Goal: Information Seeking & Learning: Understand process/instructions

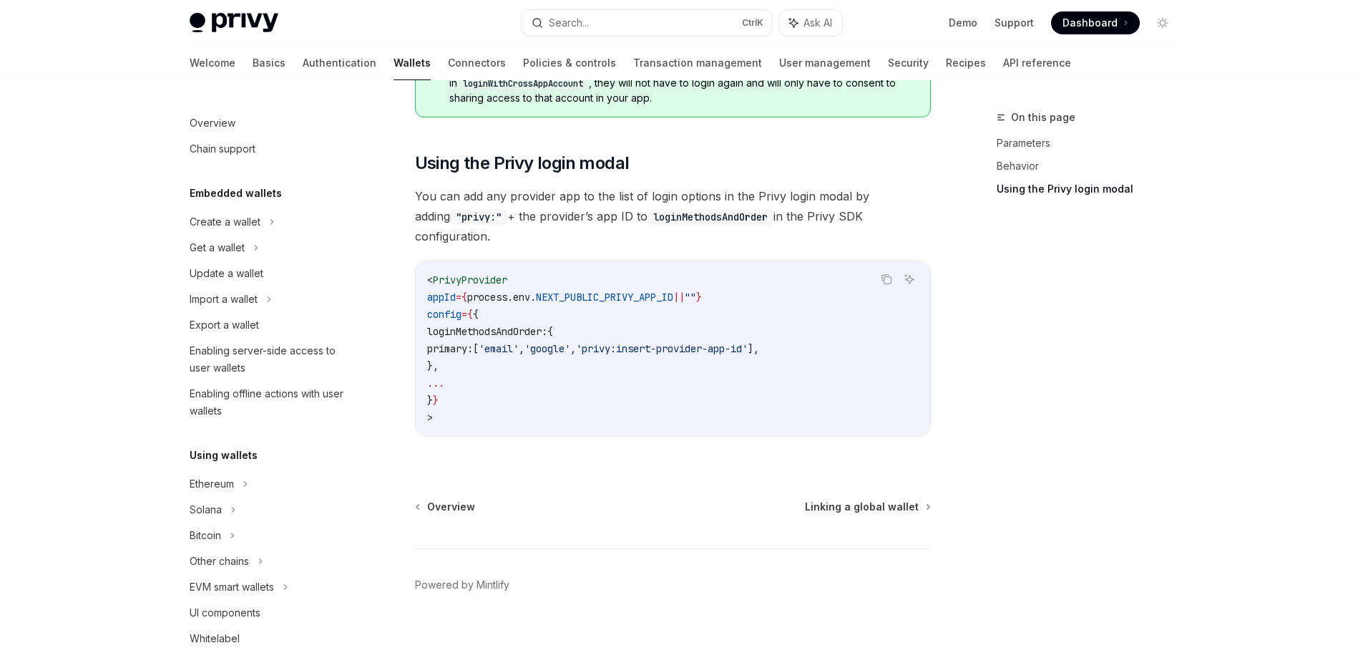
scroll to position [761, 0]
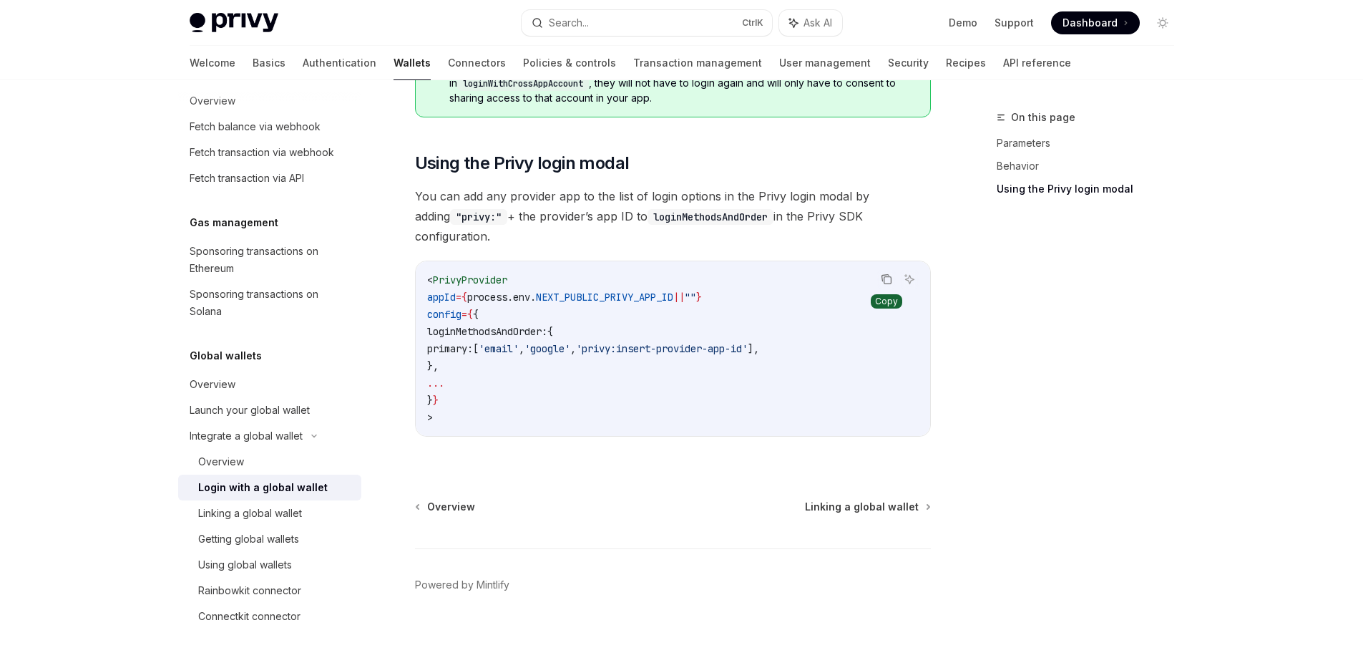
click at [884, 277] on icon "Copy the contents from the code block" at bounding box center [887, 280] width 7 height 7
click at [233, 386] on div "Overview" at bounding box center [213, 384] width 46 height 17
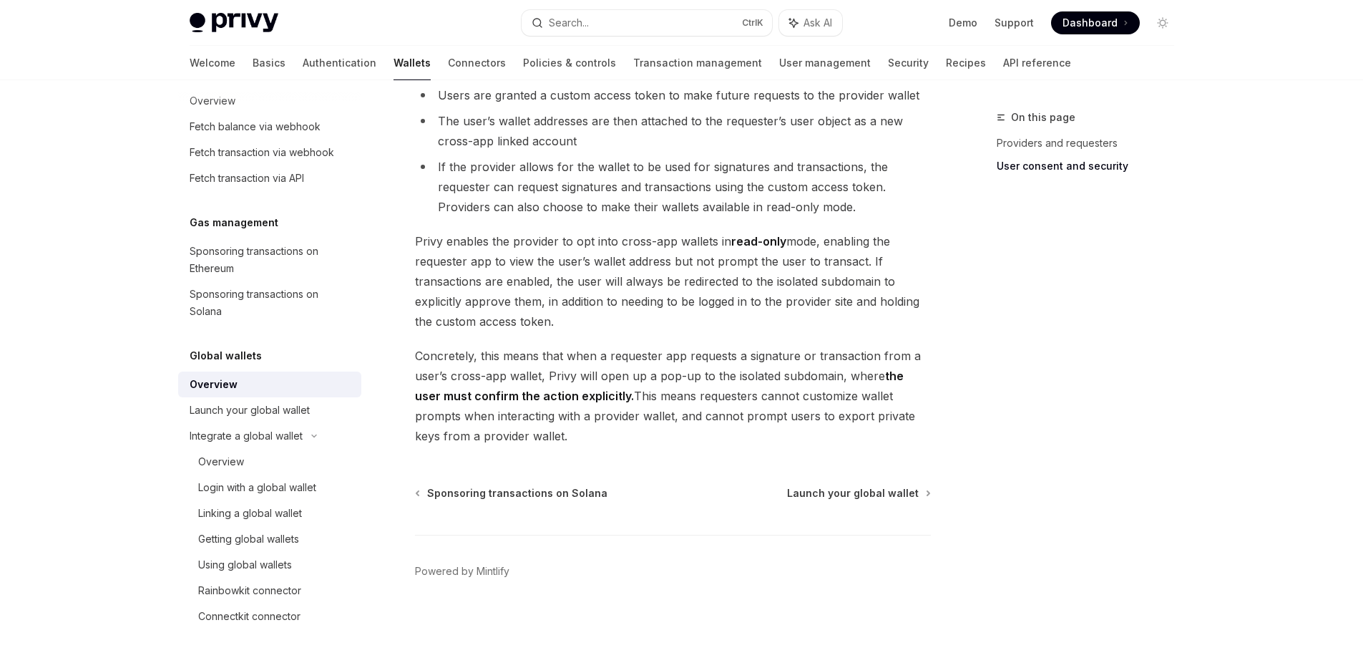
scroll to position [1157, 0]
click at [872, 499] on span "Launch your global wallet" at bounding box center [853, 492] width 132 height 14
type textarea "*"
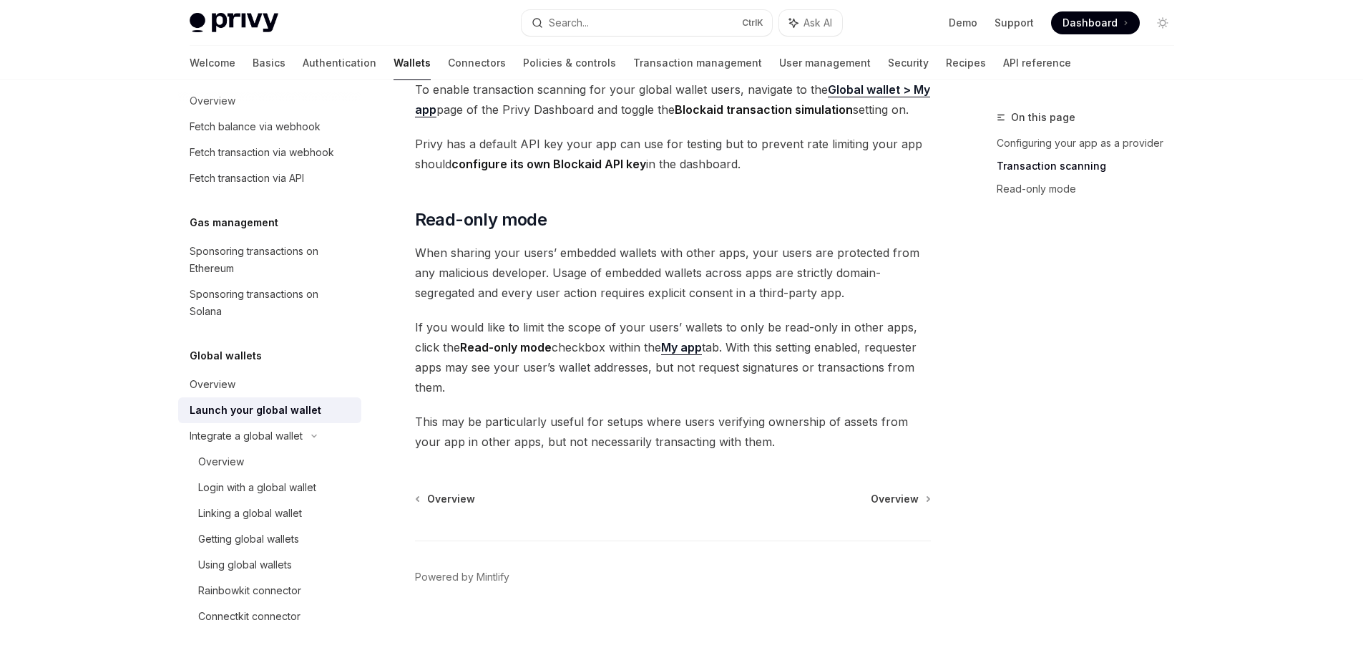
scroll to position [1171, 0]
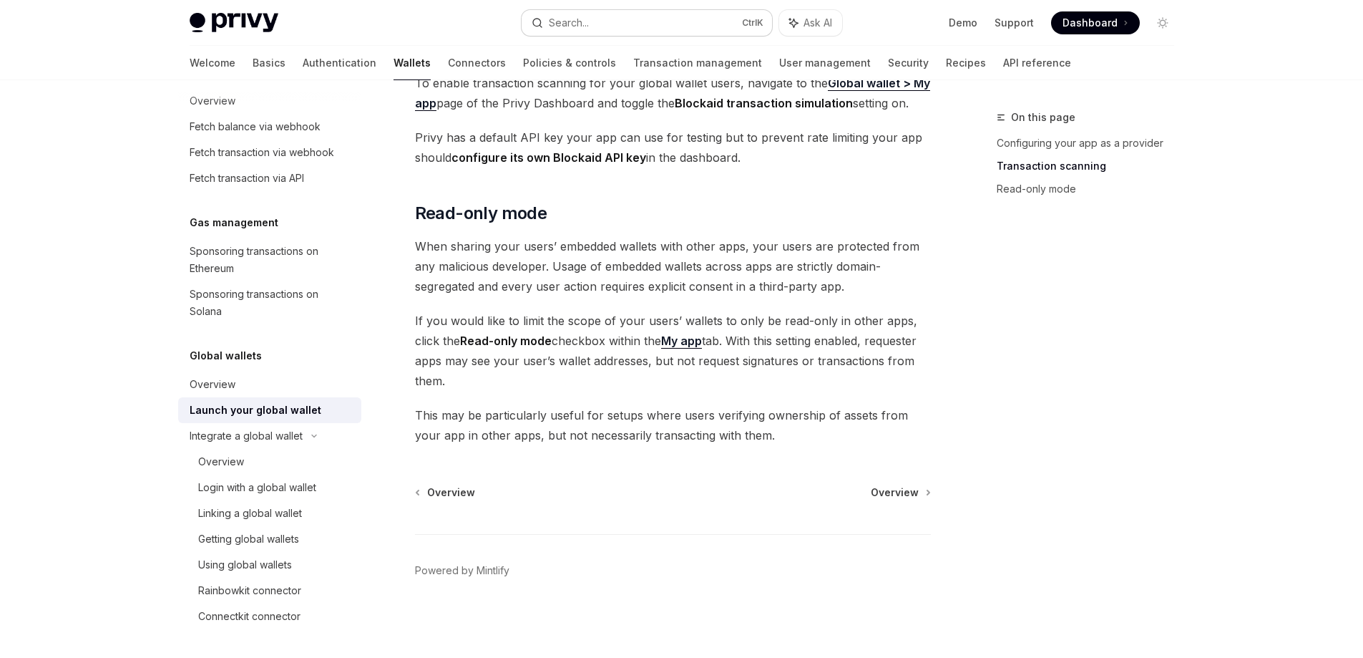
click at [670, 17] on button "Search... Ctrl K" at bounding box center [647, 23] width 250 height 26
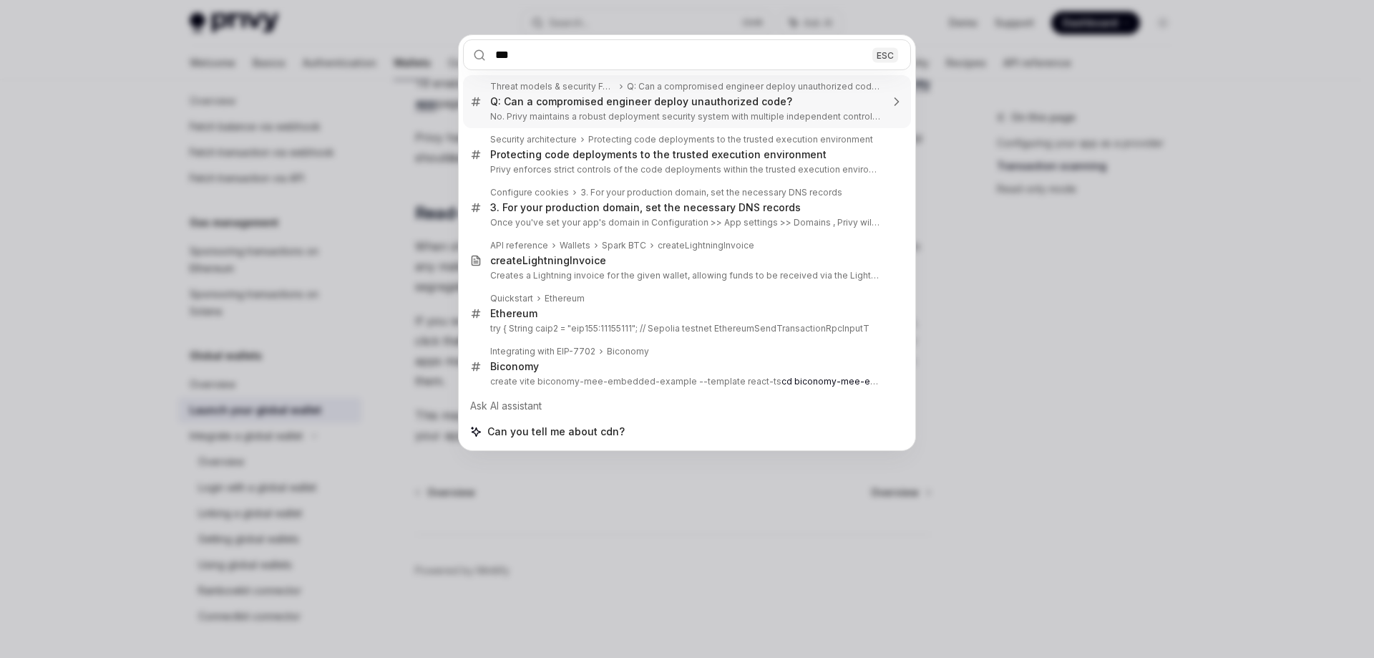
type input "***"
click at [0, 373] on div "*** ESC Threat models & security FAQ Q: Can a compromised engineer deploy unaut…" at bounding box center [687, 329] width 1374 height 658
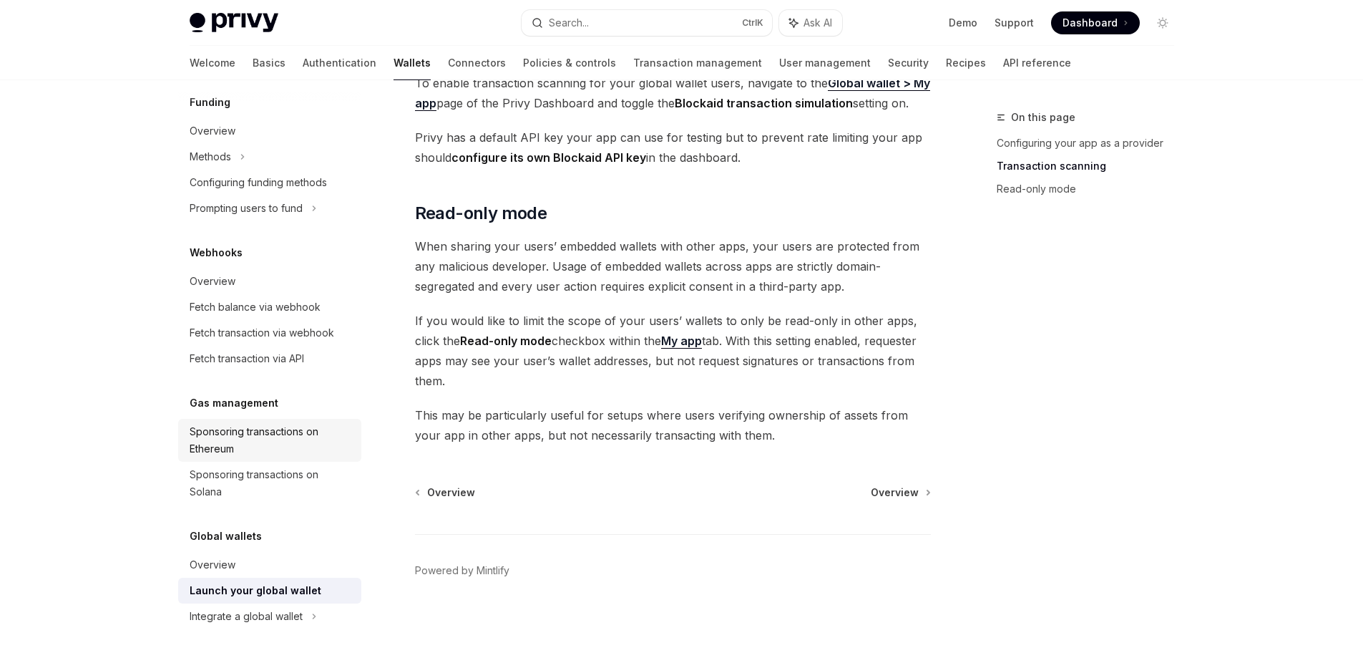
click at [250, 441] on div "Sponsoring transactions on Ethereum" at bounding box center [271, 440] width 163 height 34
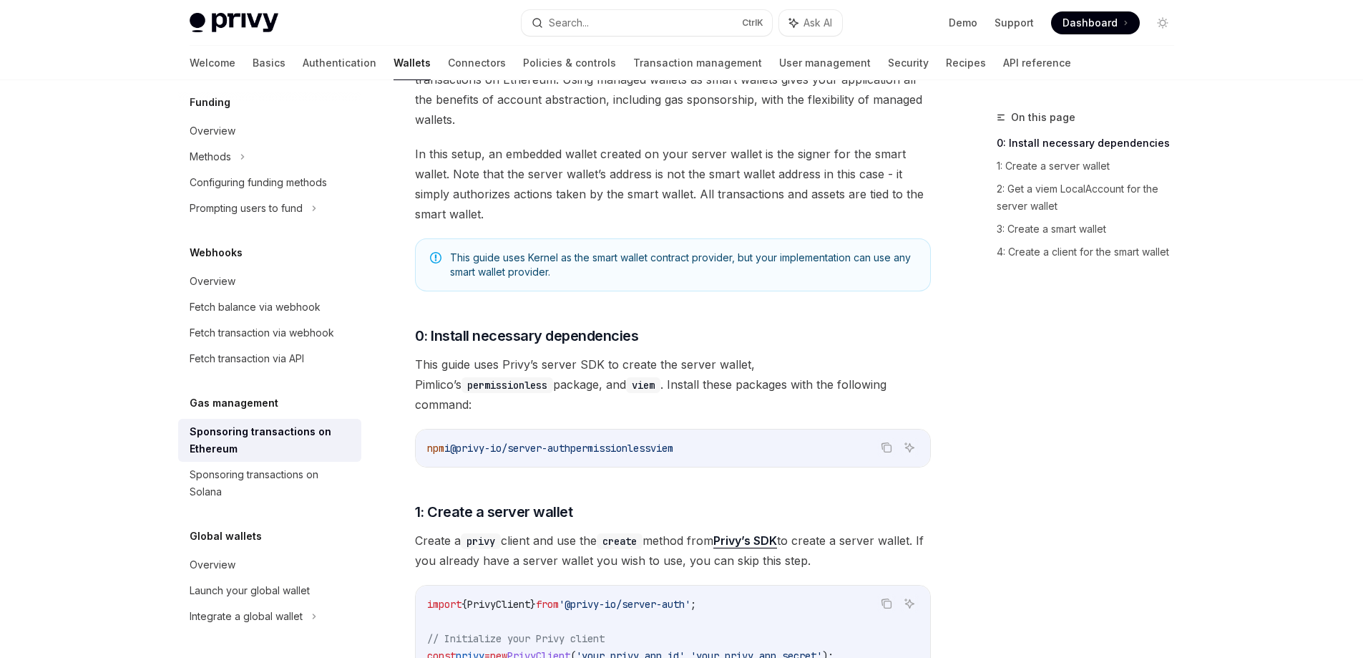
scroll to position [286, 0]
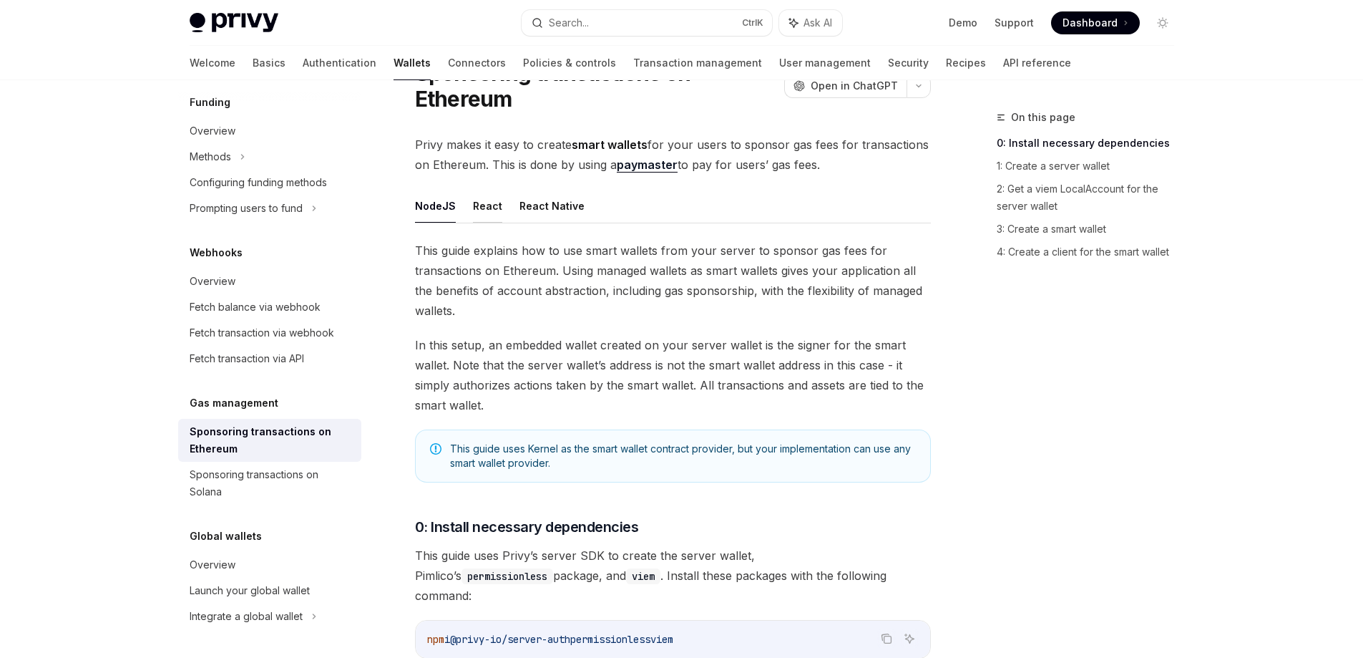
click at [482, 202] on button "React" at bounding box center [487, 206] width 29 height 34
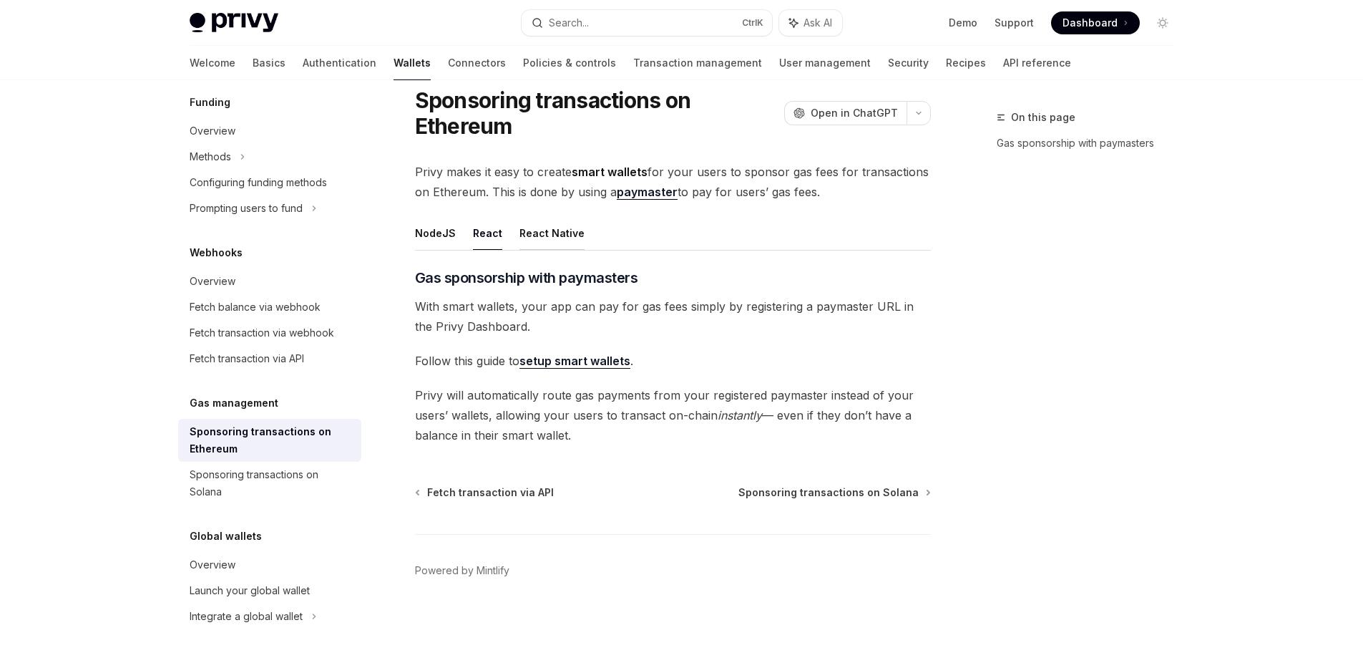
click at [542, 233] on button "React Native" at bounding box center [551, 233] width 65 height 34
click at [439, 230] on button "NodeJS" at bounding box center [435, 233] width 41 height 34
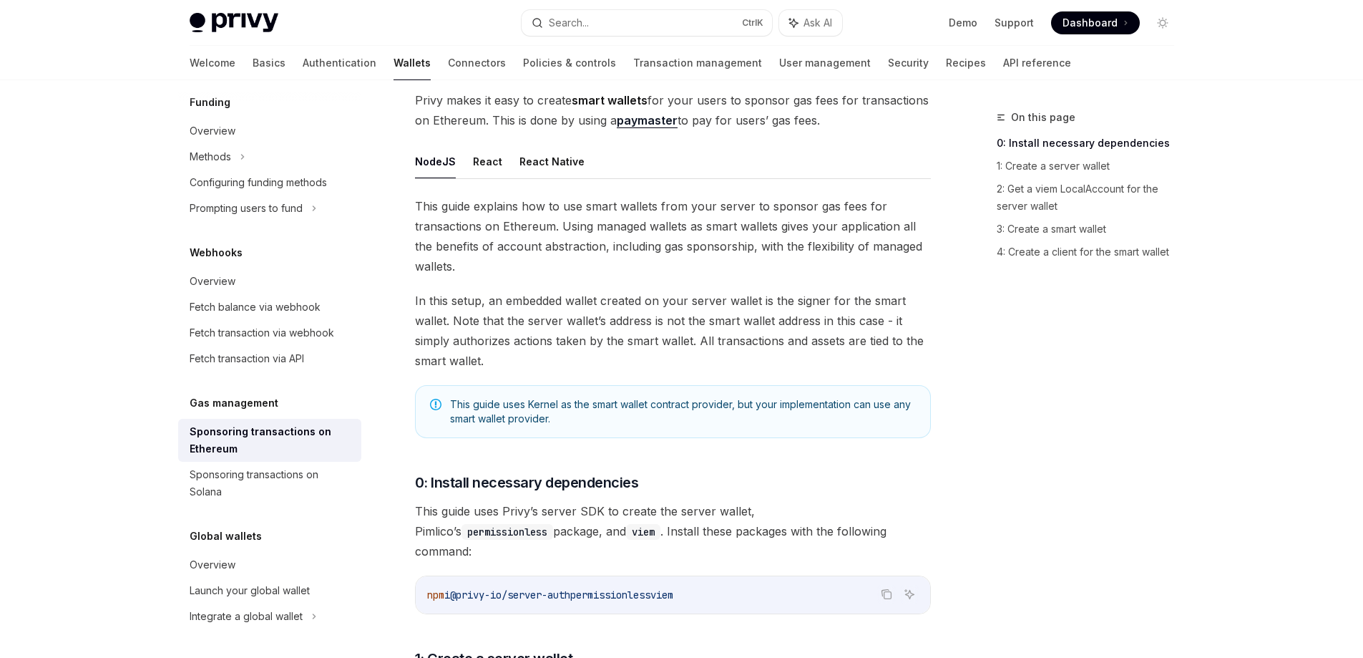
scroll to position [402, 0]
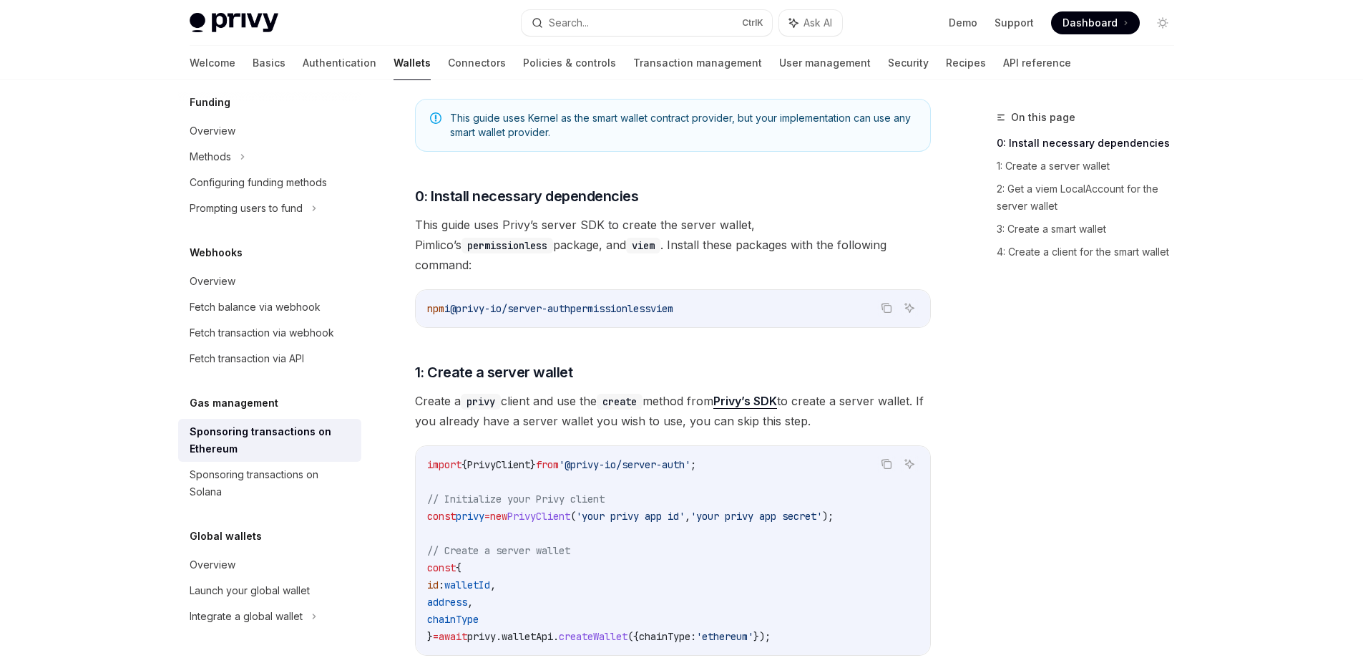
click at [754, 394] on link "Privy’s SDK" at bounding box center [745, 401] width 64 height 15
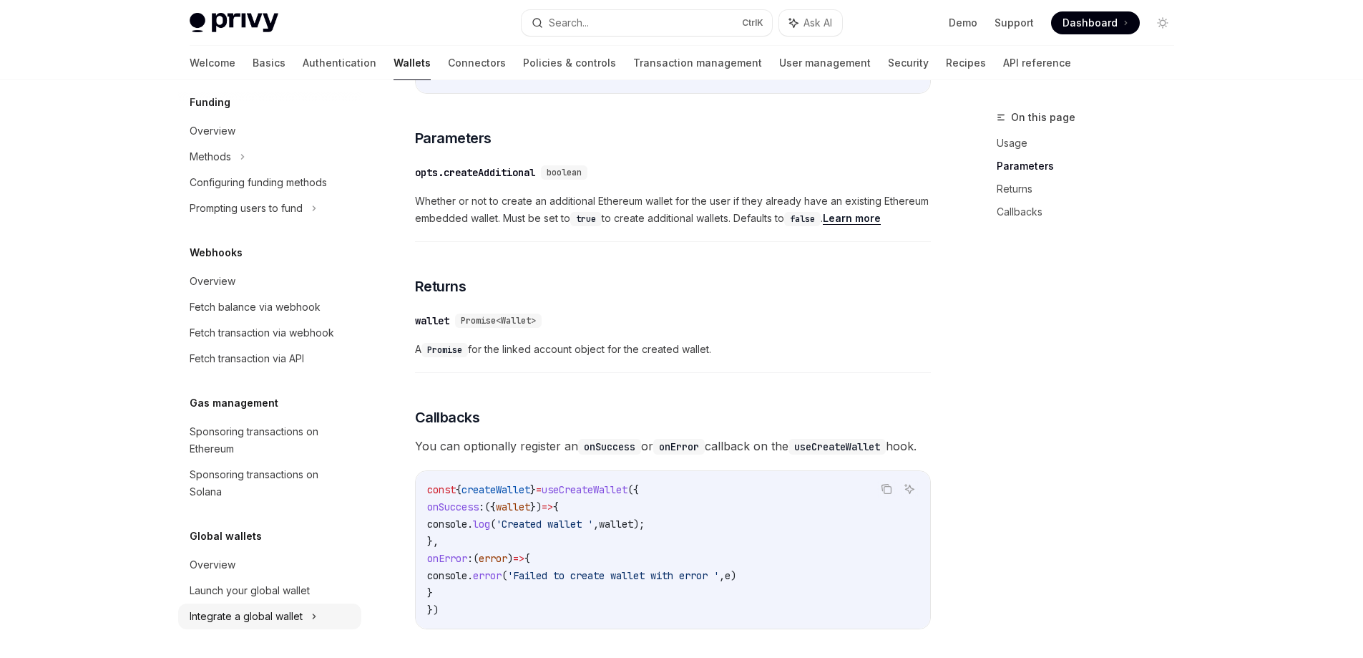
scroll to position [859, 0]
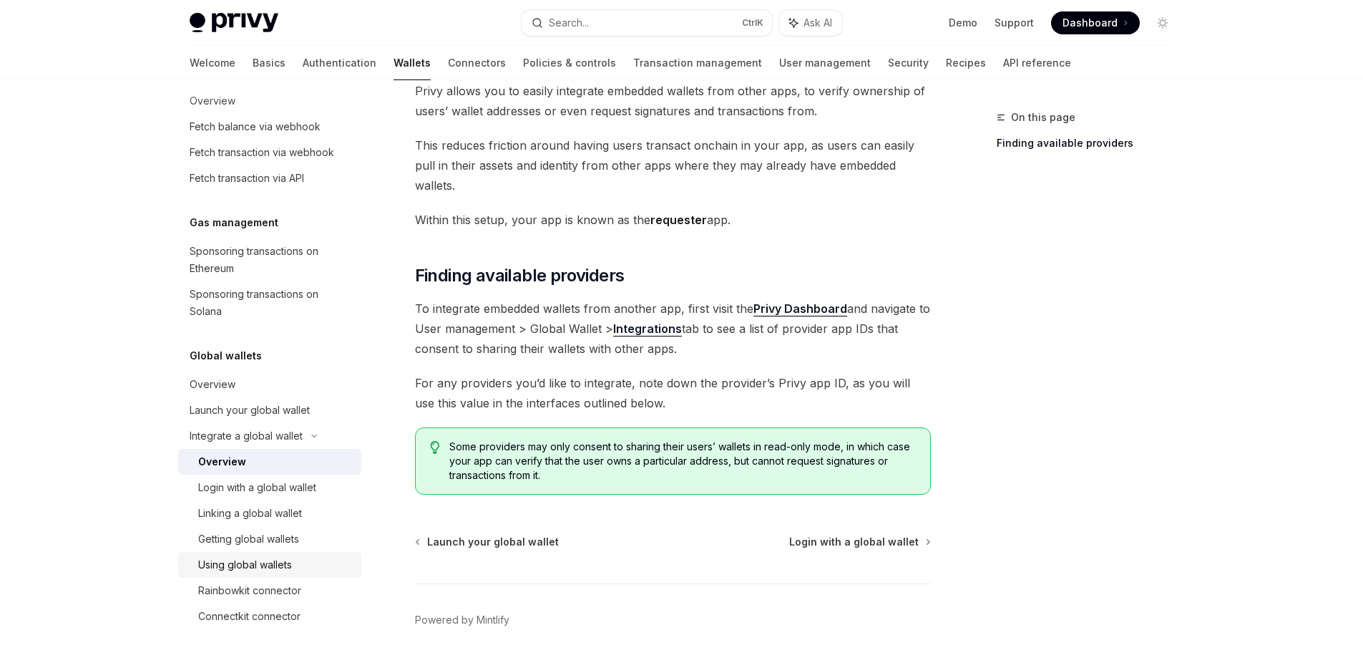
scroll to position [129, 0]
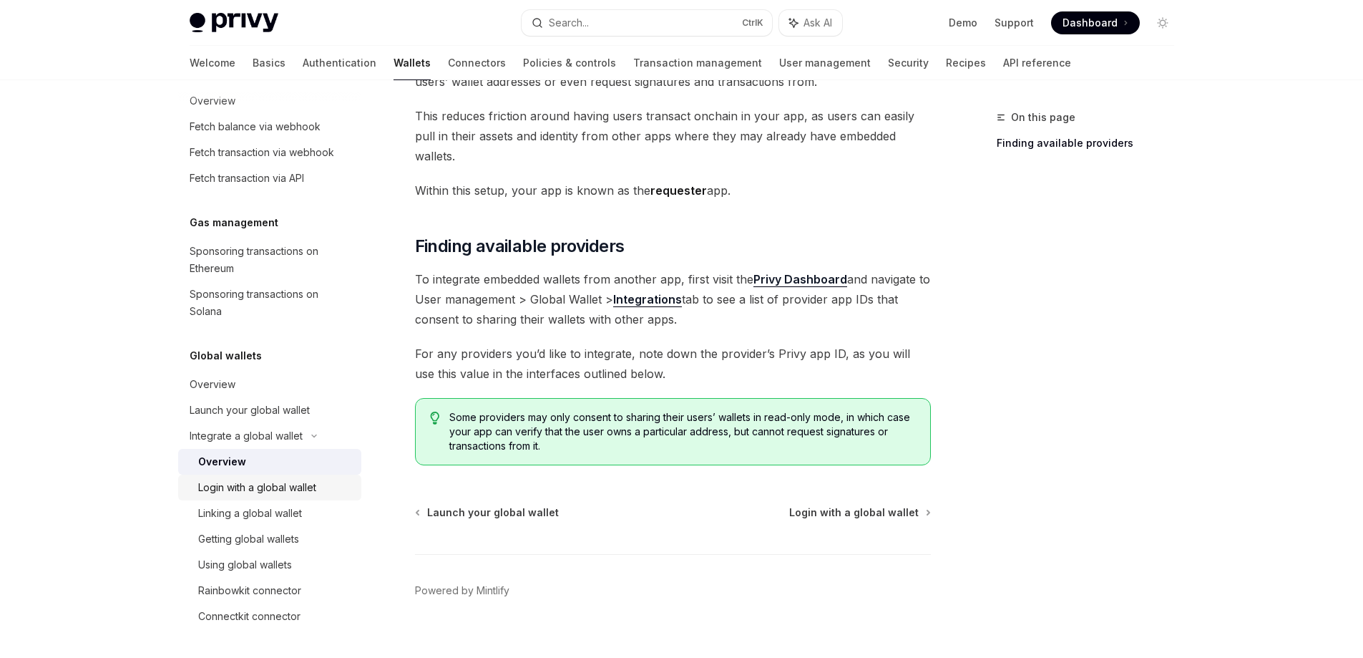
click at [311, 487] on div "Login with a global wallet" at bounding box center [257, 487] width 118 height 17
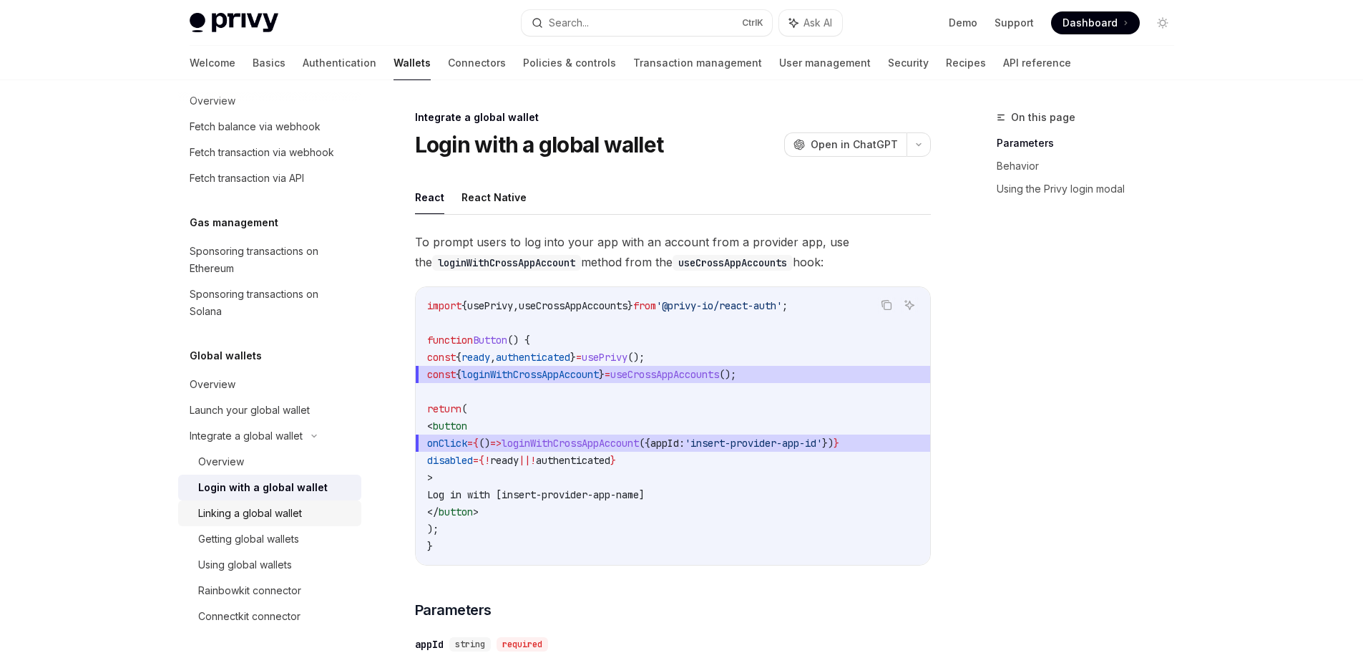
click at [308, 514] on div "Linking a global wallet" at bounding box center [275, 512] width 155 height 17
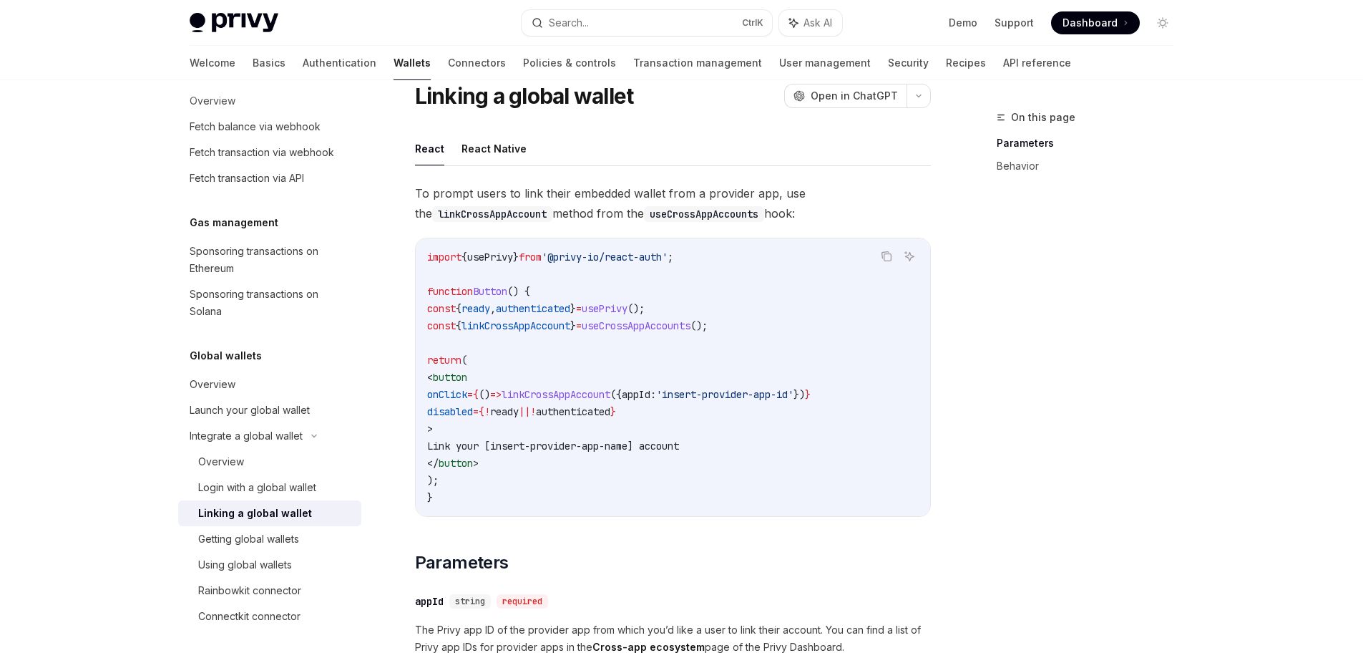
scroll to position [72, 0]
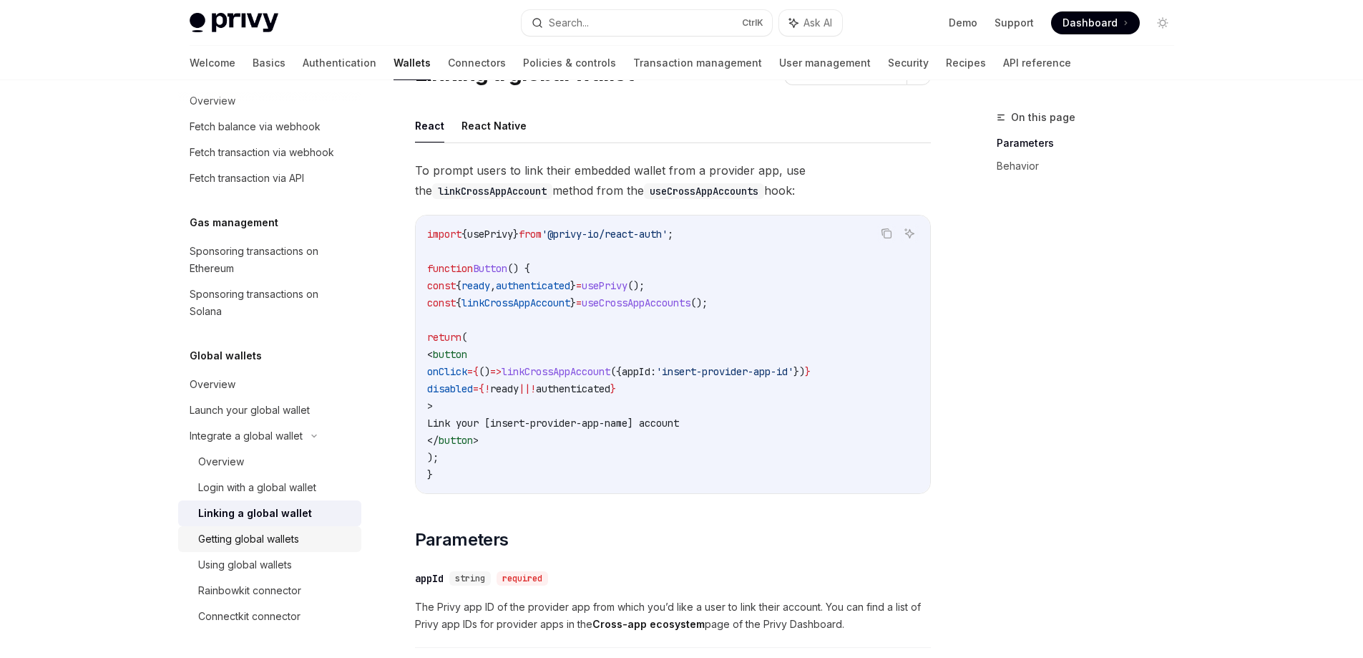
click at [281, 542] on div "Getting global wallets" at bounding box center [248, 538] width 101 height 17
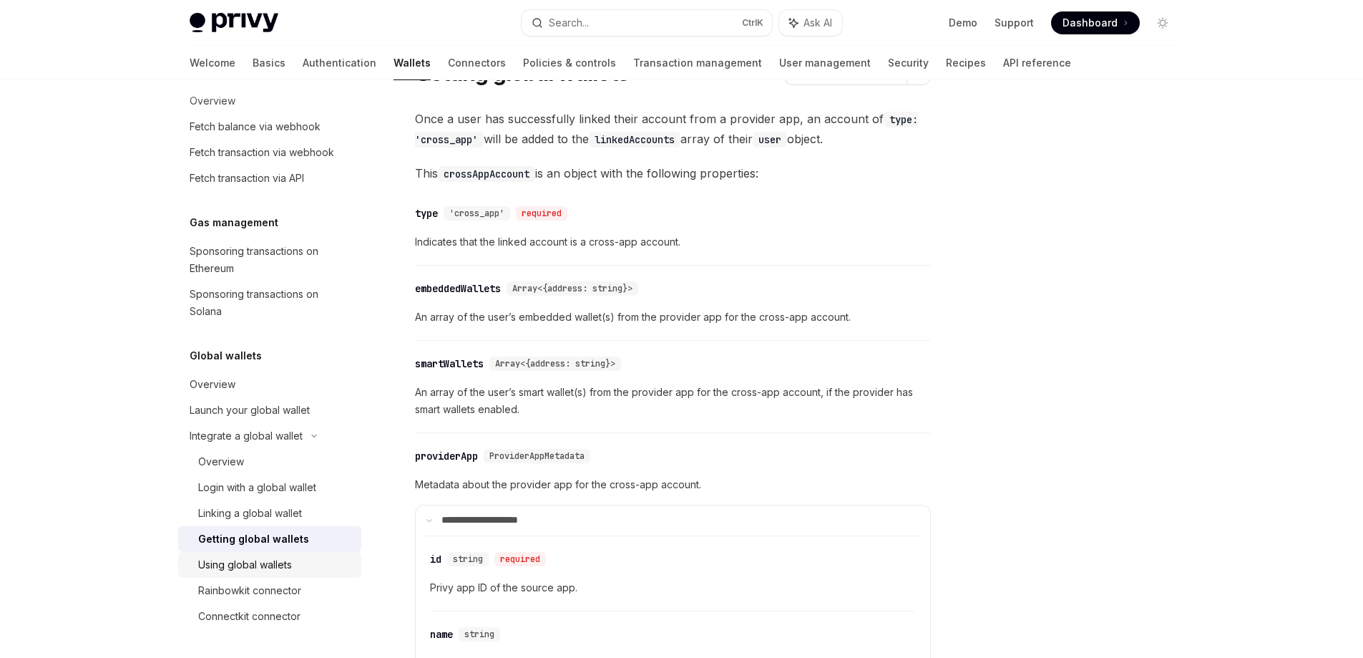
scroll to position [143, 0]
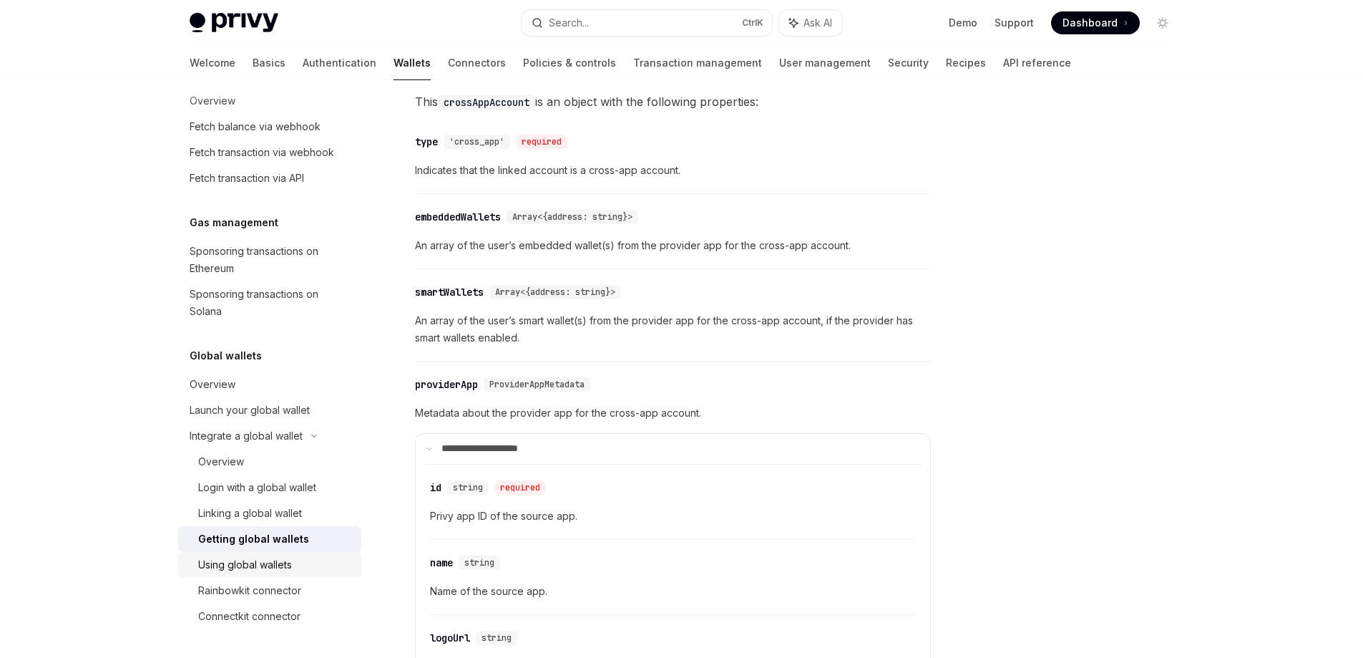
click at [284, 562] on div "Using global wallets" at bounding box center [245, 564] width 94 height 17
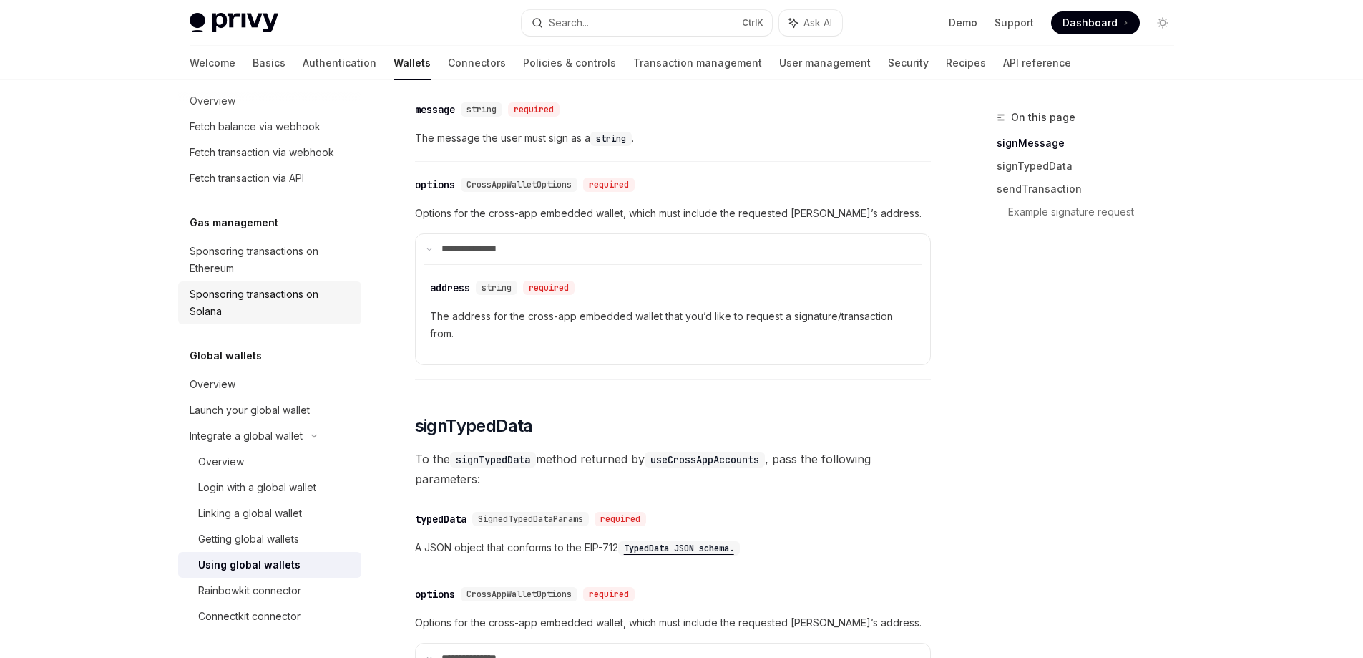
scroll to position [787, 0]
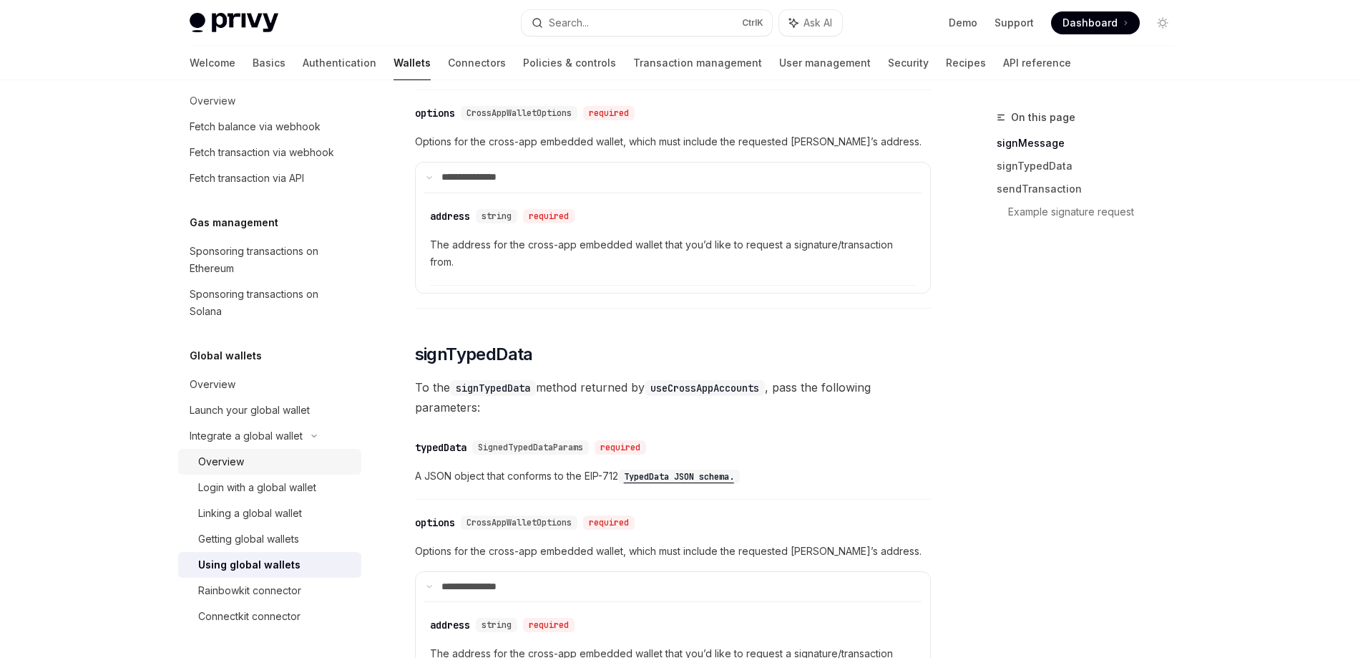
click at [249, 465] on div "Overview" at bounding box center [275, 461] width 155 height 17
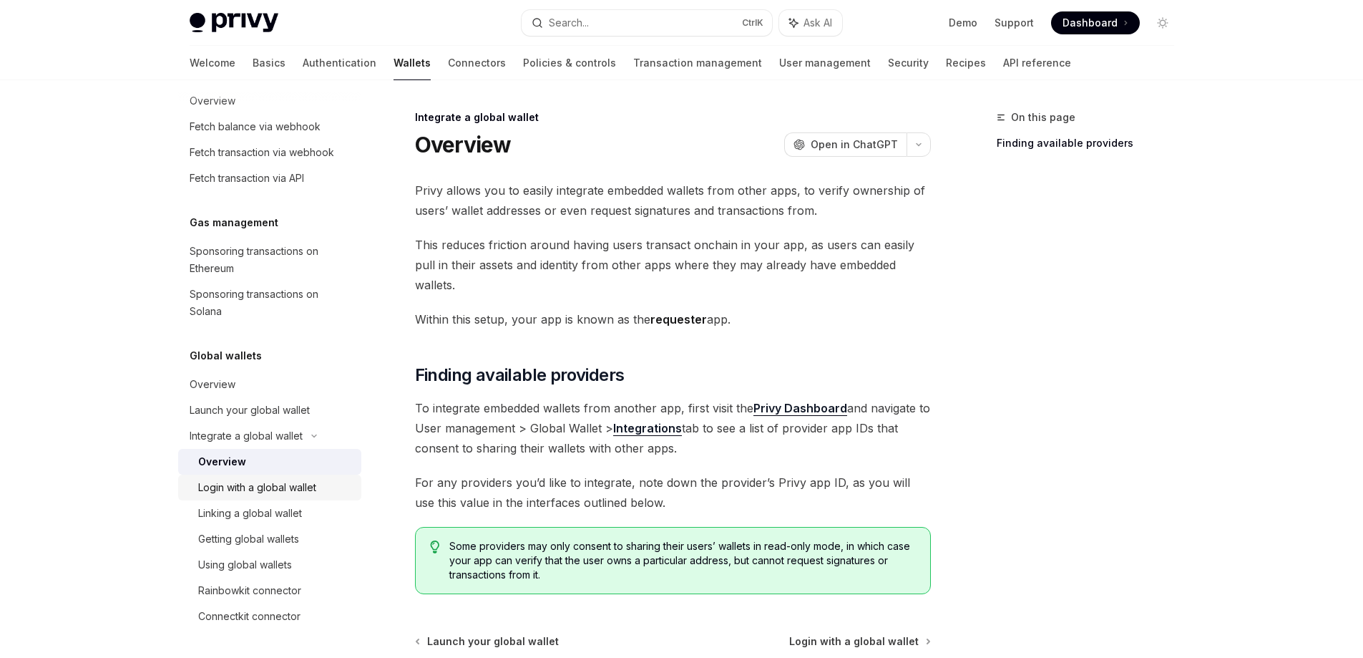
click at [243, 488] on div "Login with a global wallet" at bounding box center [257, 487] width 118 height 17
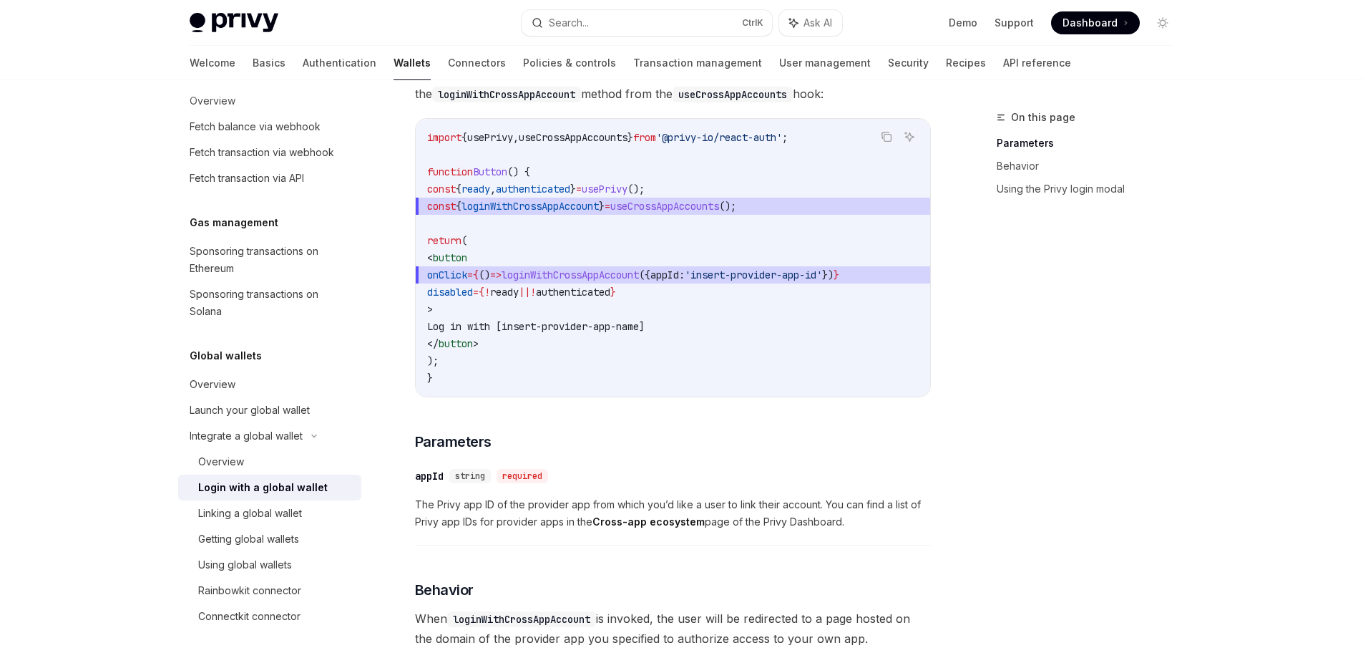
scroll to position [143, 0]
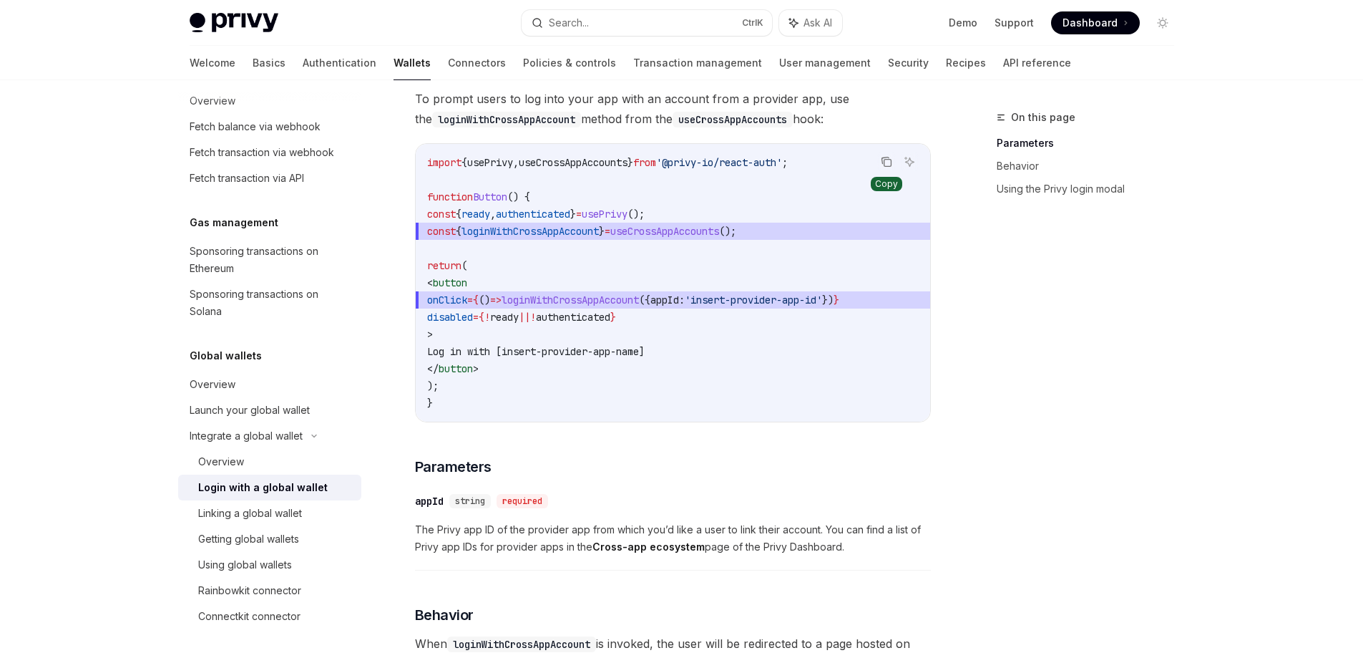
click at [881, 157] on icon "Copy the contents from the code block" at bounding box center [886, 161] width 11 height 11
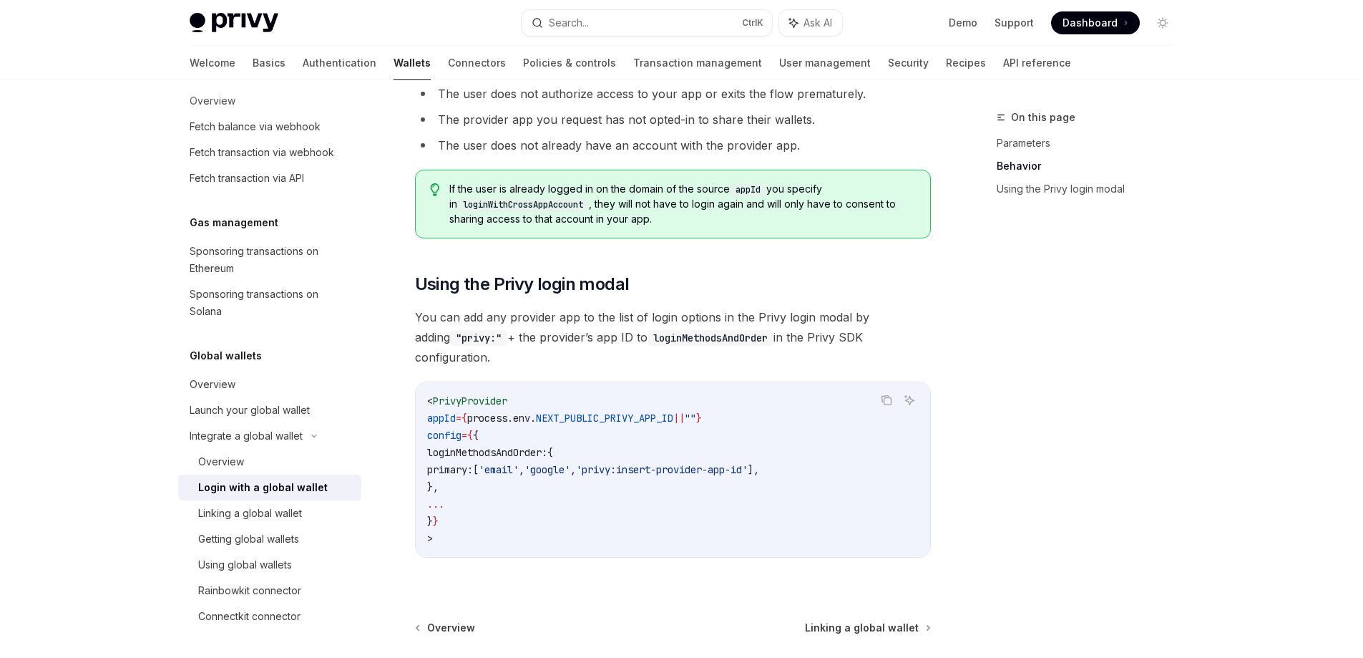
scroll to position [859, 0]
click at [894, 388] on button "Copy the contents from the code block" at bounding box center [886, 397] width 19 height 19
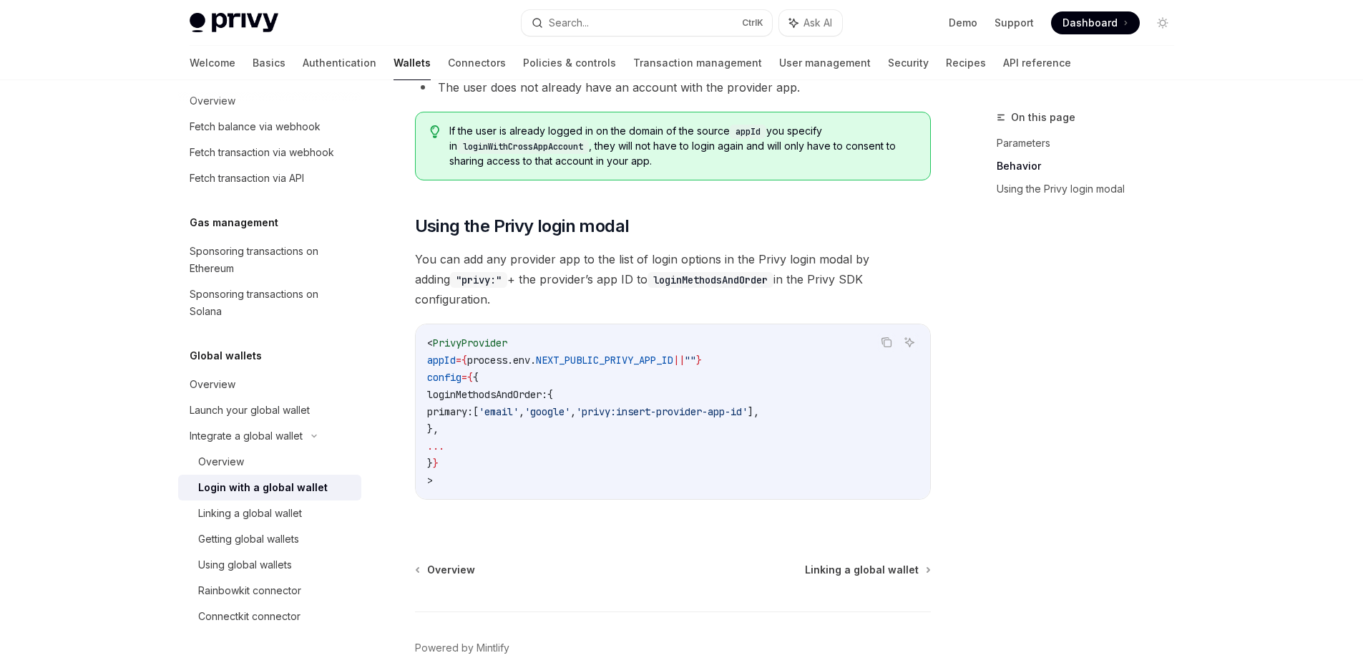
scroll to position [977, 0]
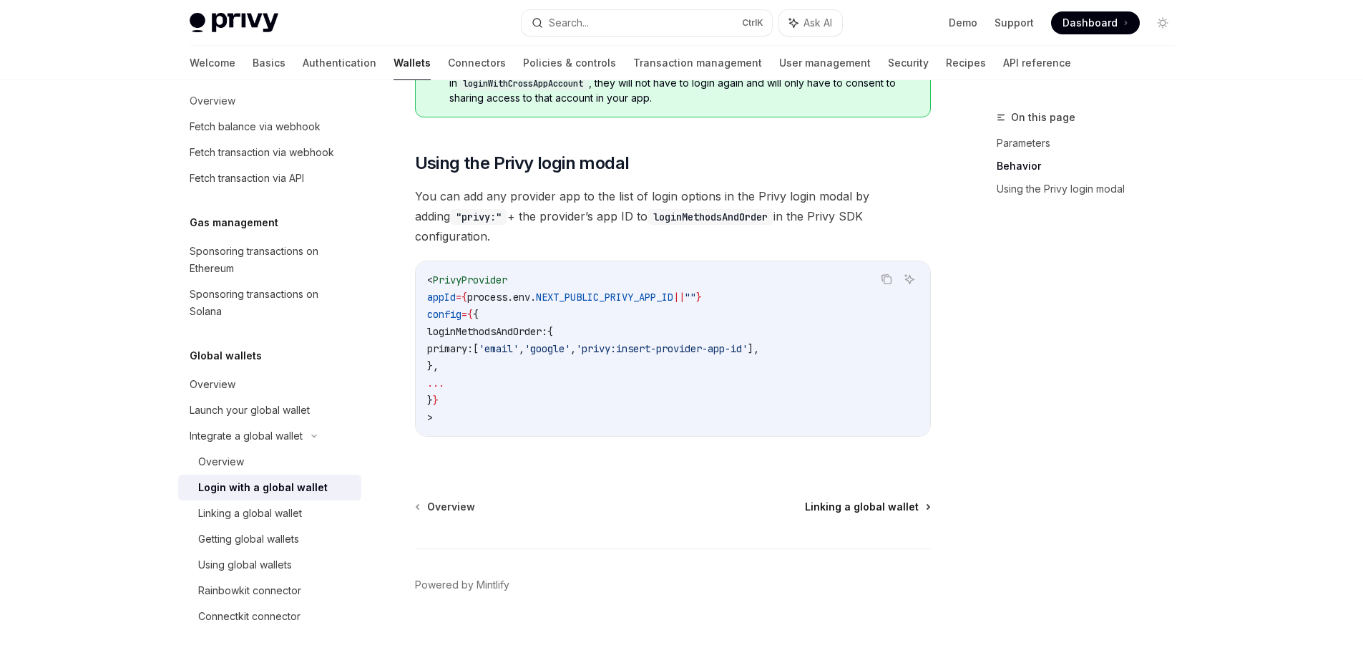
click at [813, 499] on span "Linking a global wallet" at bounding box center [862, 506] width 114 height 14
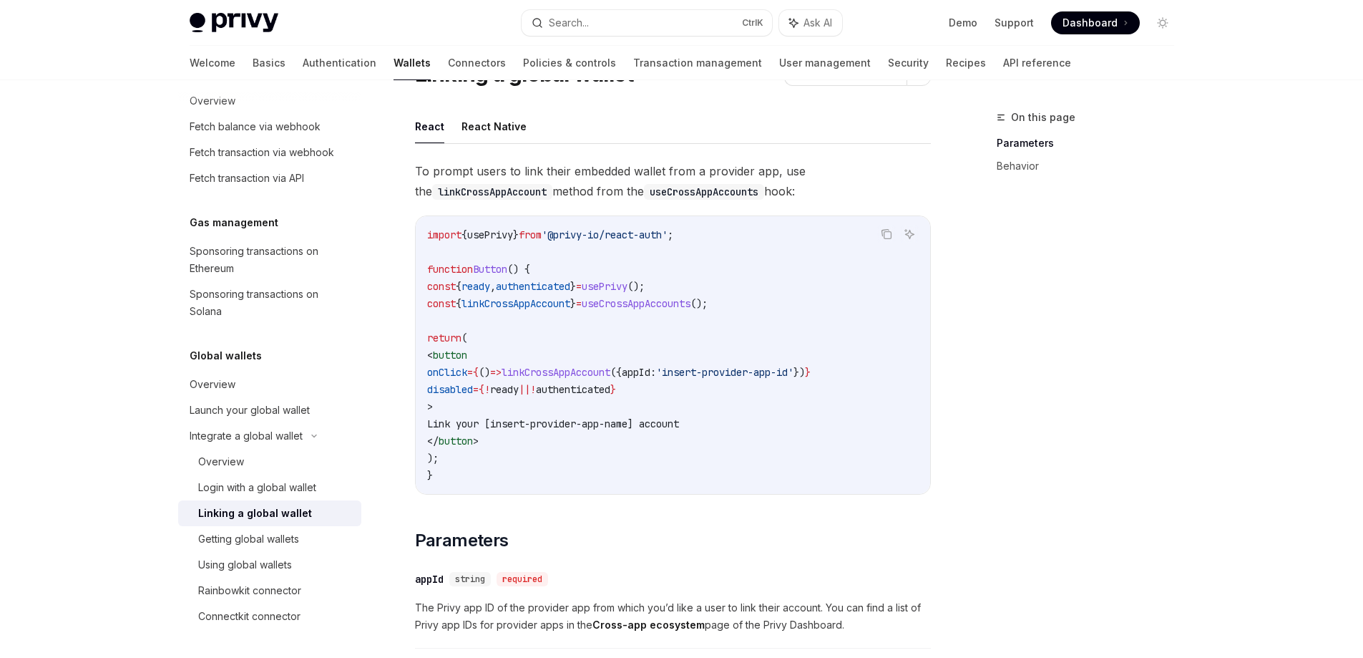
scroll to position [72, 0]
click at [879, 231] on button "Copy the contents from the code block" at bounding box center [886, 233] width 19 height 19
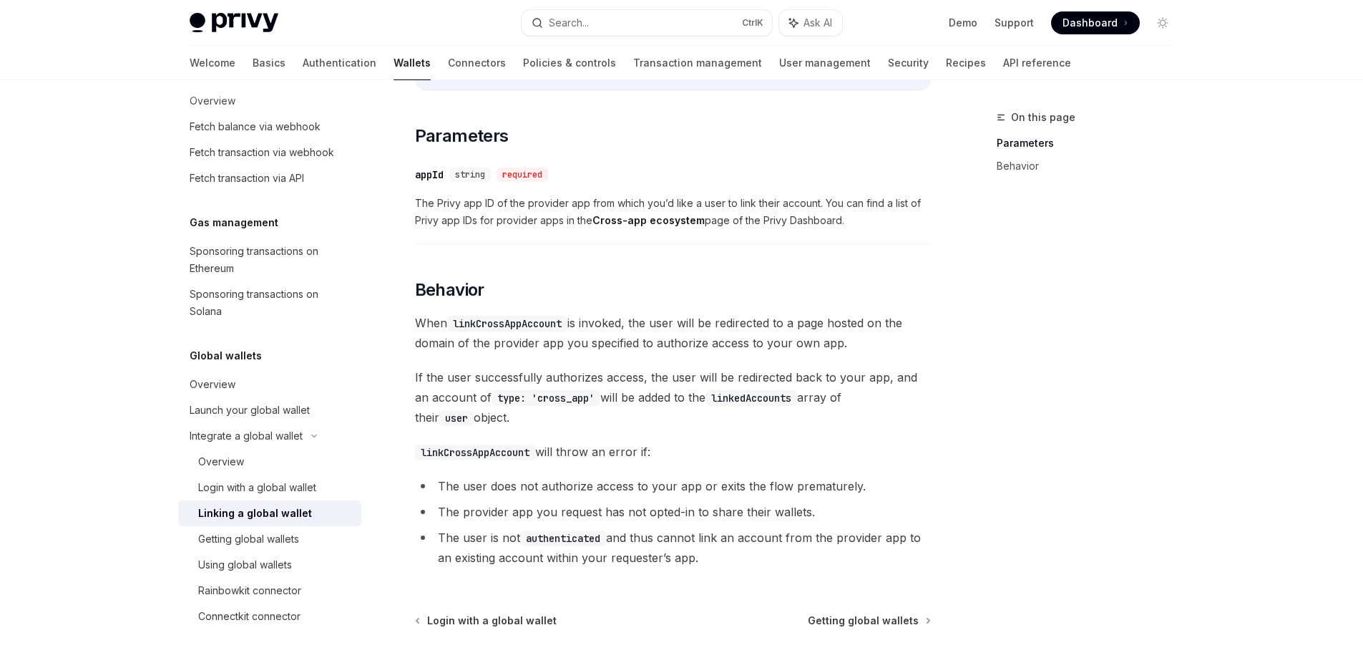
scroll to position [603, 0]
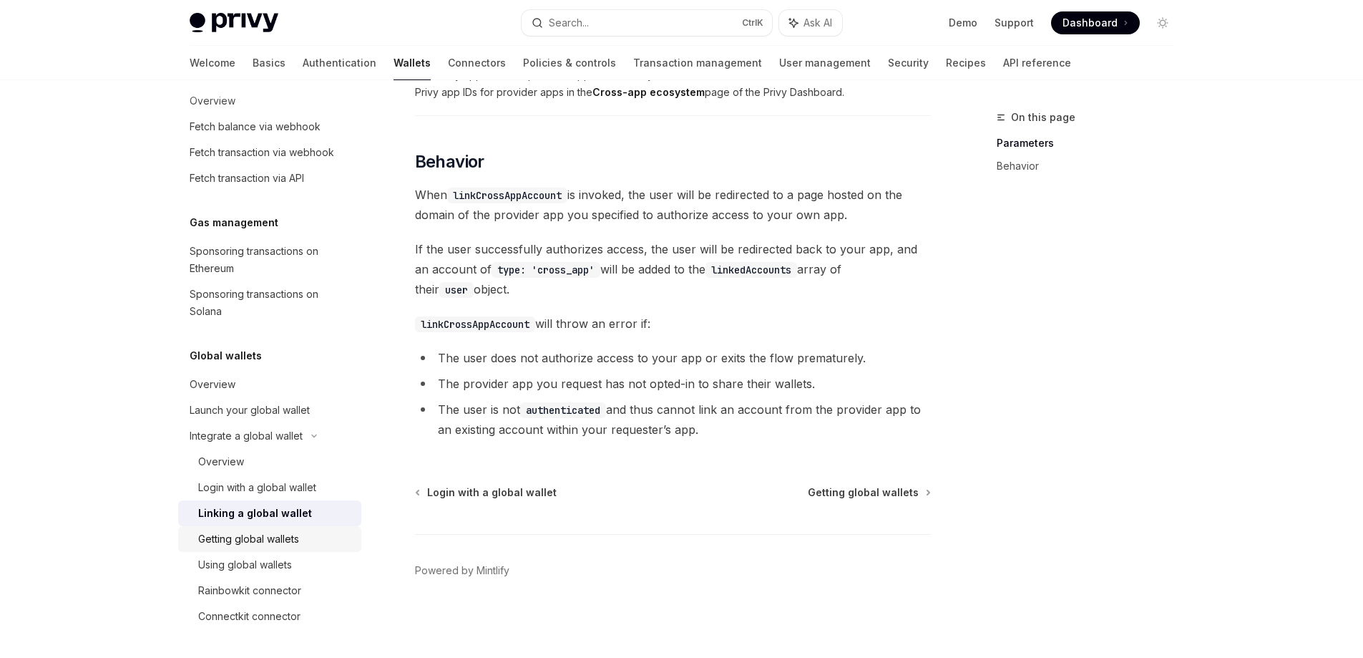
click at [241, 541] on div "Getting global wallets" at bounding box center [248, 538] width 101 height 17
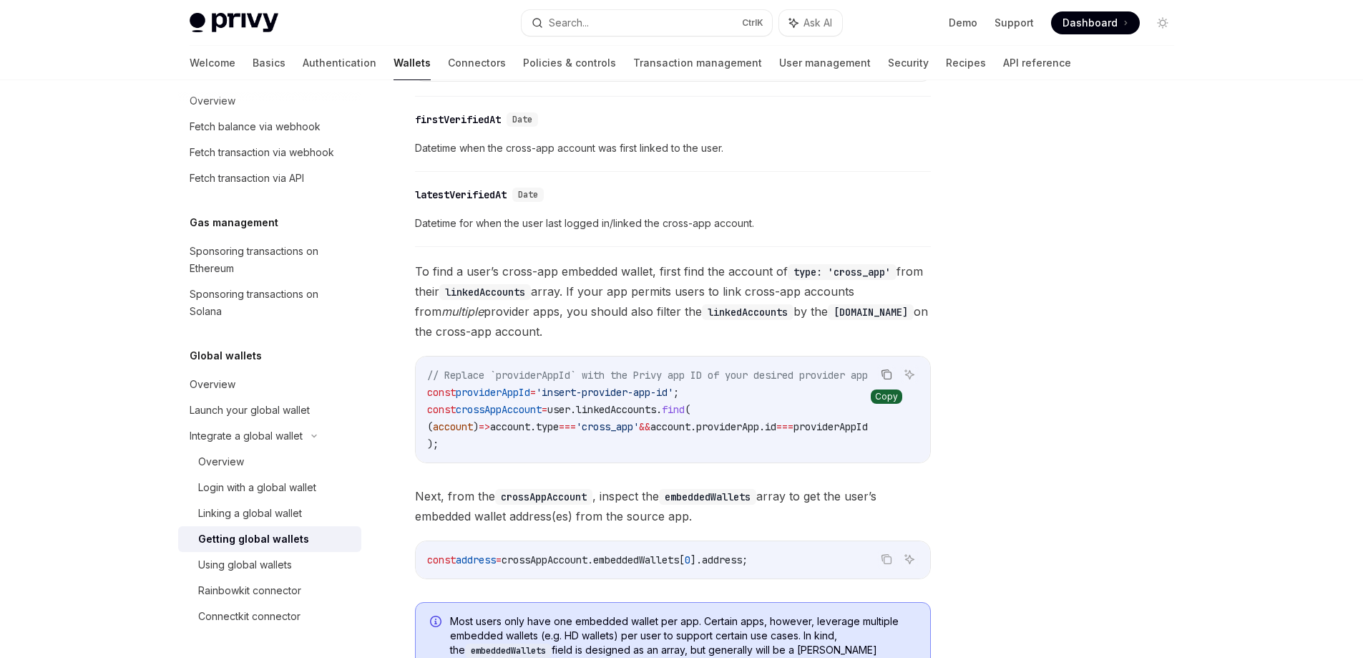
click at [889, 374] on icon "Copy the contents from the code block" at bounding box center [886, 373] width 11 height 11
click at [233, 562] on div "Using global wallets" at bounding box center [245, 564] width 94 height 17
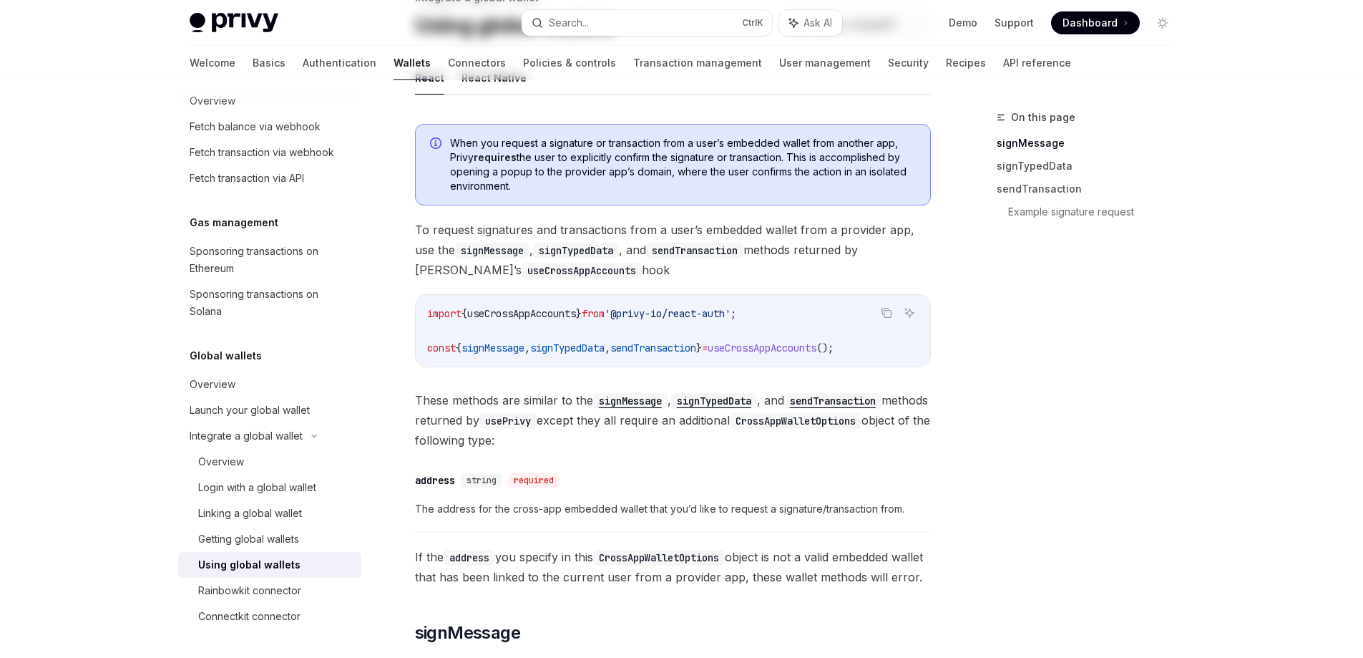
scroll to position [143, 0]
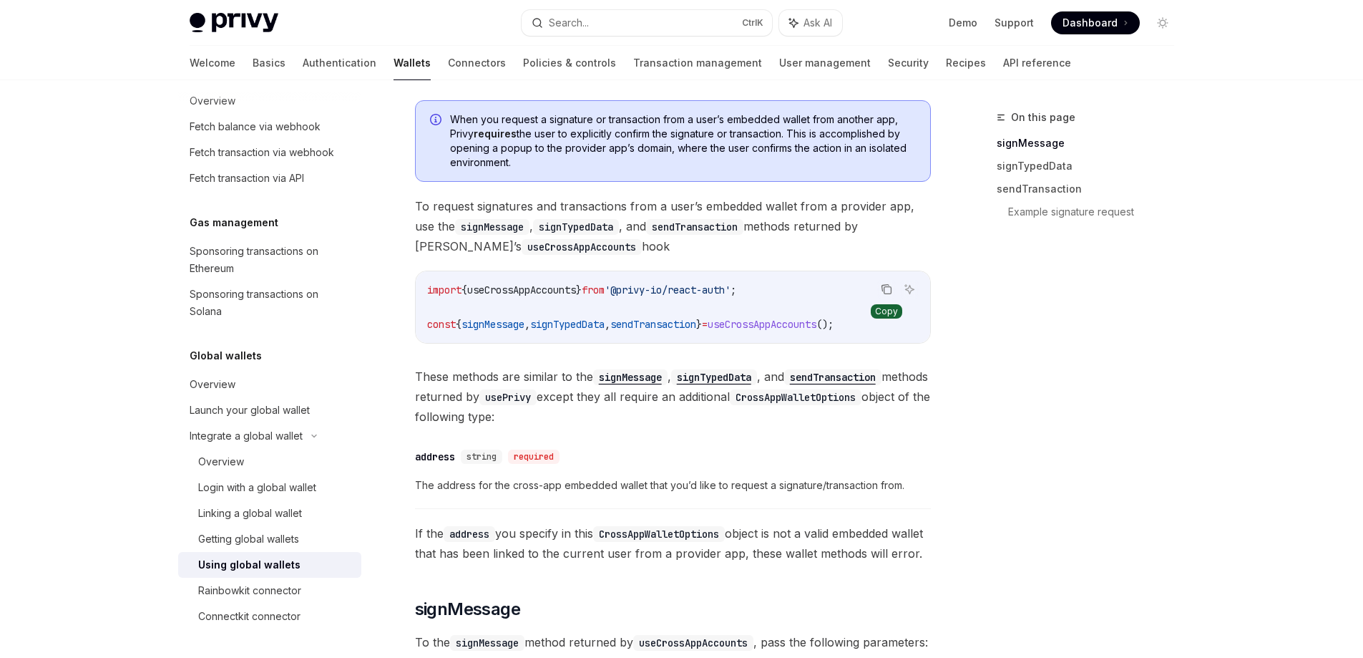
click at [884, 285] on icon "Copy the contents from the code block" at bounding box center [886, 288] width 11 height 11
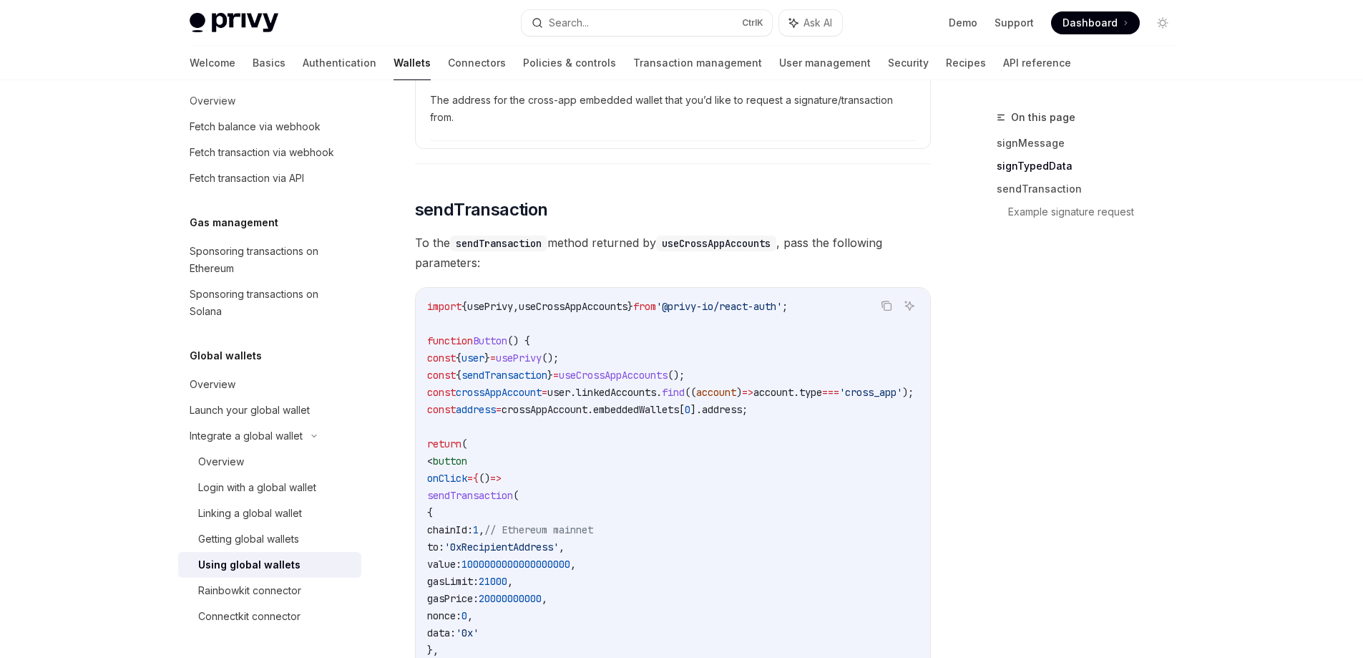
scroll to position [1359, 0]
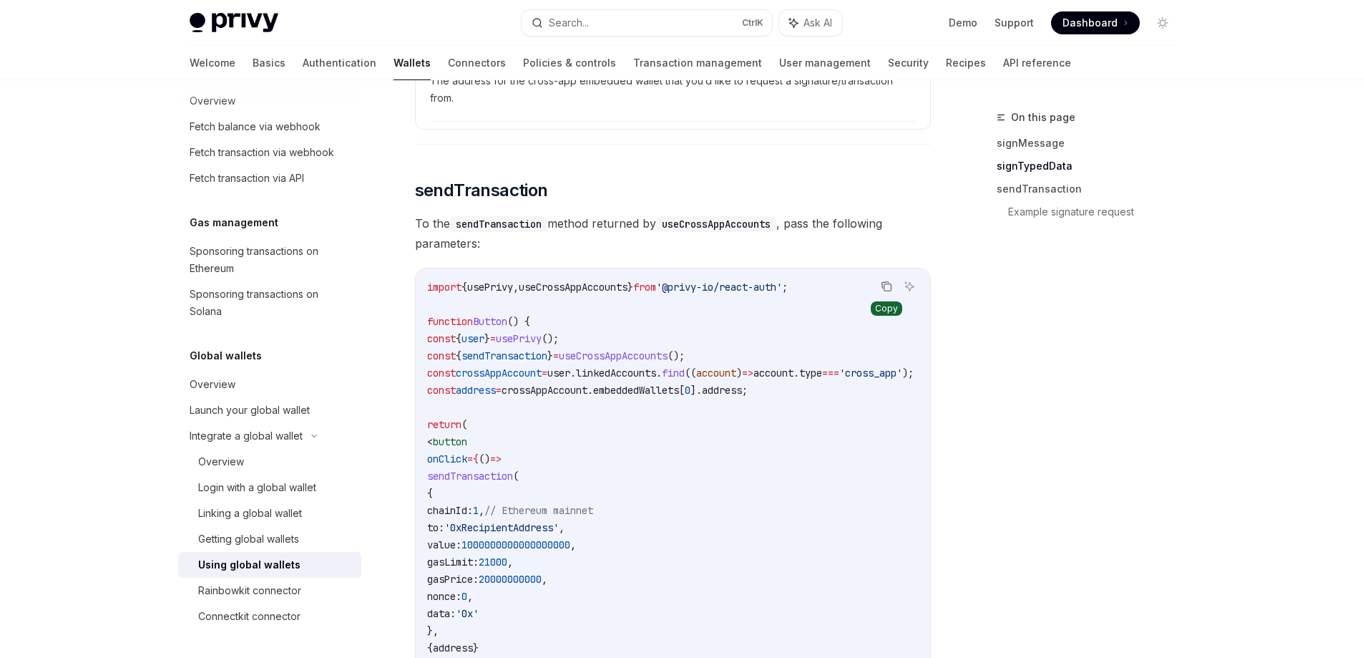
click at [881, 292] on icon "Copy the contents from the code block" at bounding box center [886, 285] width 11 height 11
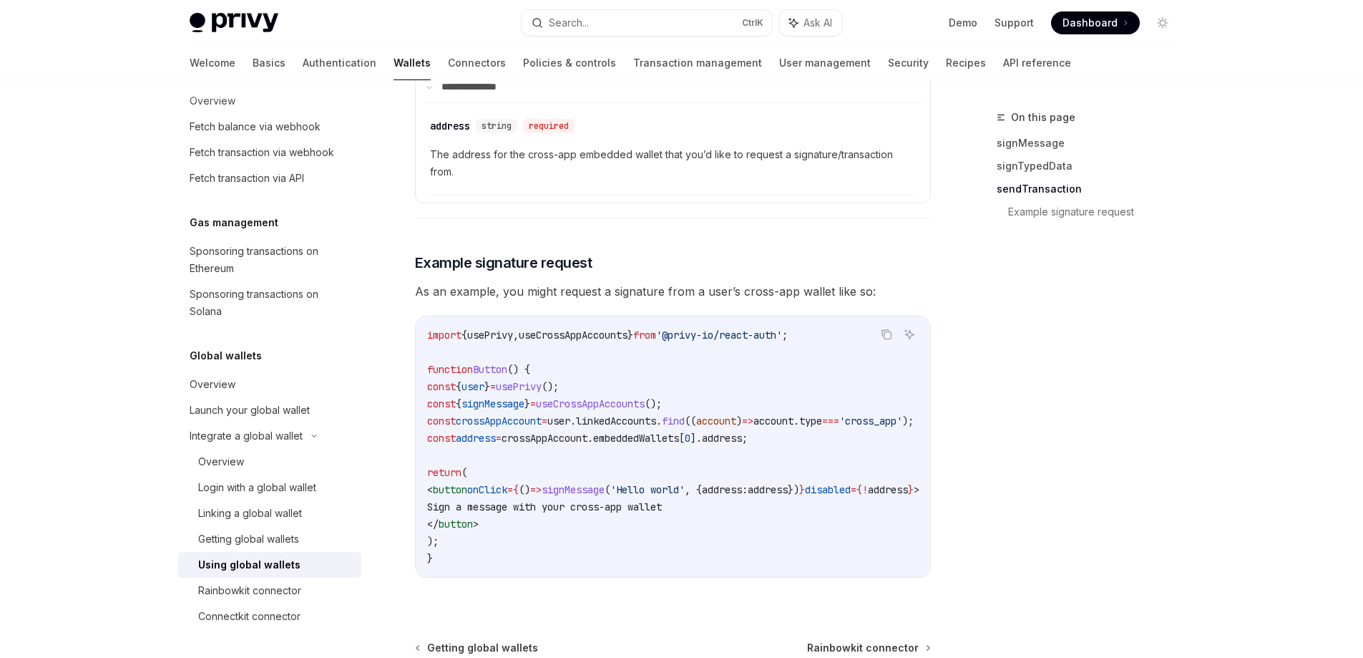
scroll to position [2289, 0]
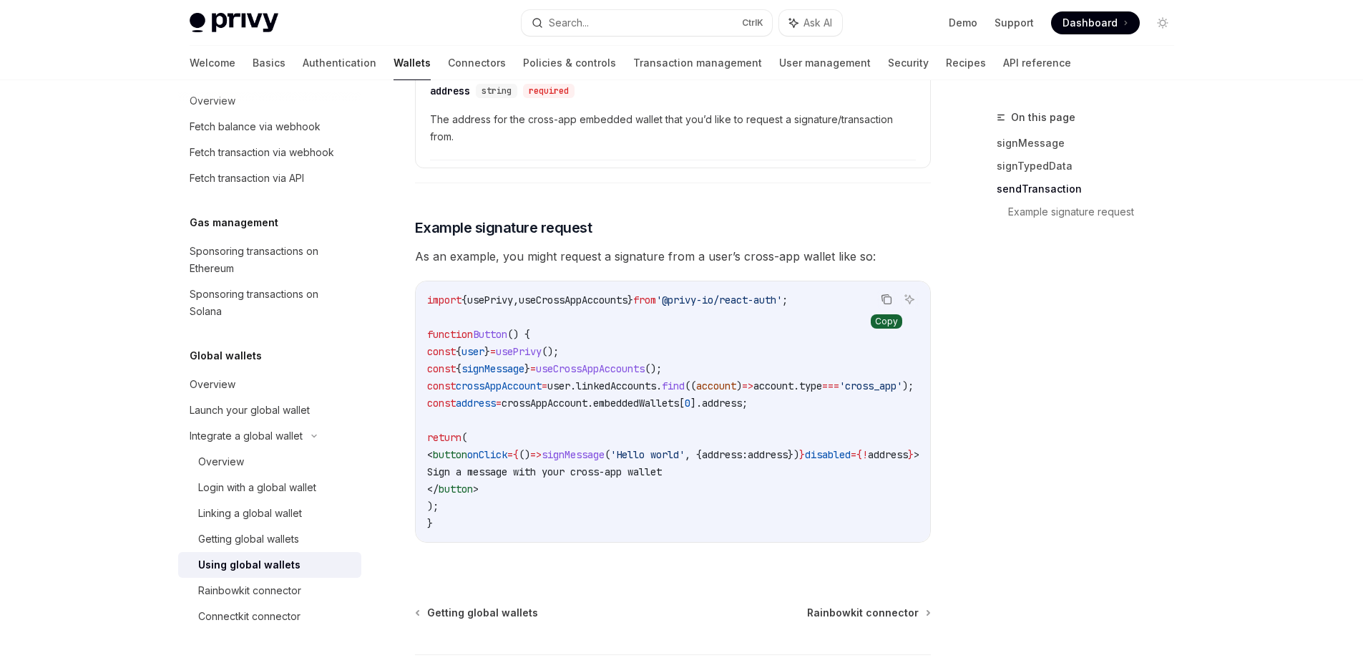
click at [887, 305] on icon "Copy the contents from the code block" at bounding box center [886, 298] width 11 height 11
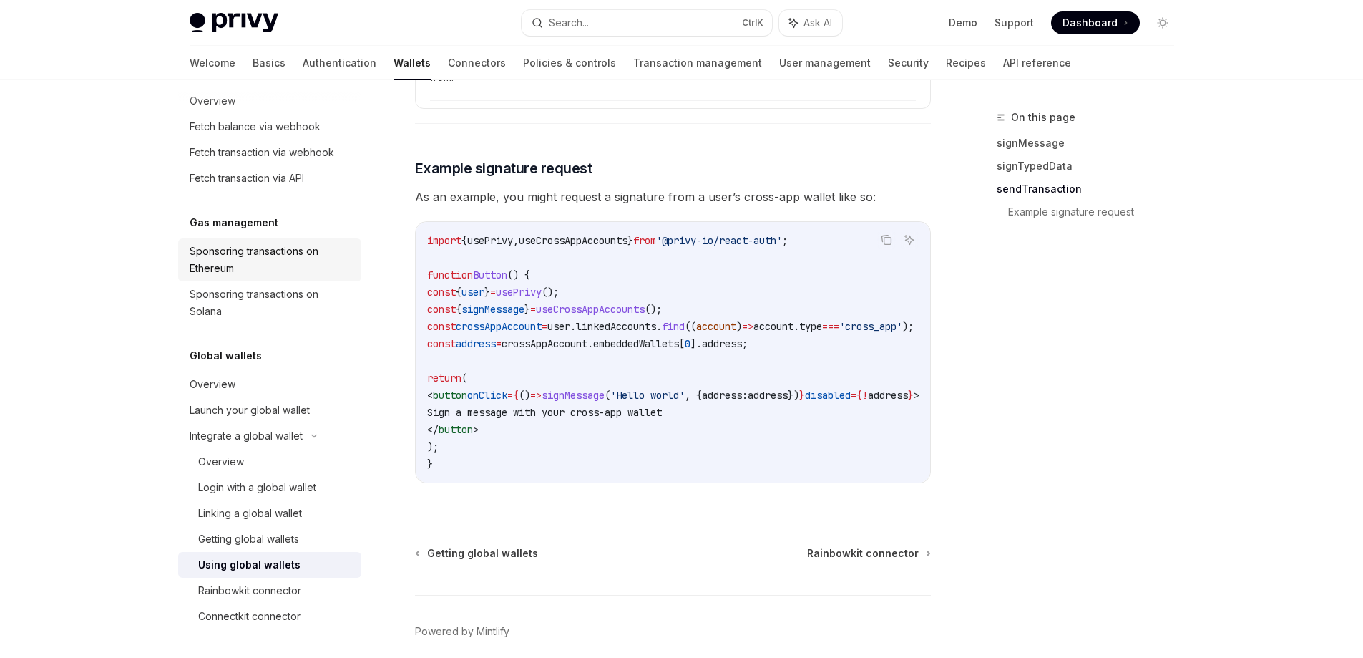
scroll to position [2461, 0]
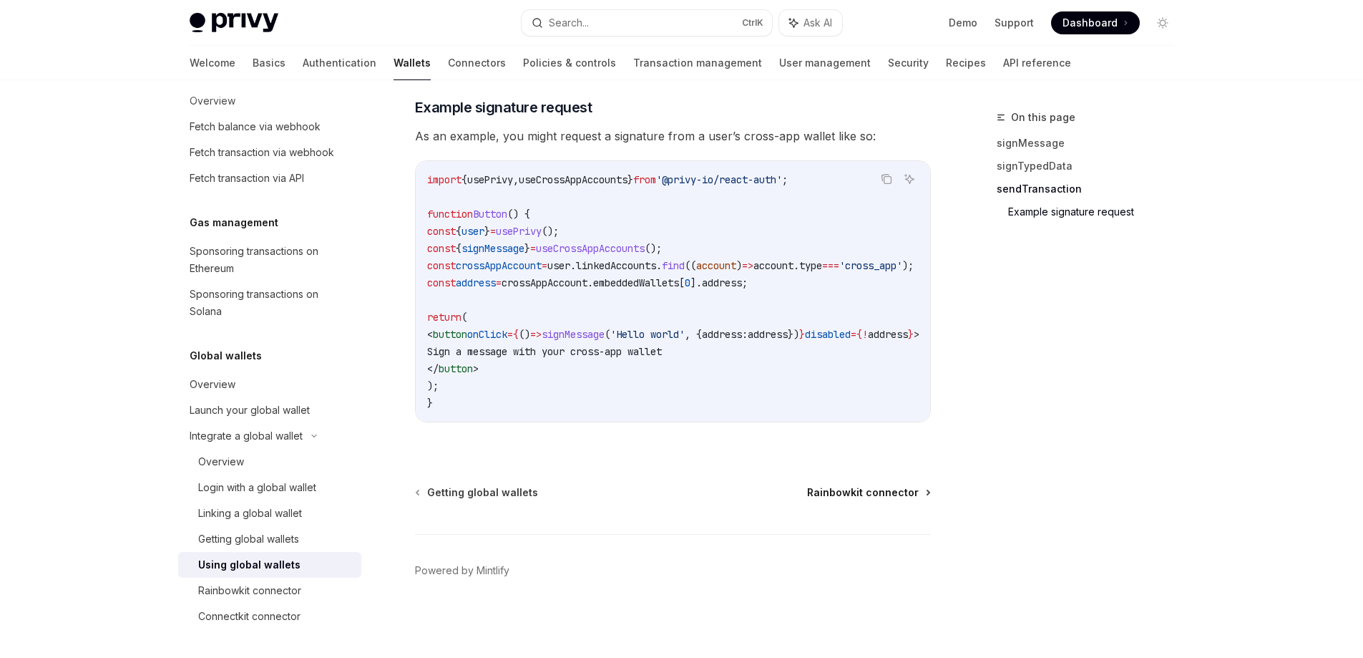
click at [844, 487] on span "Rainbowkit connector" at bounding box center [863, 492] width 112 height 14
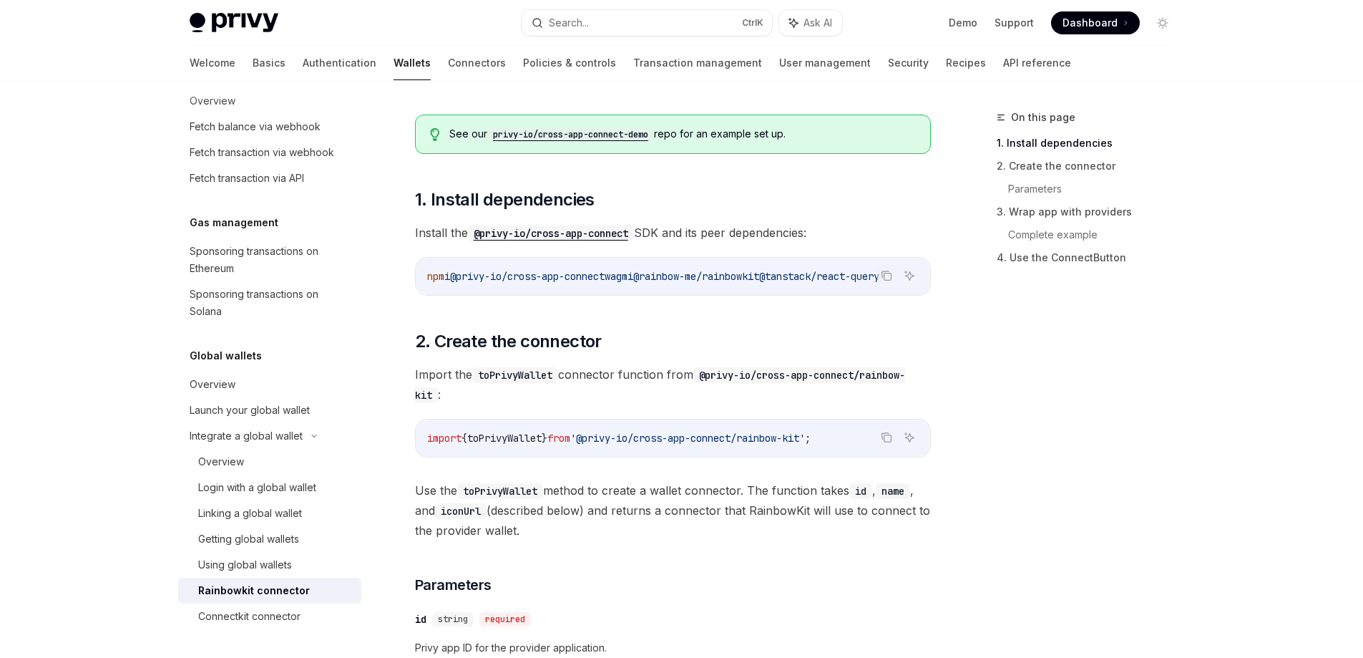
scroll to position [644, 0]
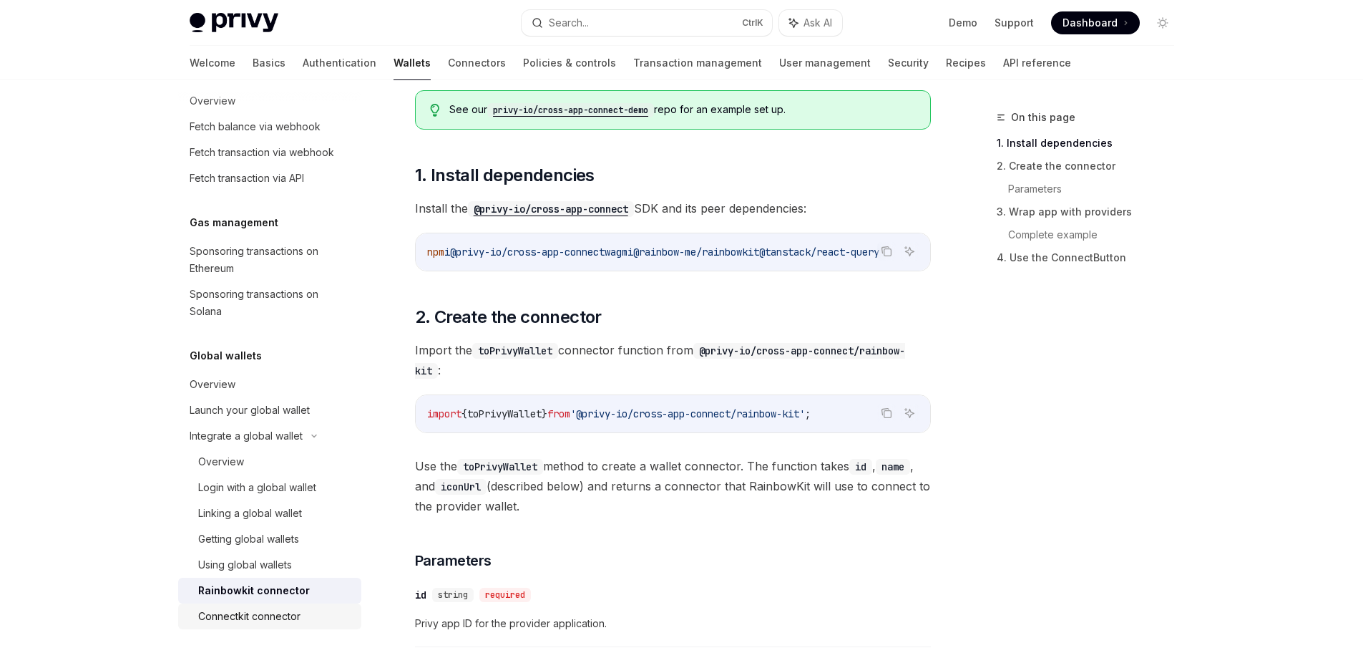
click at [285, 607] on link "Connectkit connector" at bounding box center [269, 616] width 183 height 26
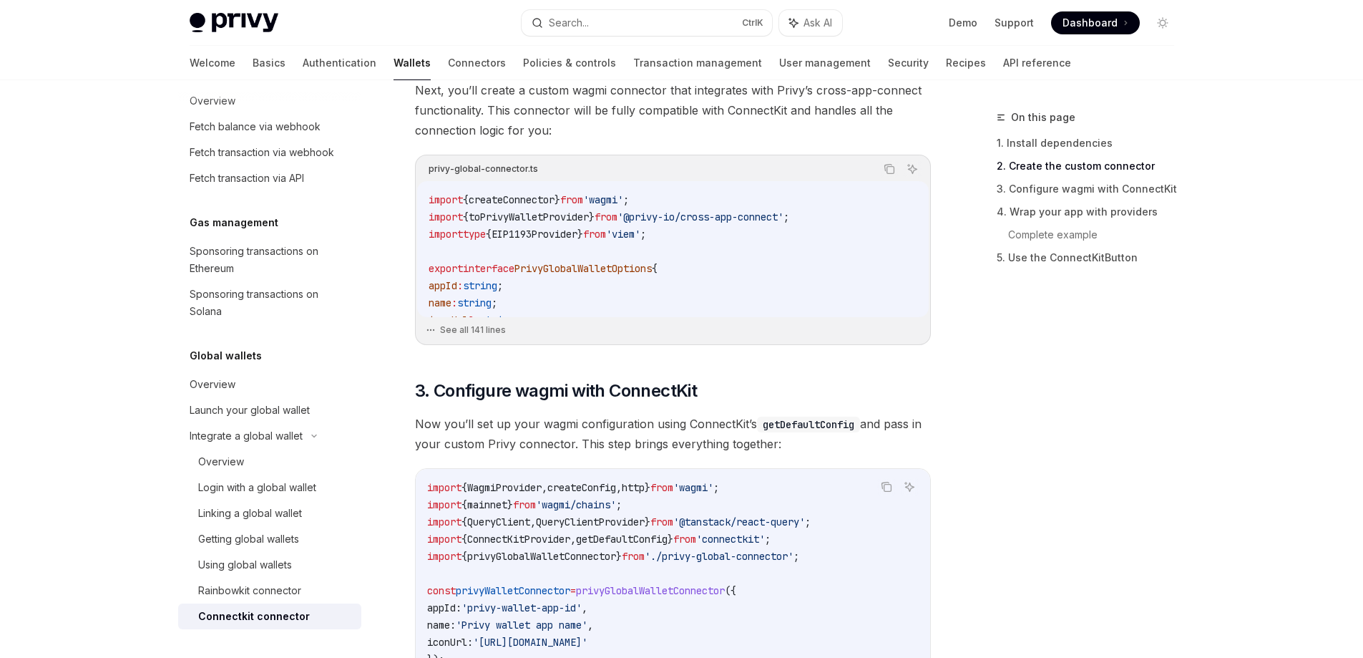
scroll to position [501, 0]
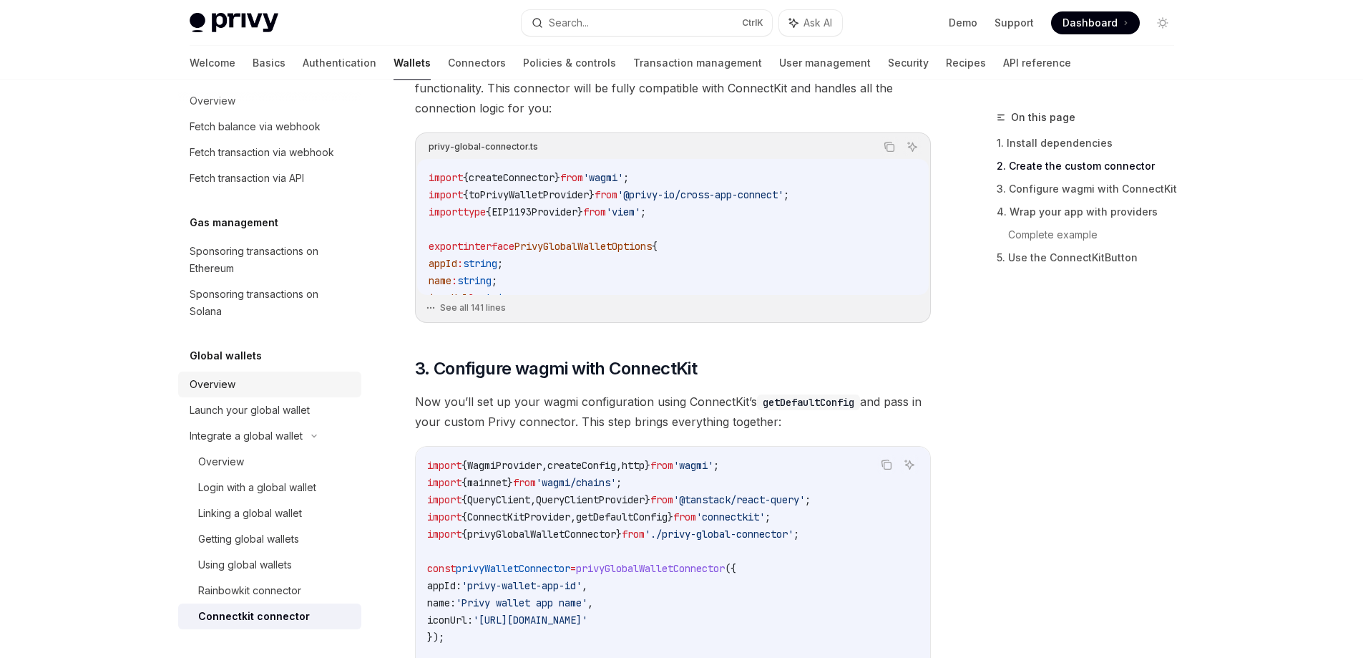
click at [228, 378] on div "Overview" at bounding box center [213, 384] width 46 height 17
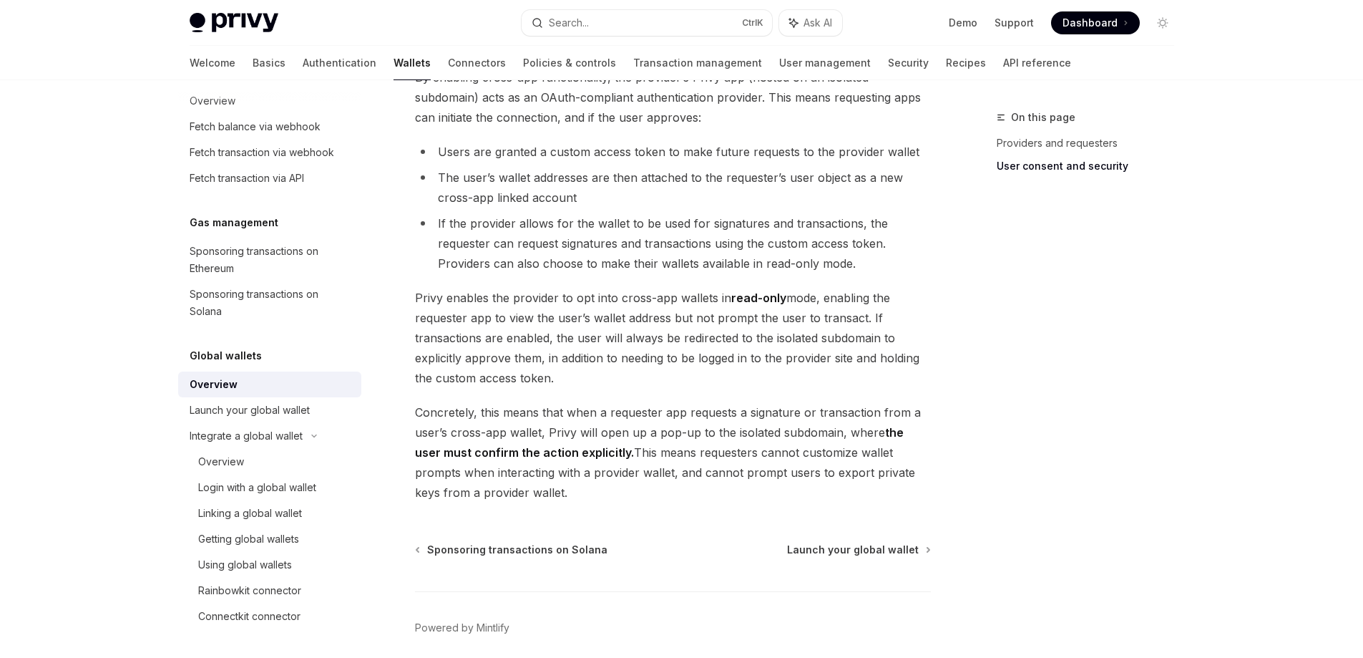
scroll to position [1145, 0]
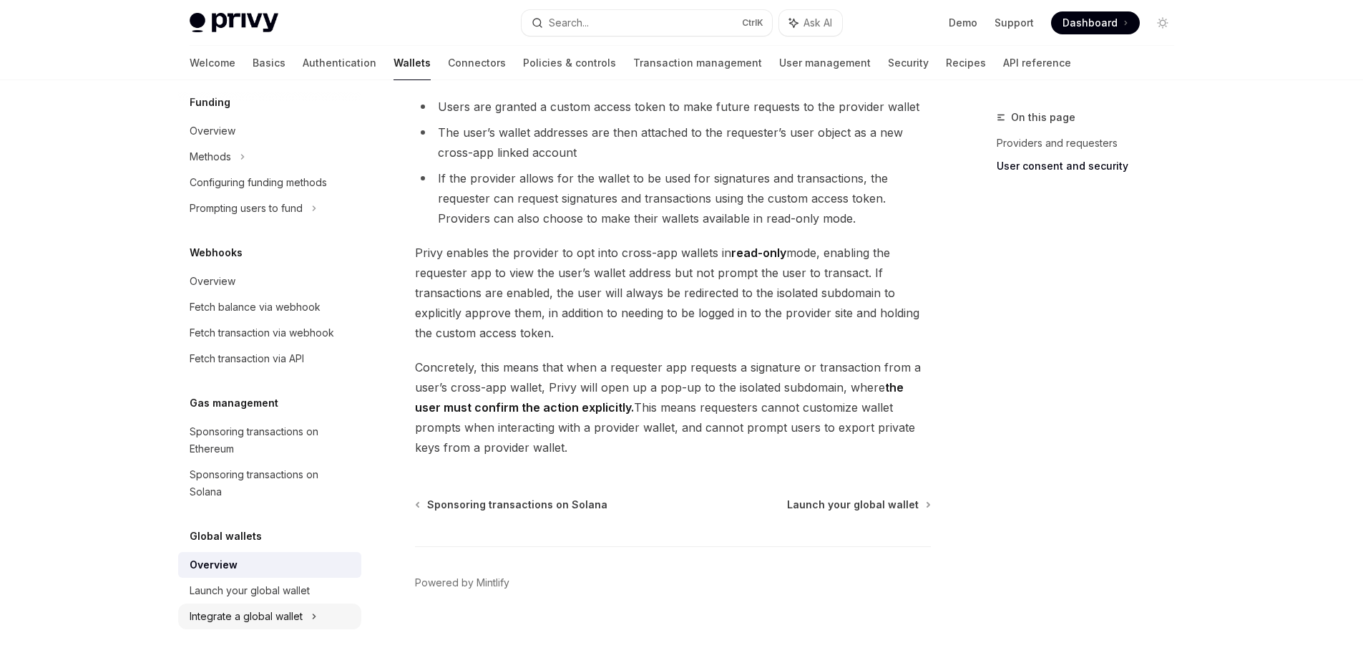
scroll to position [632, 0]
click at [237, 586] on div "Launch your global wallet" at bounding box center [250, 590] width 120 height 17
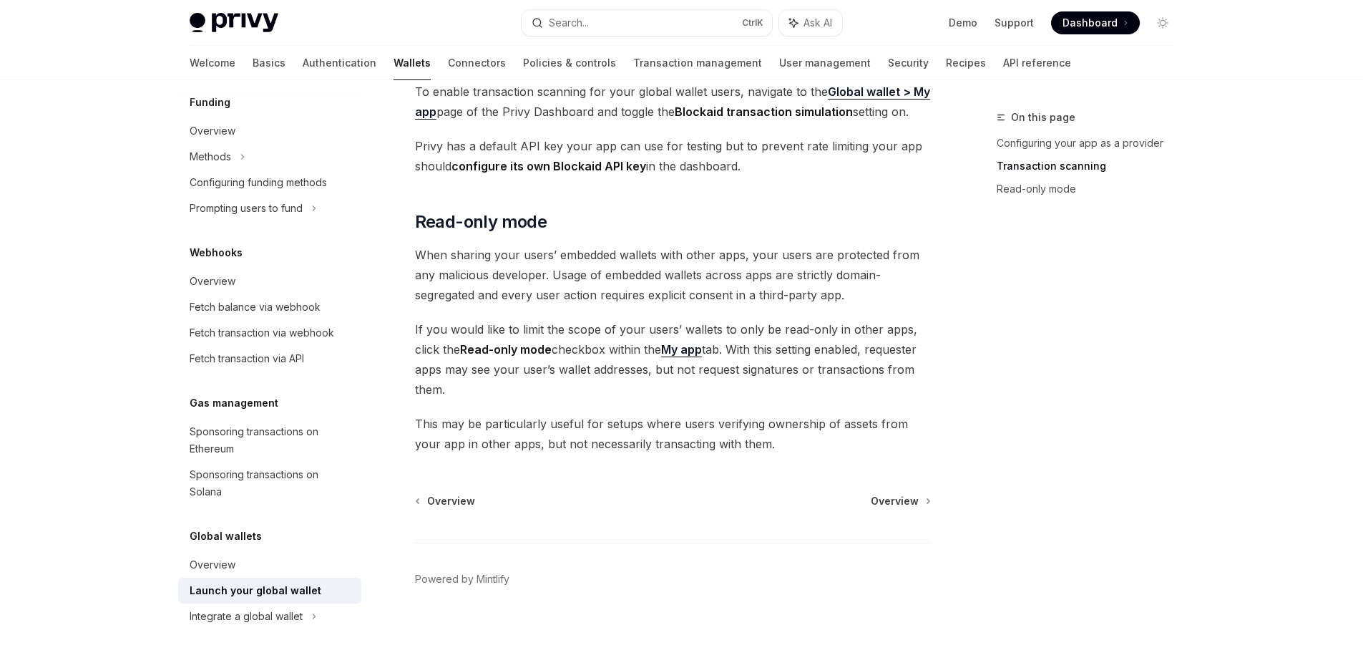
scroll to position [1171, 0]
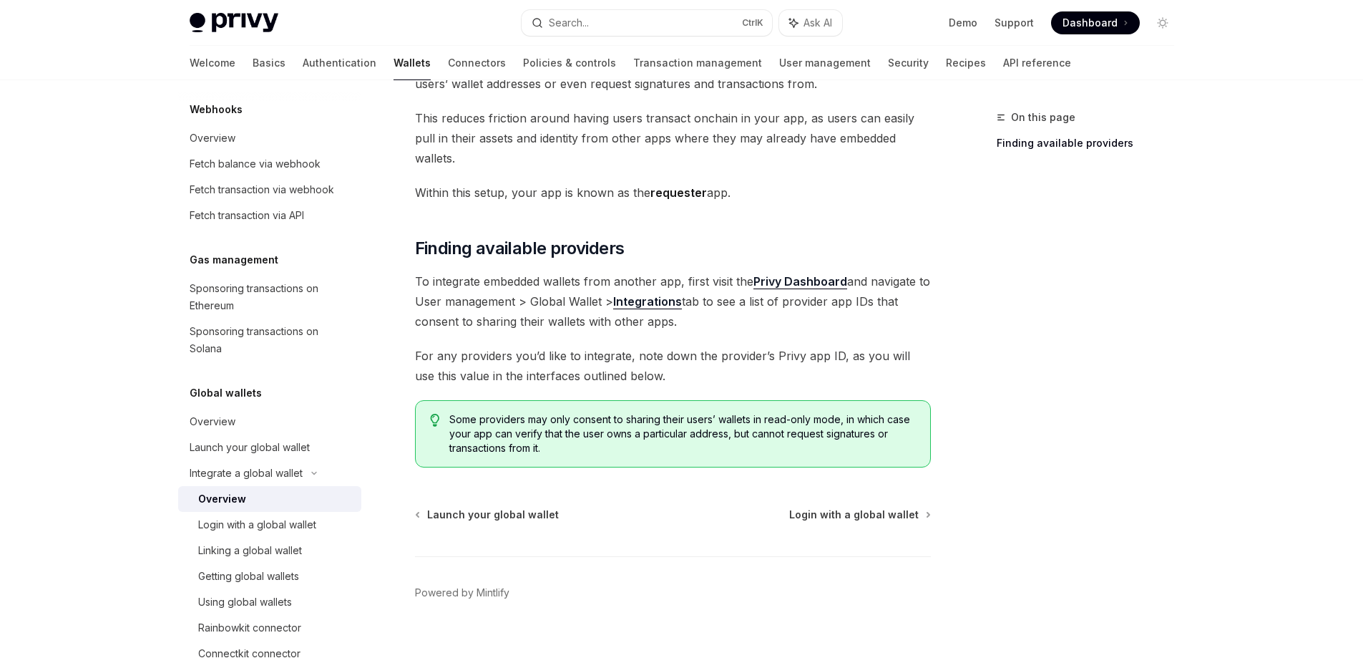
scroll to position [129, 0]
click at [237, 520] on div "Login with a global wallet" at bounding box center [257, 524] width 118 height 17
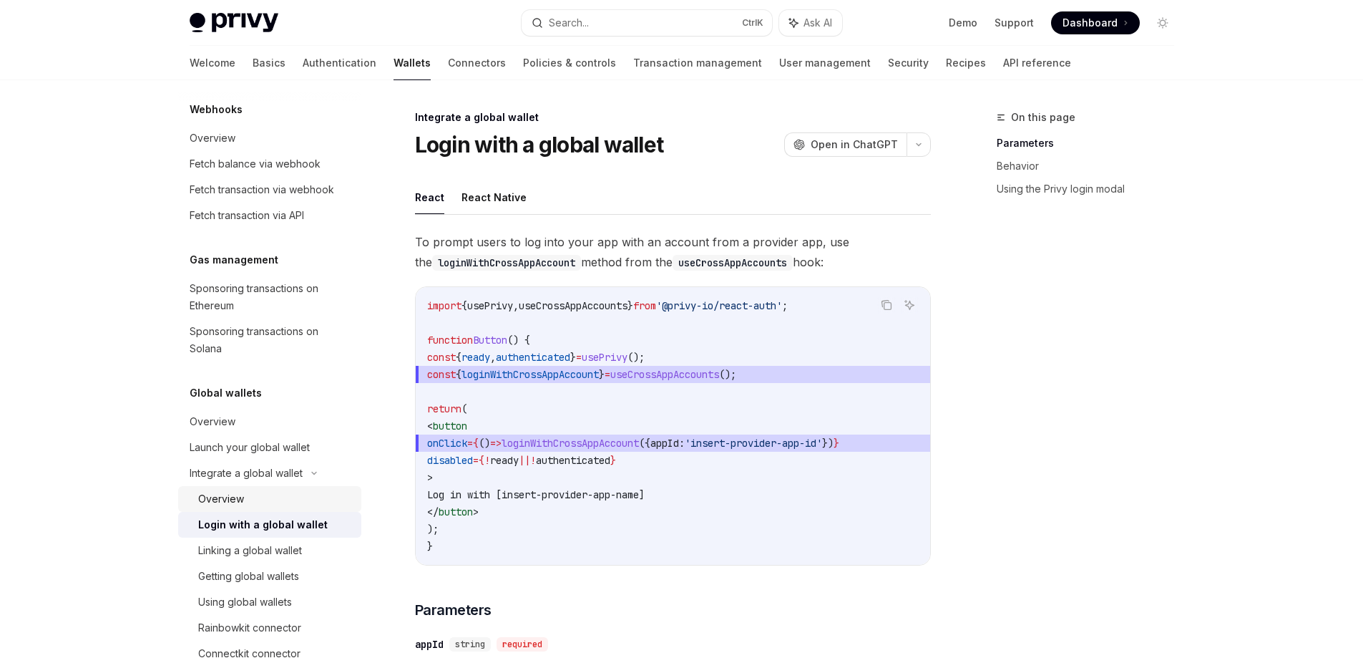
click at [230, 495] on div "Overview" at bounding box center [221, 498] width 46 height 17
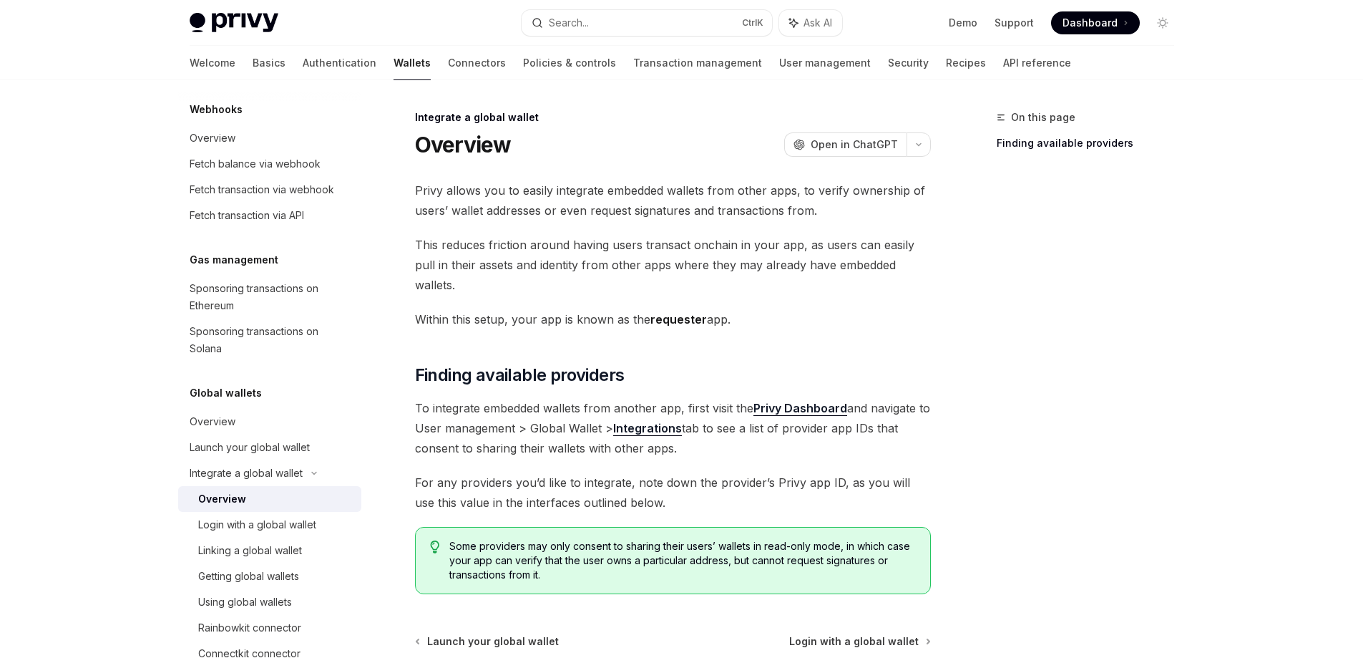
scroll to position [129, 0]
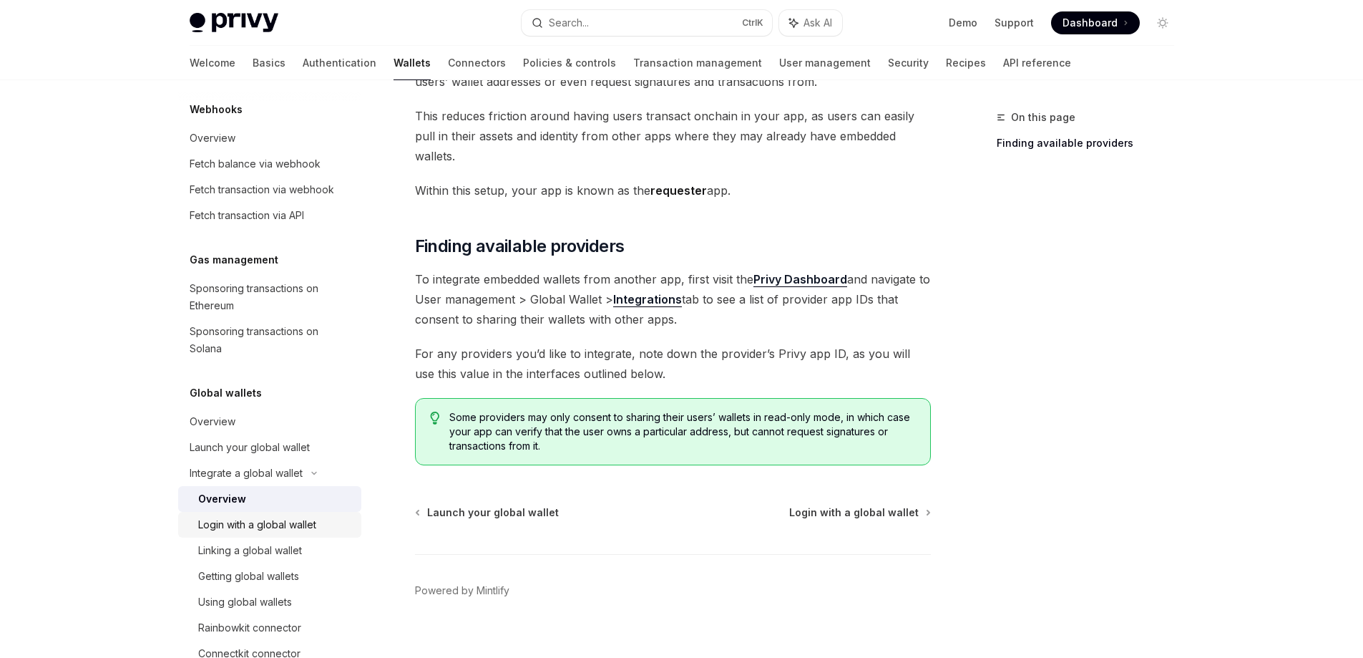
click at [285, 522] on div "Login with a global wallet" at bounding box center [257, 524] width 118 height 17
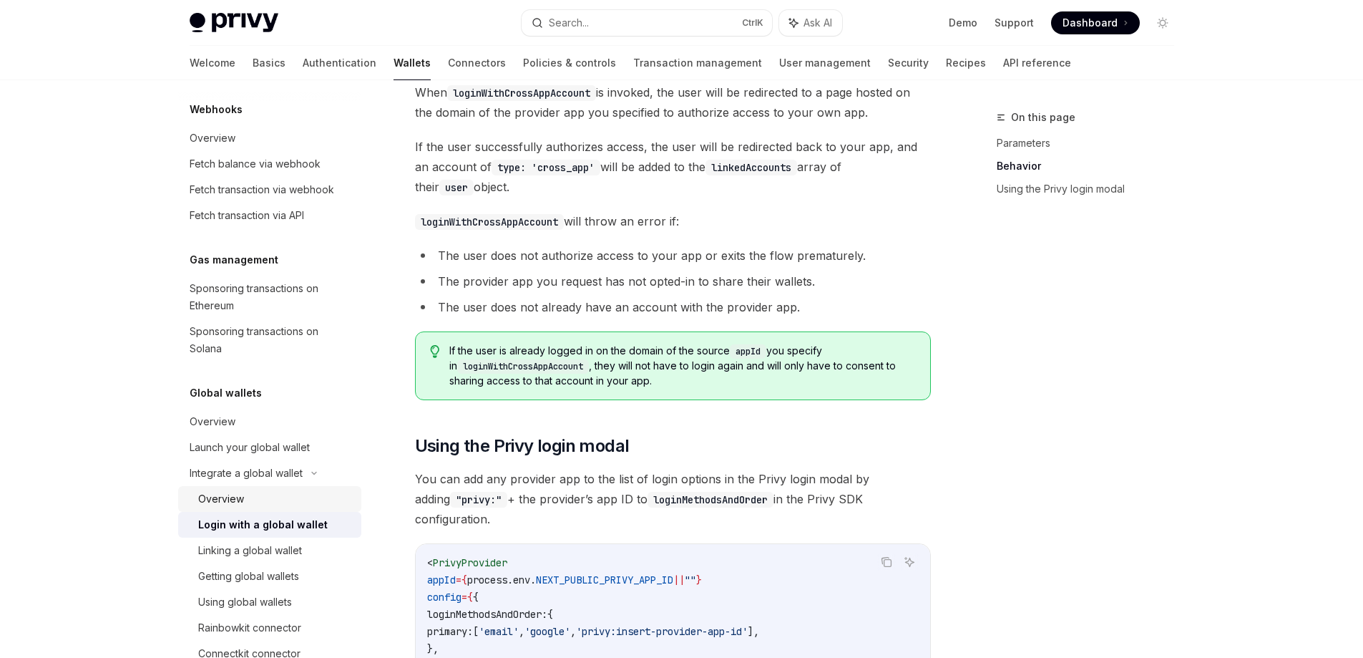
scroll to position [690, 0]
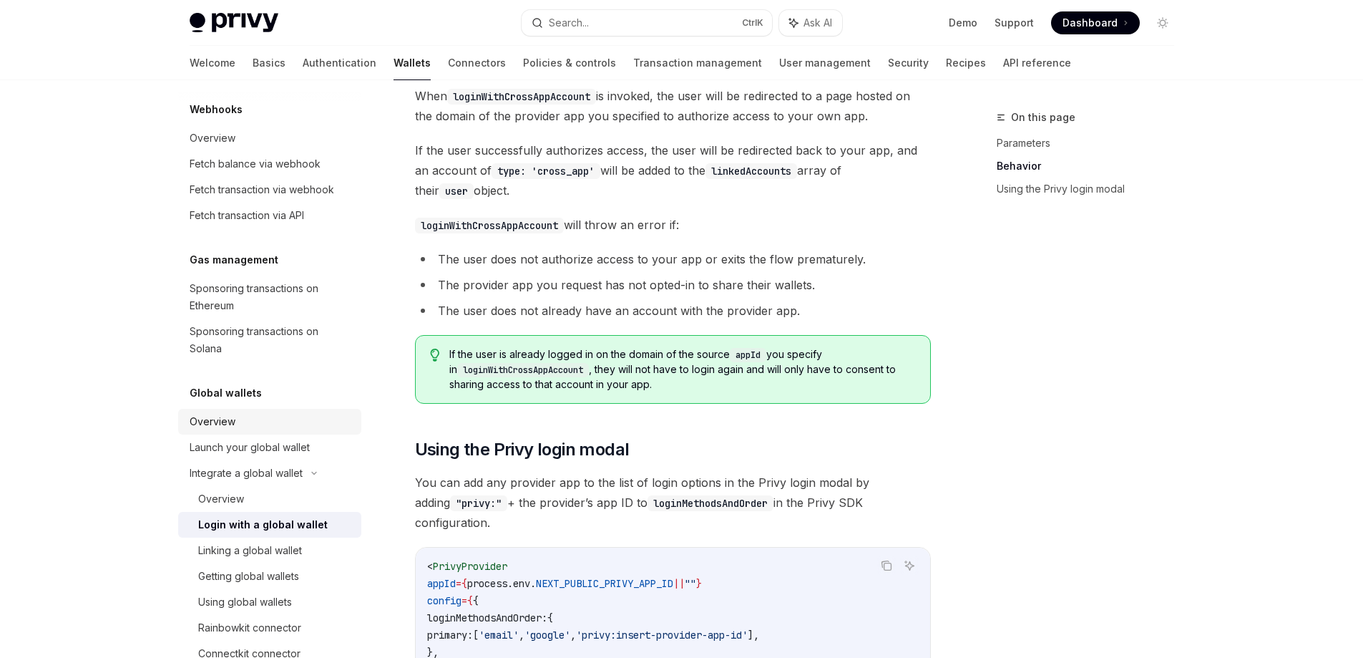
click at [218, 434] on link "Overview" at bounding box center [269, 422] width 183 height 26
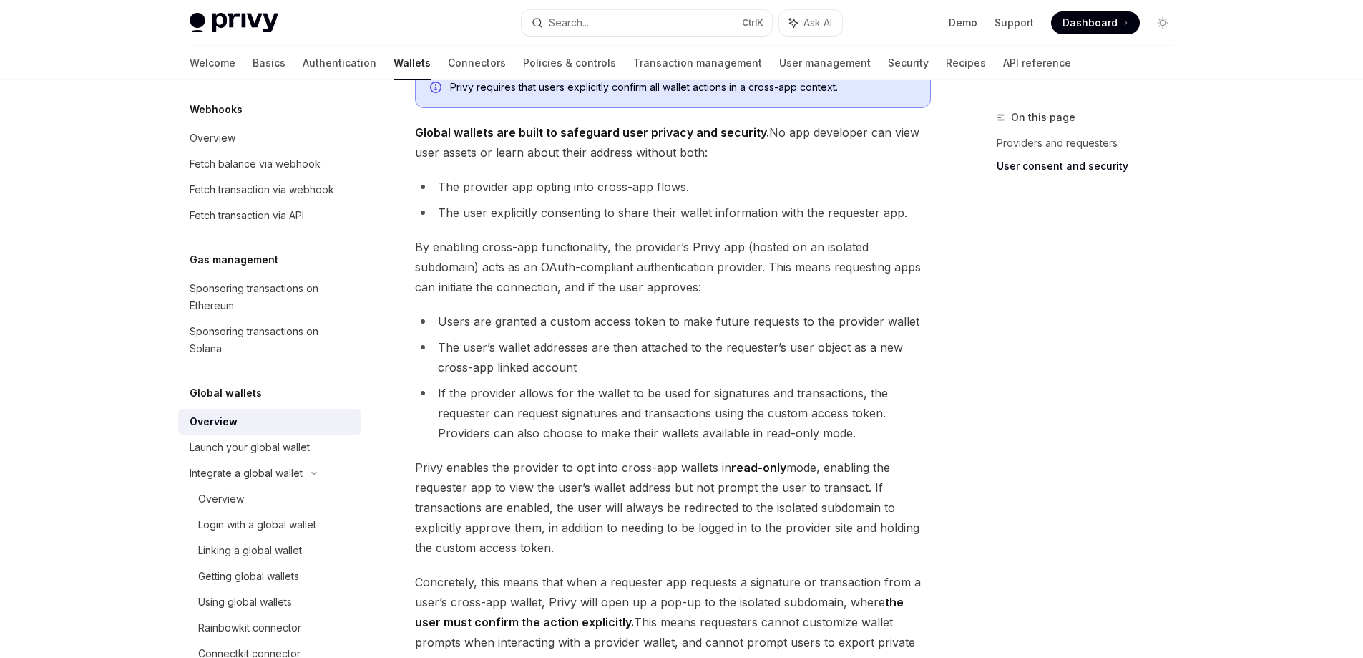
scroll to position [1157, 0]
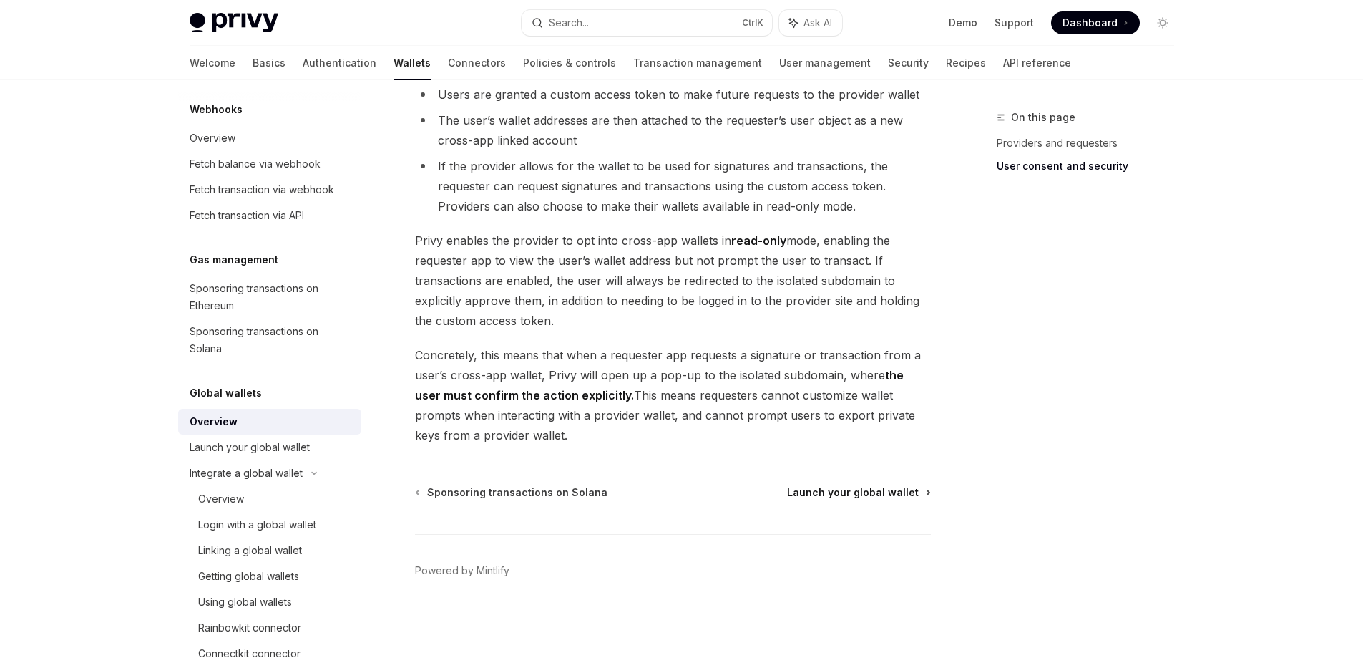
click at [868, 494] on span "Launch your global wallet" at bounding box center [853, 492] width 132 height 14
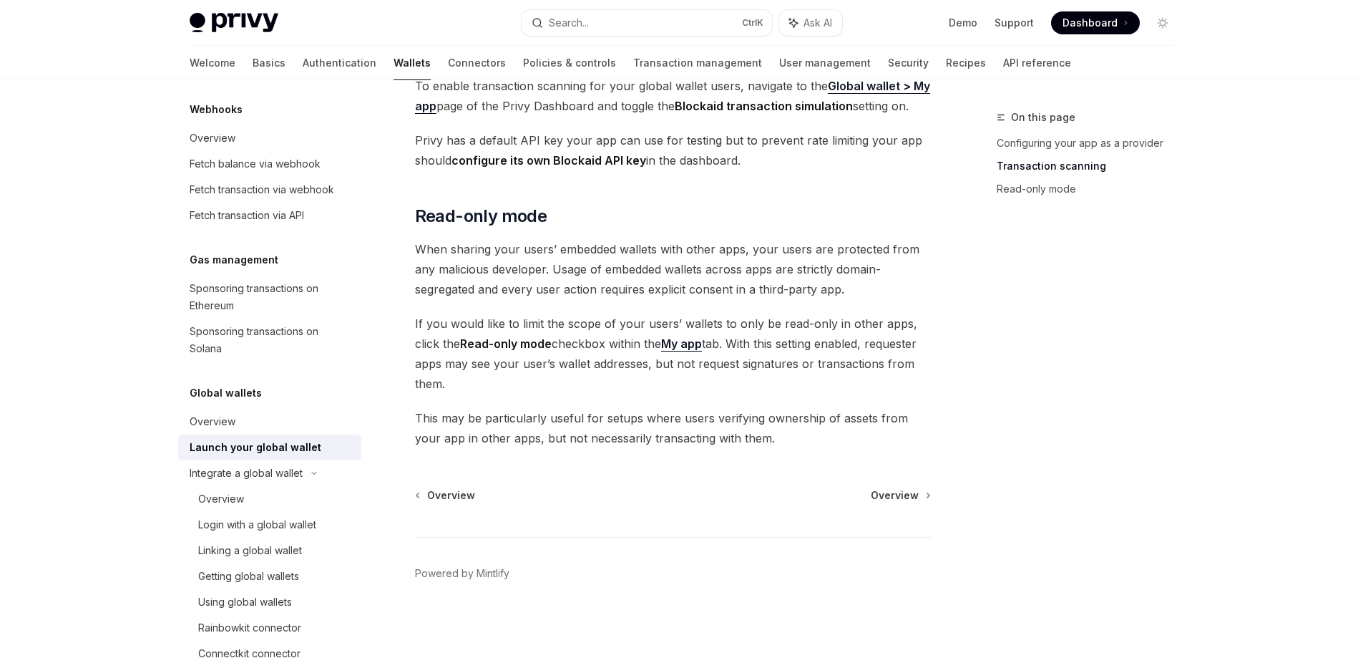
scroll to position [1171, 0]
click at [883, 492] on span "Overview" at bounding box center [895, 492] width 48 height 14
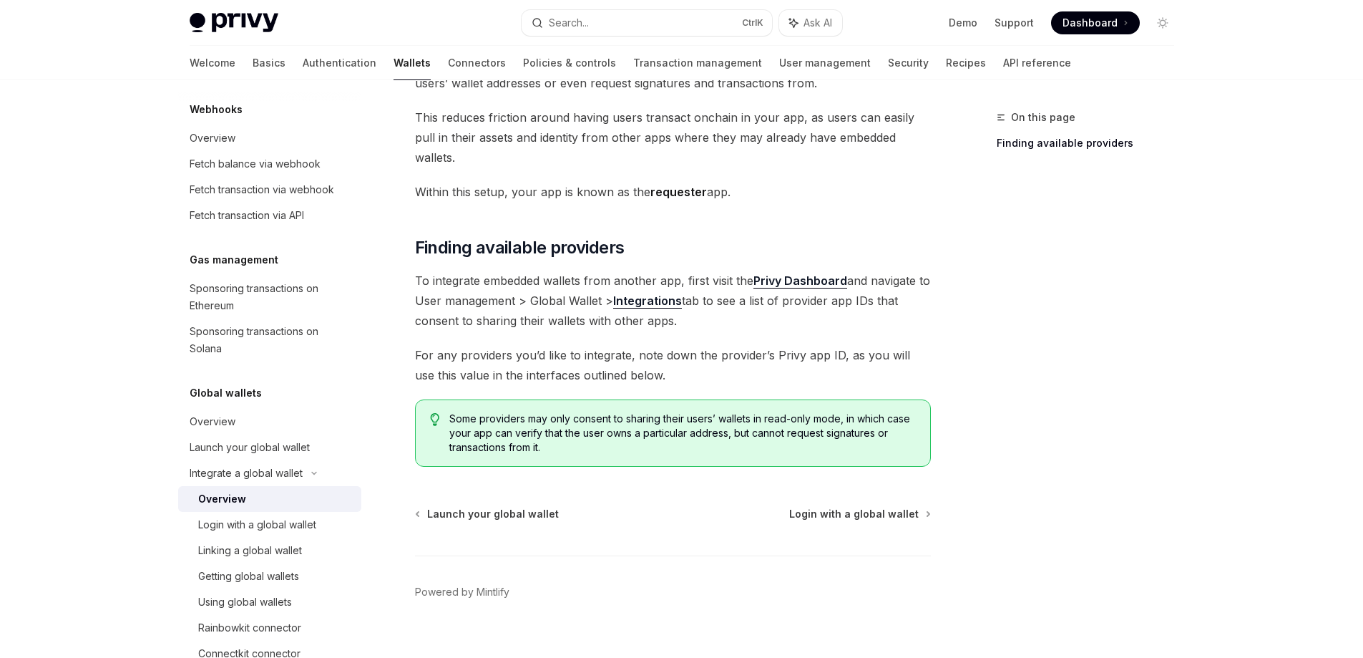
scroll to position [129, 0]
click at [849, 505] on span "Login with a global wallet" at bounding box center [853, 512] width 129 height 14
type textarea "*"
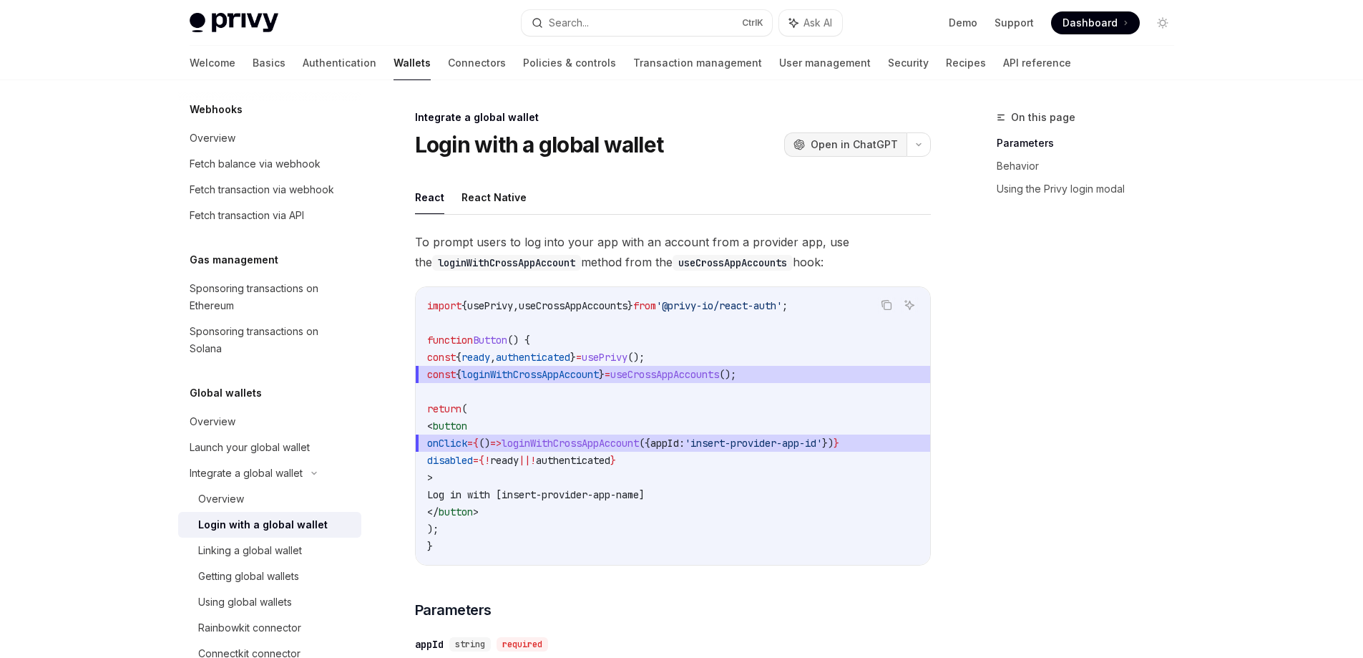
click at [841, 152] on button "OpenAI Open in ChatGPT" at bounding box center [845, 144] width 122 height 24
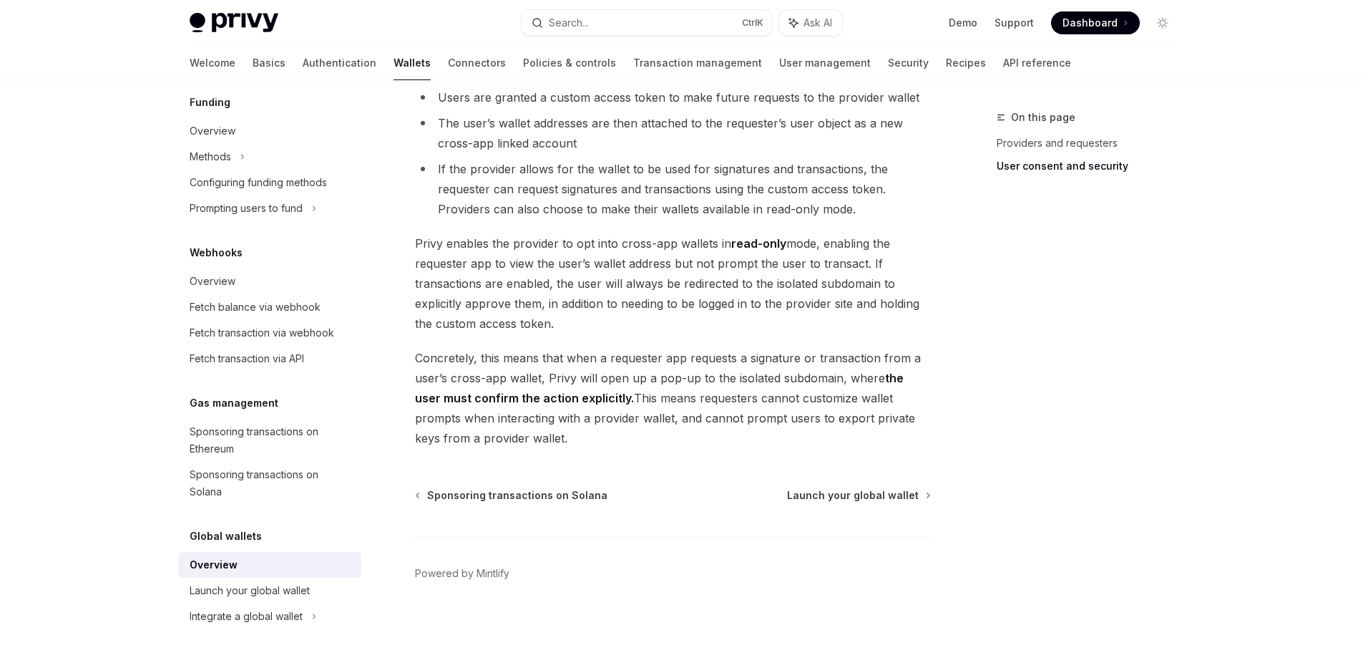
scroll to position [1157, 0]
click at [843, 498] on span "Launch your global wallet" at bounding box center [853, 492] width 132 height 14
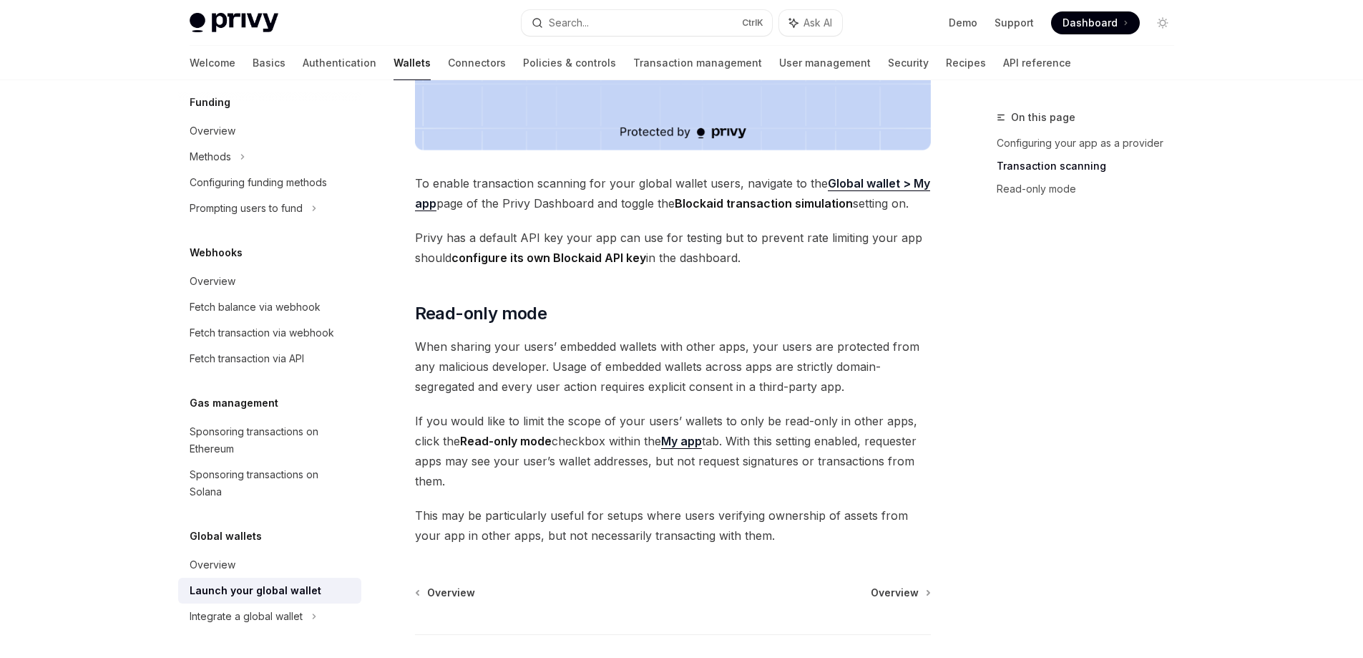
scroll to position [1171, 0]
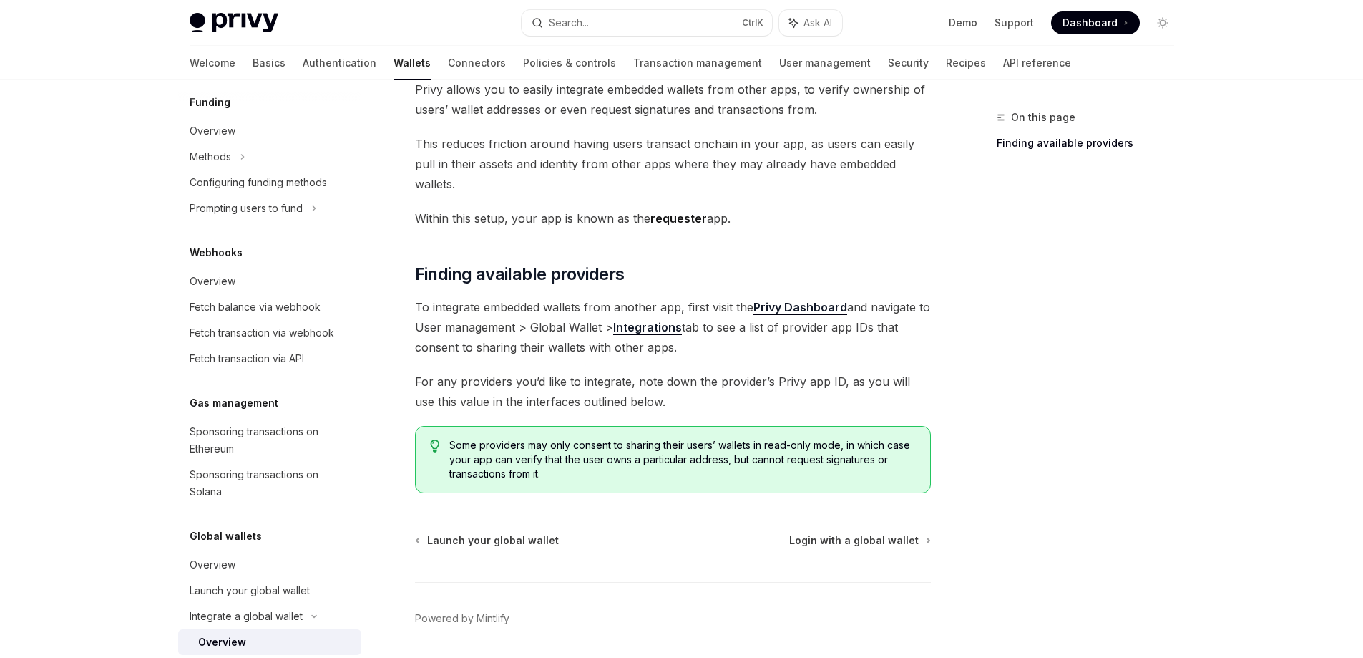
scroll to position [129, 0]
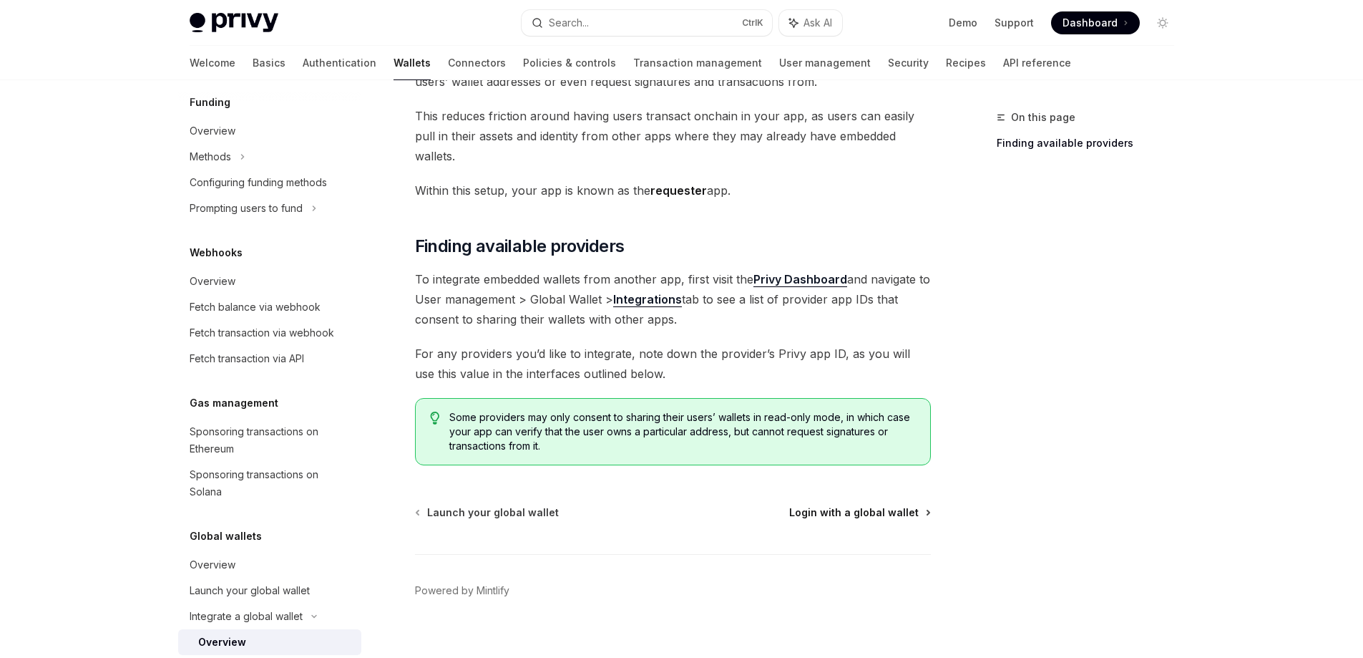
click at [871, 505] on span "Login with a global wallet" at bounding box center [853, 512] width 129 height 14
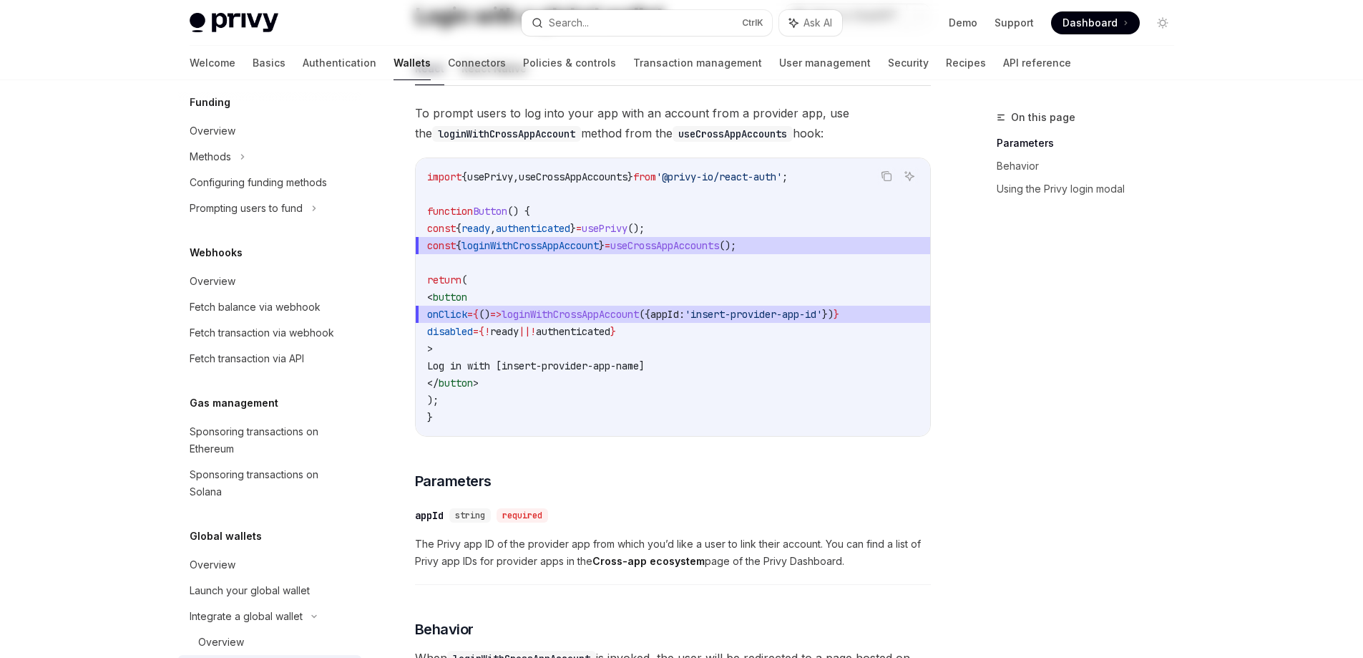
scroll to position [761, 0]
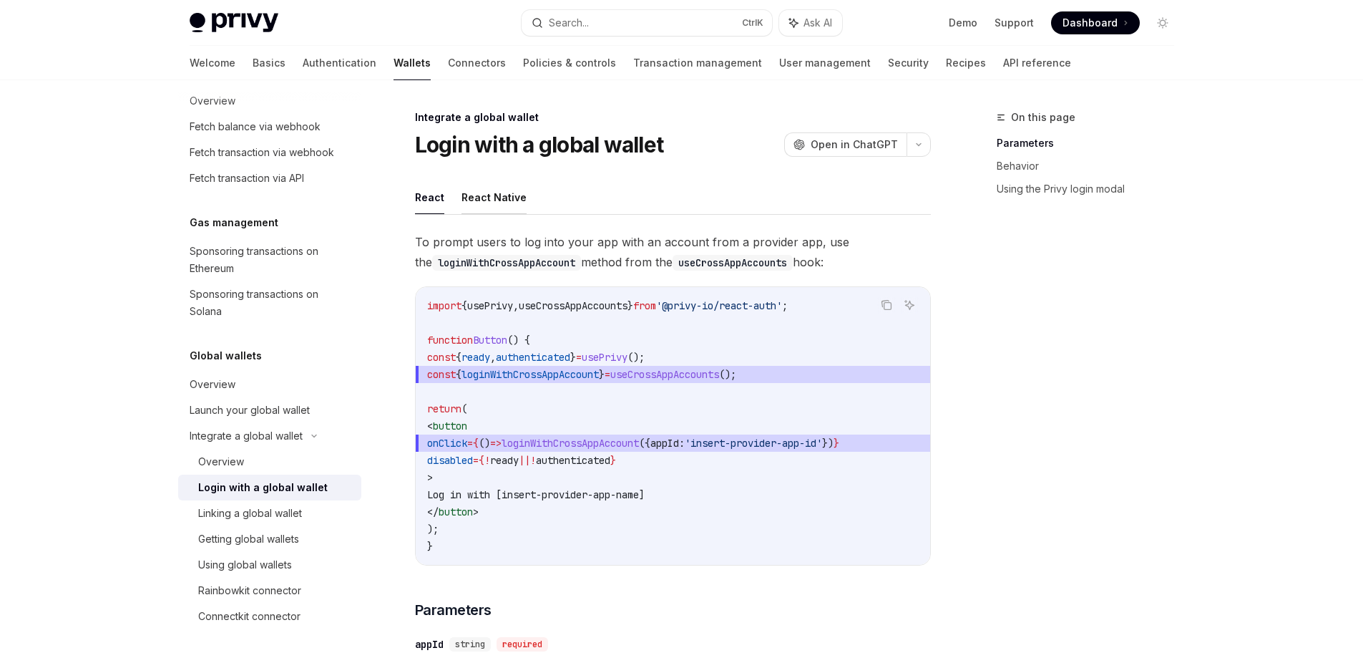
click at [502, 194] on button "React Native" at bounding box center [493, 197] width 65 height 34
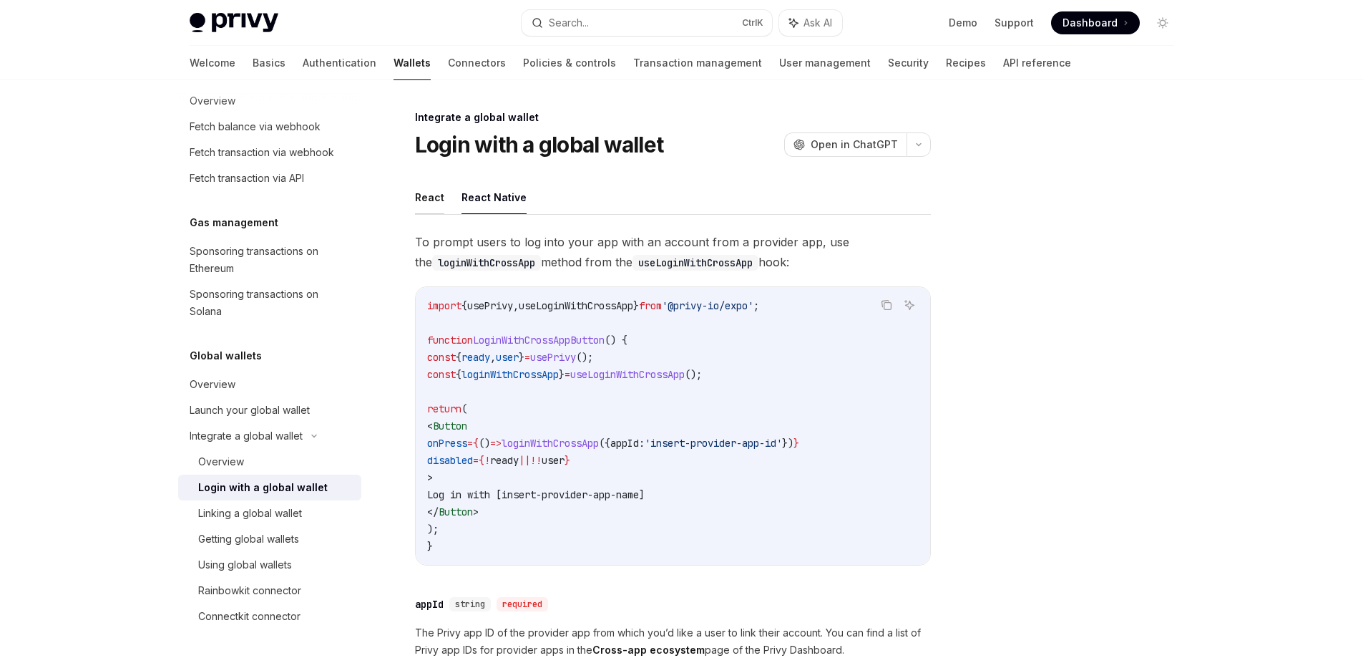
click at [437, 189] on button "React" at bounding box center [429, 197] width 29 height 34
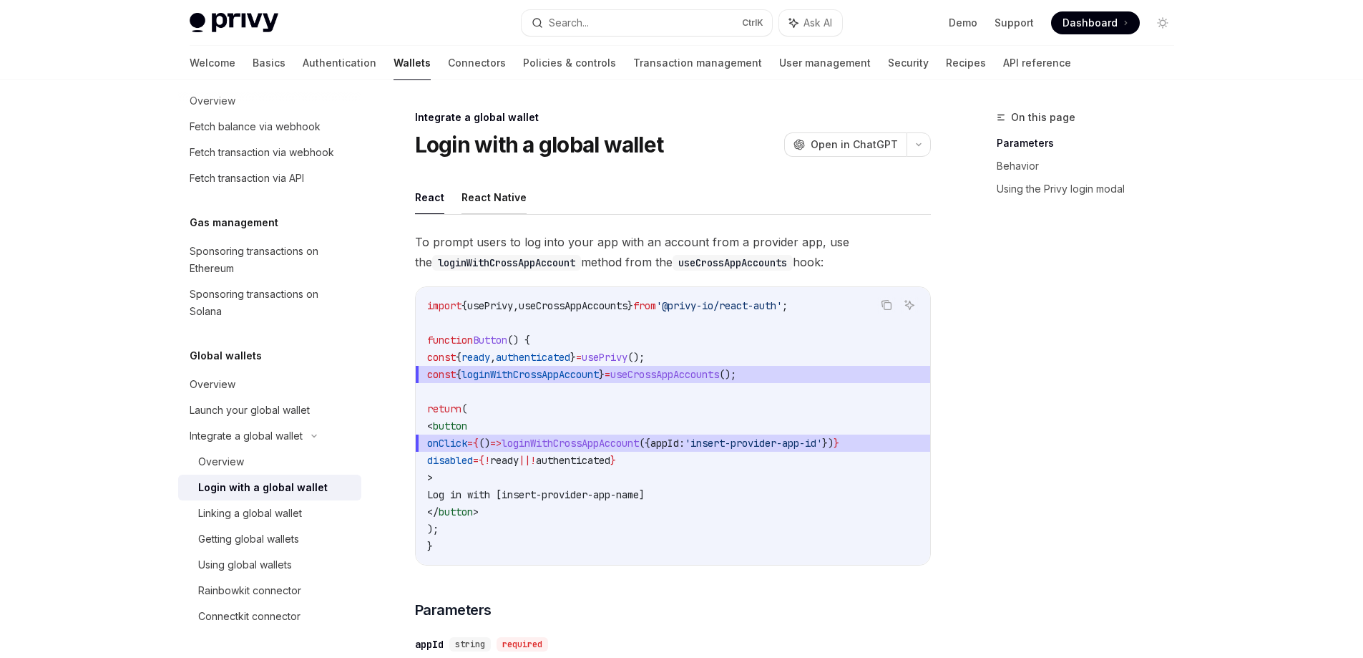
click at [477, 187] on button "React Native" at bounding box center [493, 197] width 65 height 34
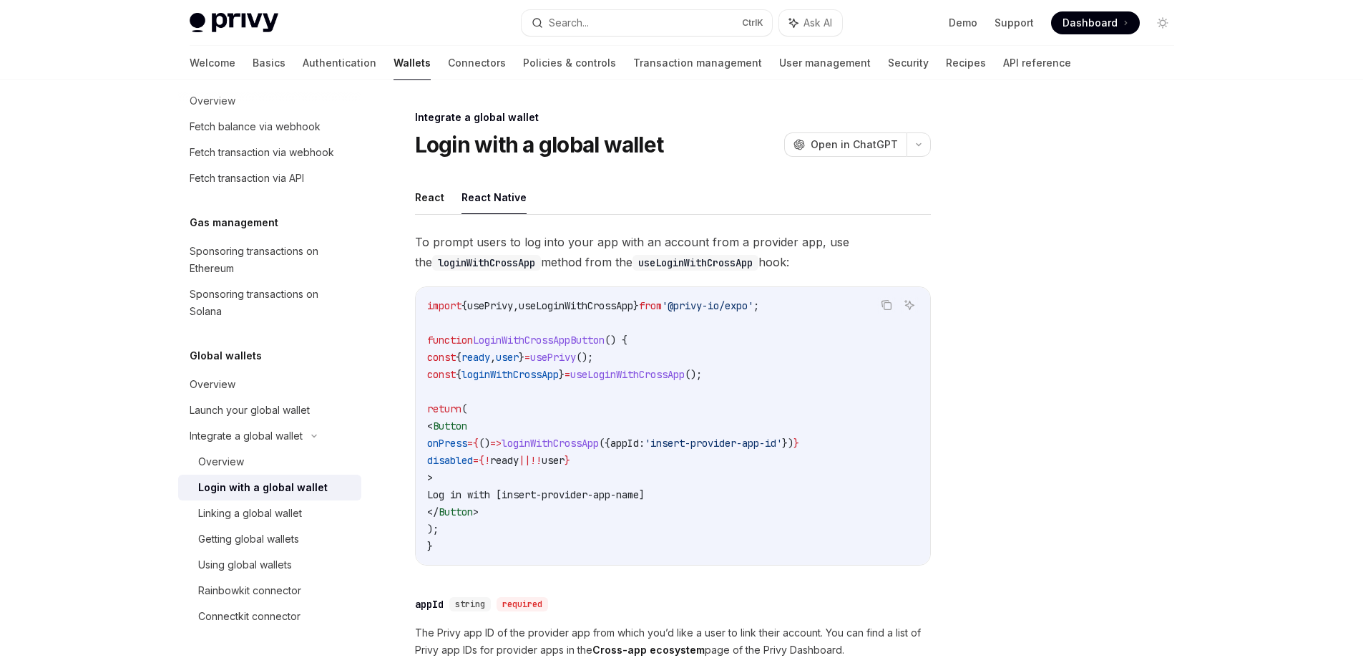
click at [446, 182] on ul "React React Native" at bounding box center [673, 197] width 516 height 34
click at [478, 190] on button "React Native" at bounding box center [493, 197] width 65 height 34
click at [424, 195] on button "React" at bounding box center [429, 197] width 29 height 34
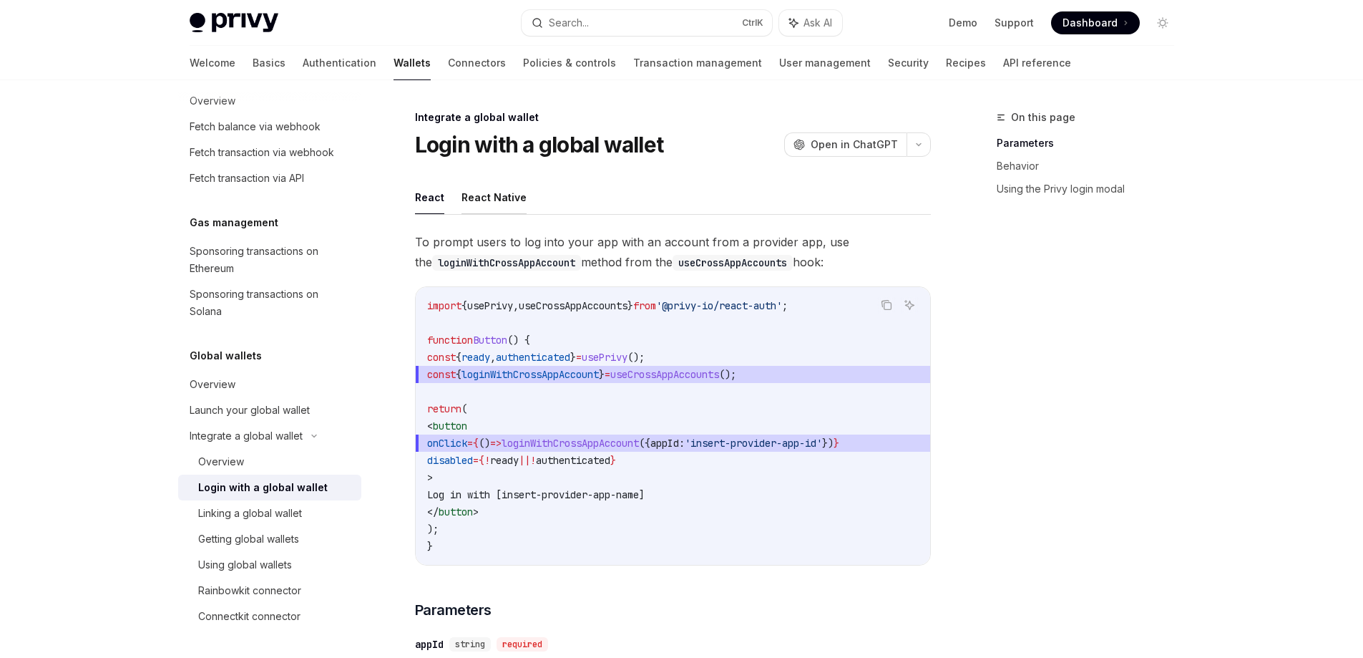
click at [479, 195] on button "React Native" at bounding box center [493, 197] width 65 height 34
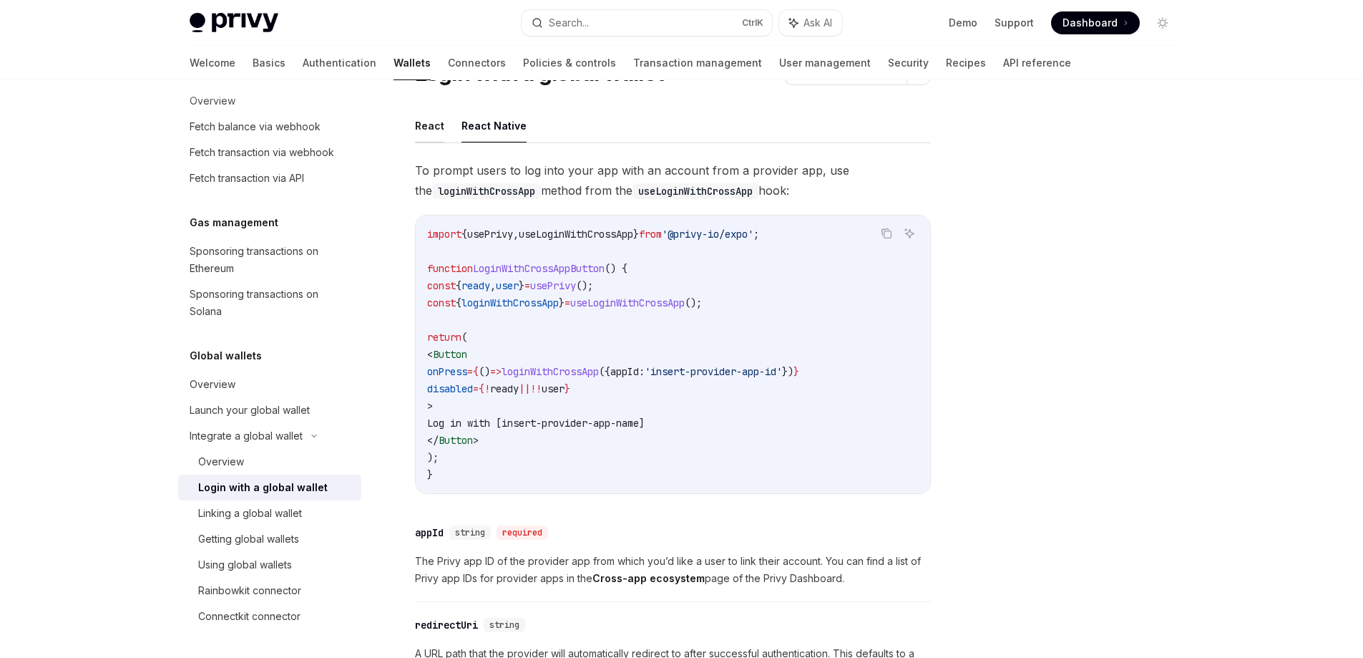
click at [419, 136] on button "React" at bounding box center [429, 126] width 29 height 34
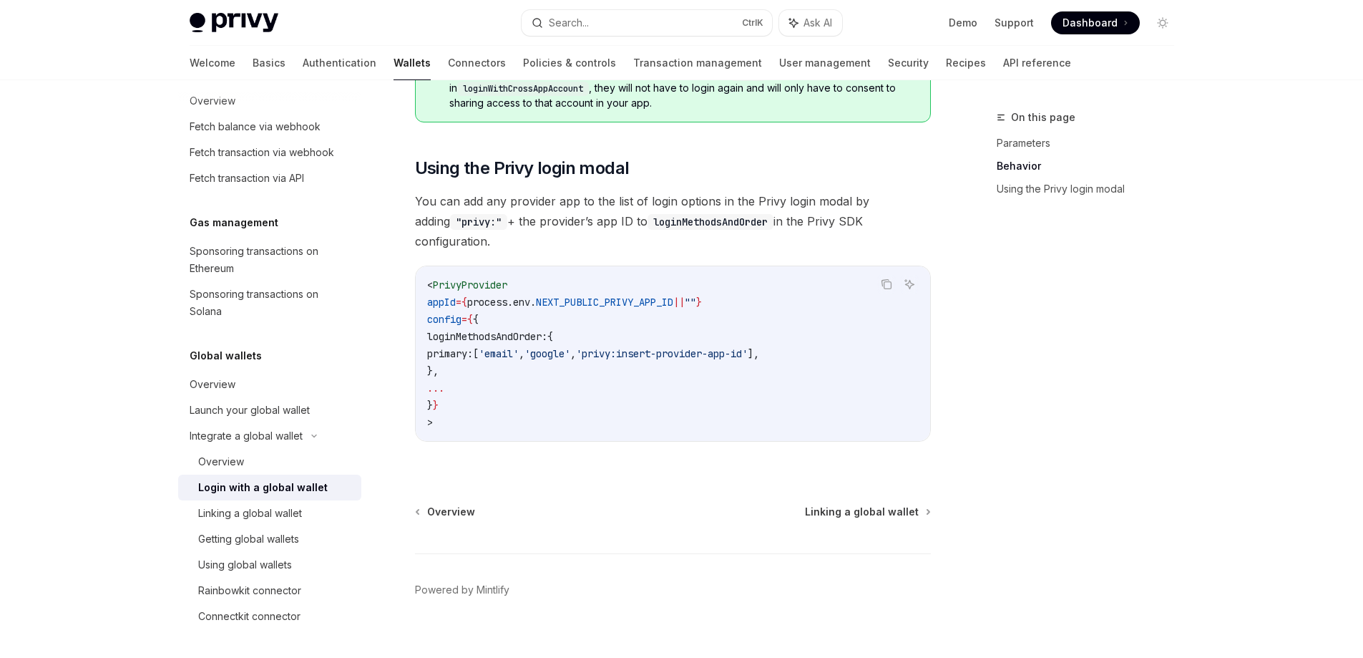
scroll to position [977, 0]
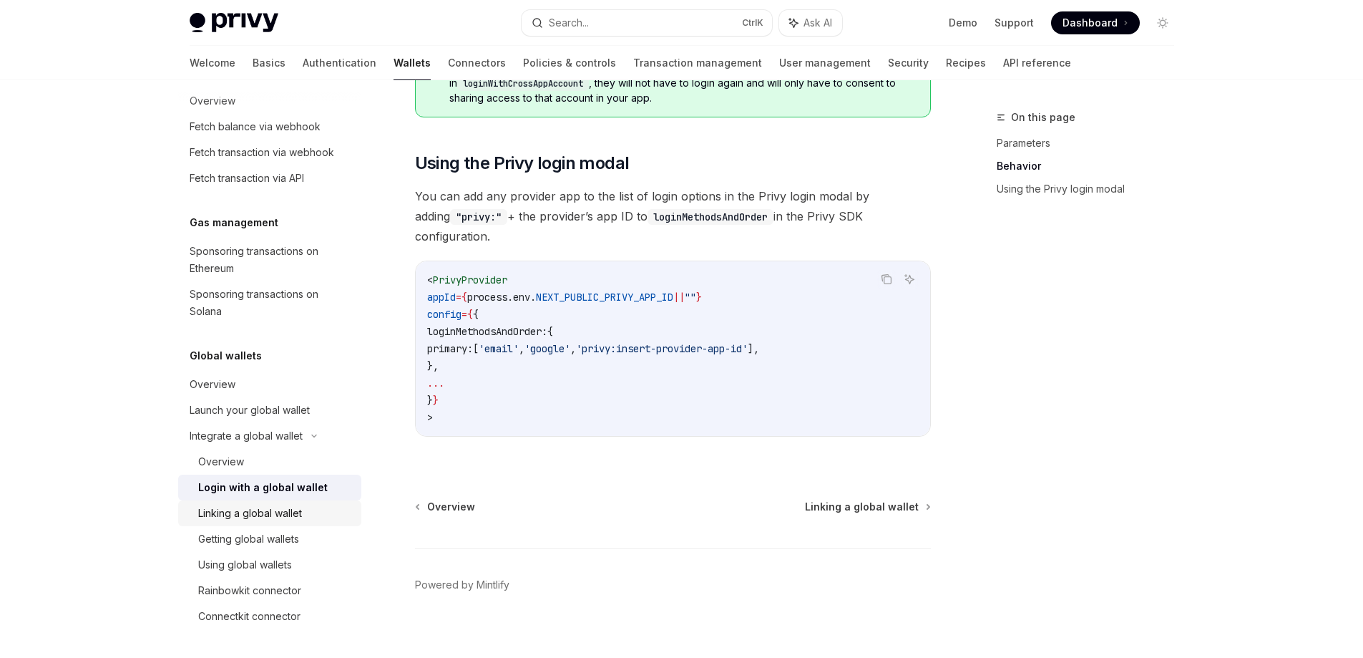
click at [273, 519] on div "Linking a global wallet" at bounding box center [250, 512] width 104 height 17
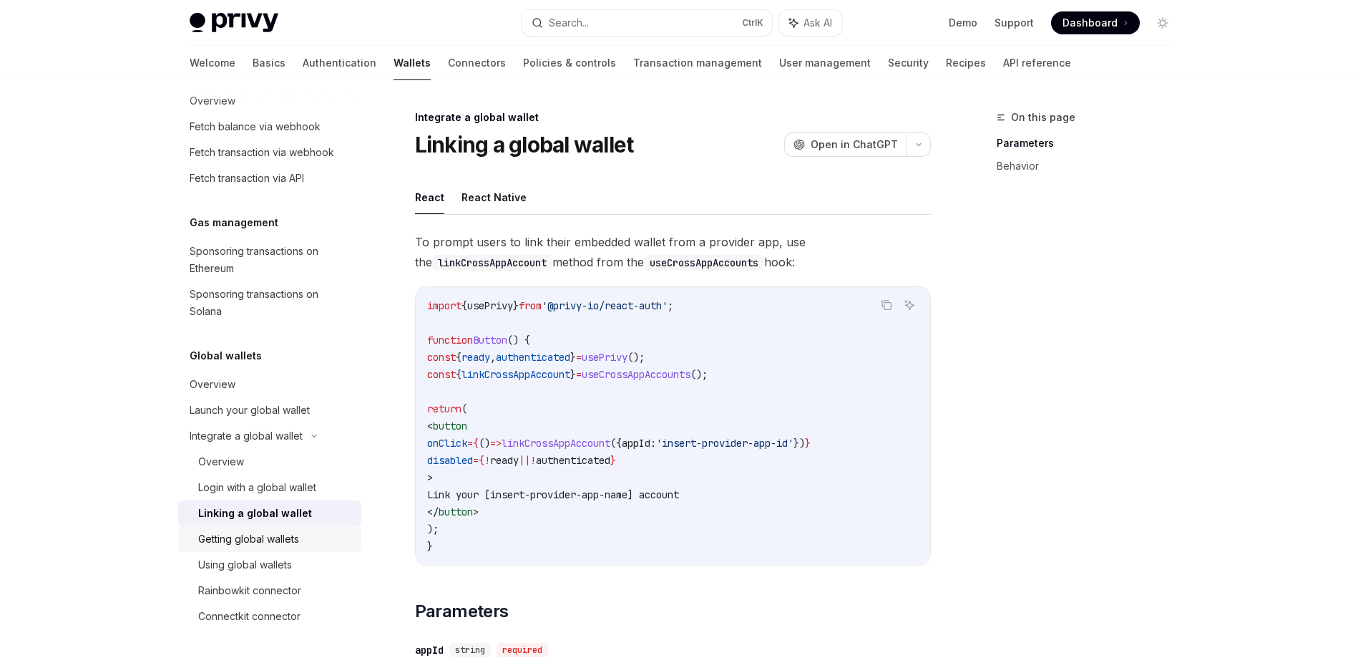
click at [266, 539] on div "Getting global wallets" at bounding box center [248, 538] width 101 height 17
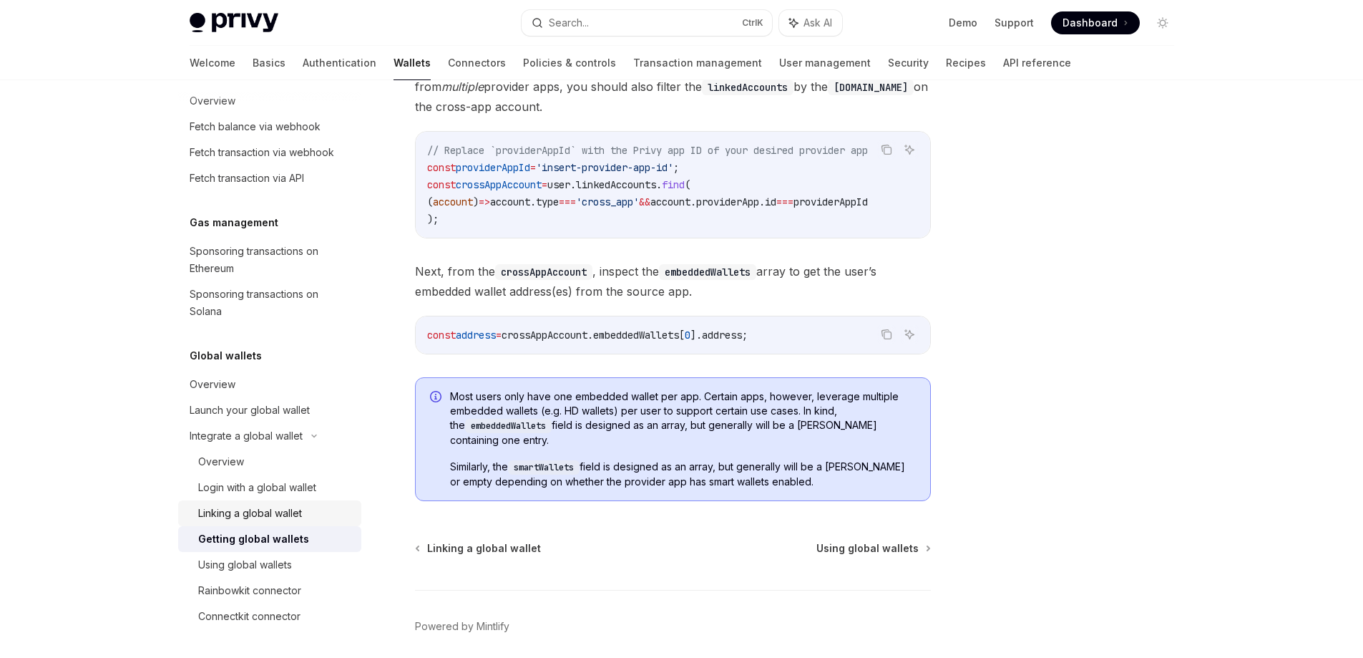
scroll to position [1045, 0]
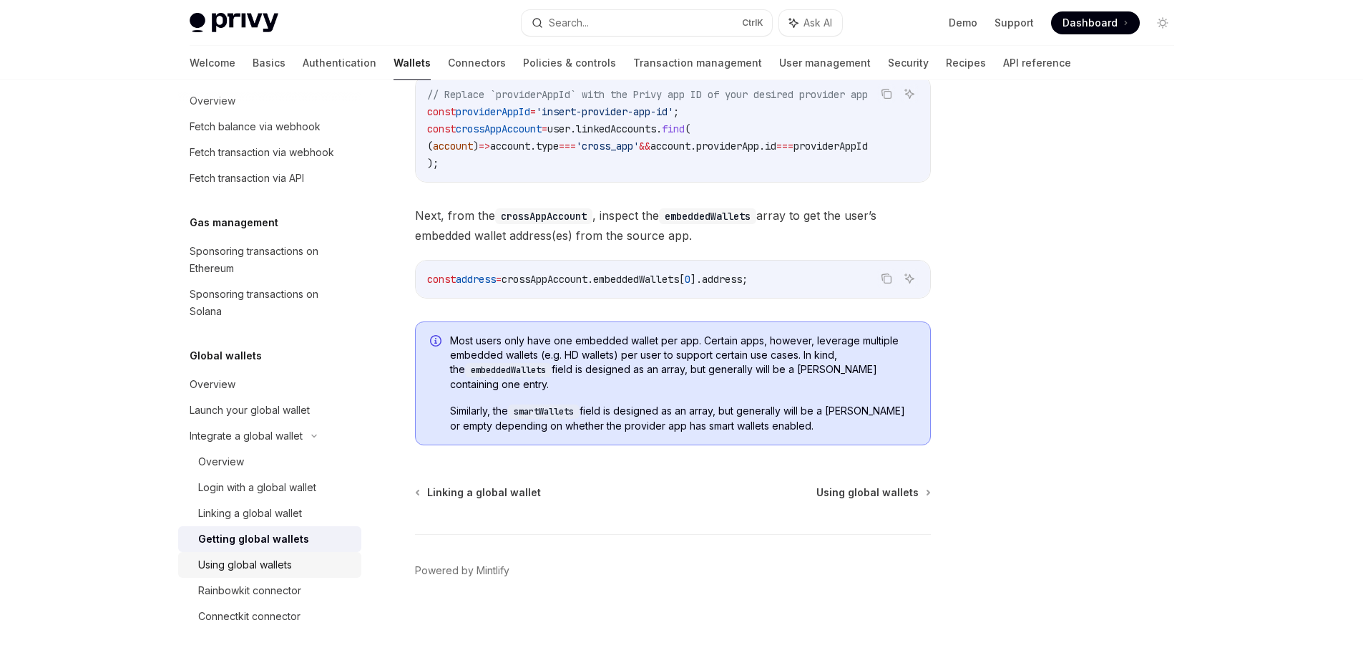
click at [255, 561] on div "Using global wallets" at bounding box center [245, 564] width 94 height 17
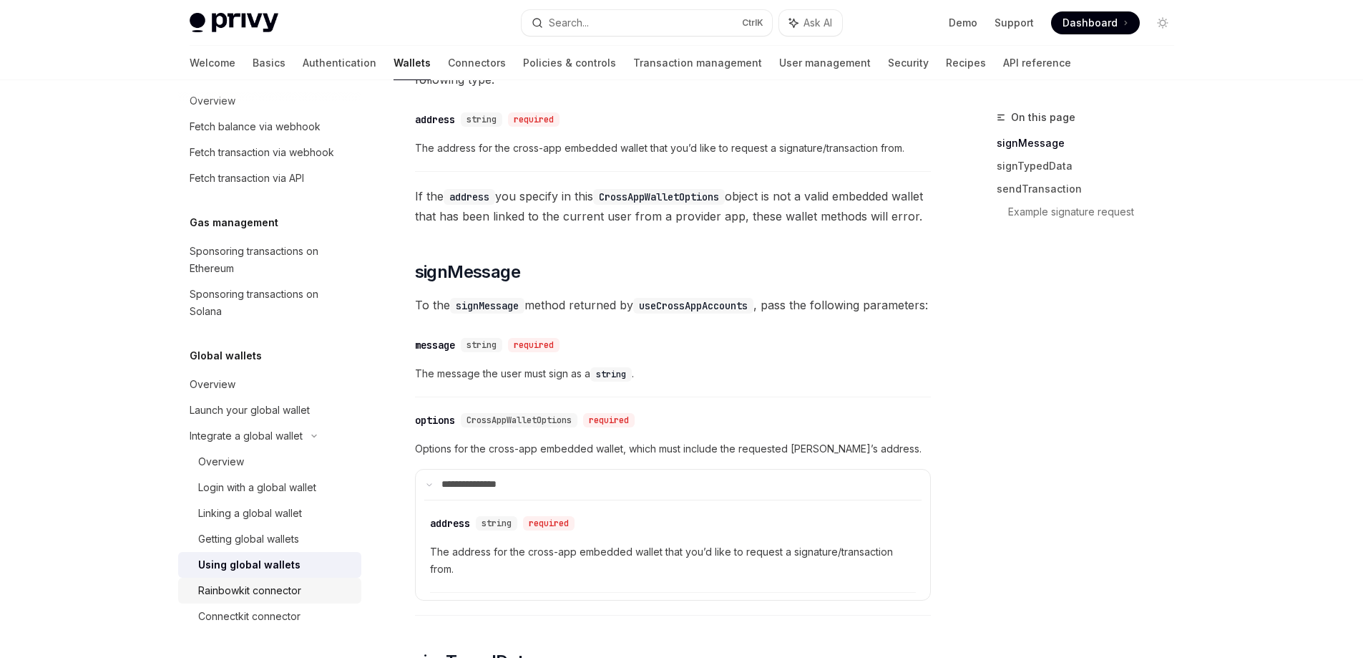
scroll to position [572, 0]
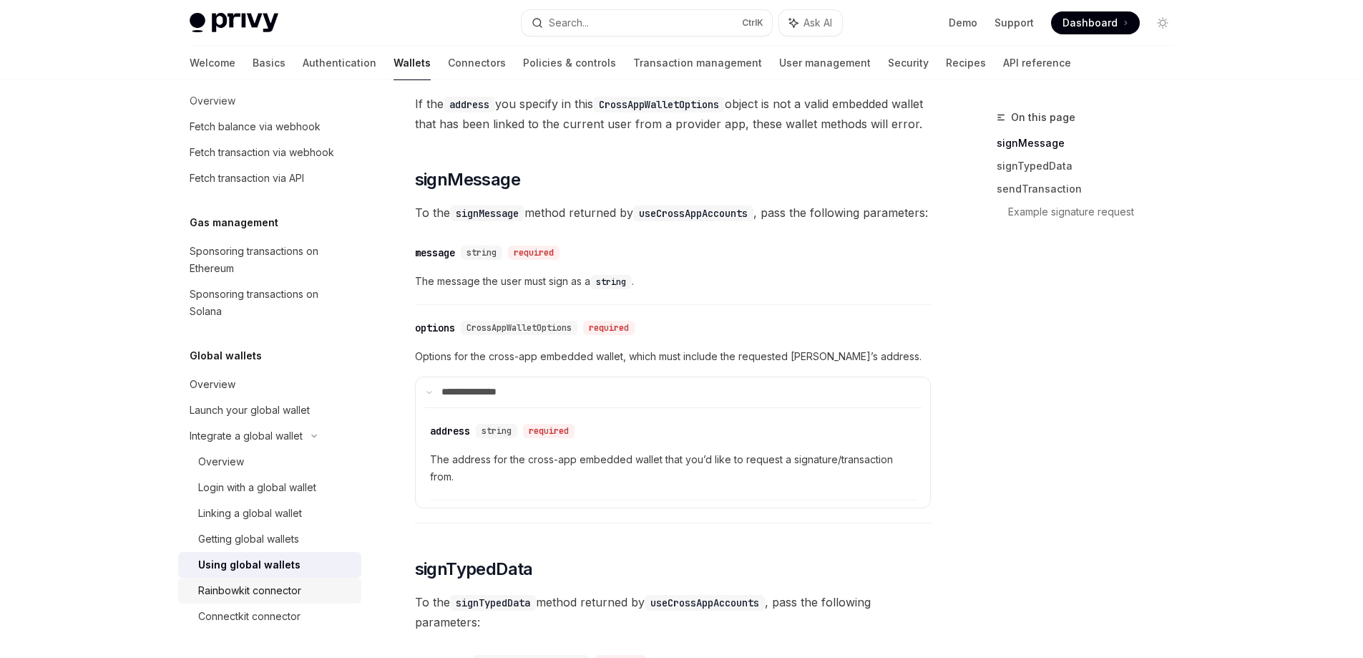
click at [243, 593] on div "Rainbowkit connector" at bounding box center [249, 590] width 103 height 17
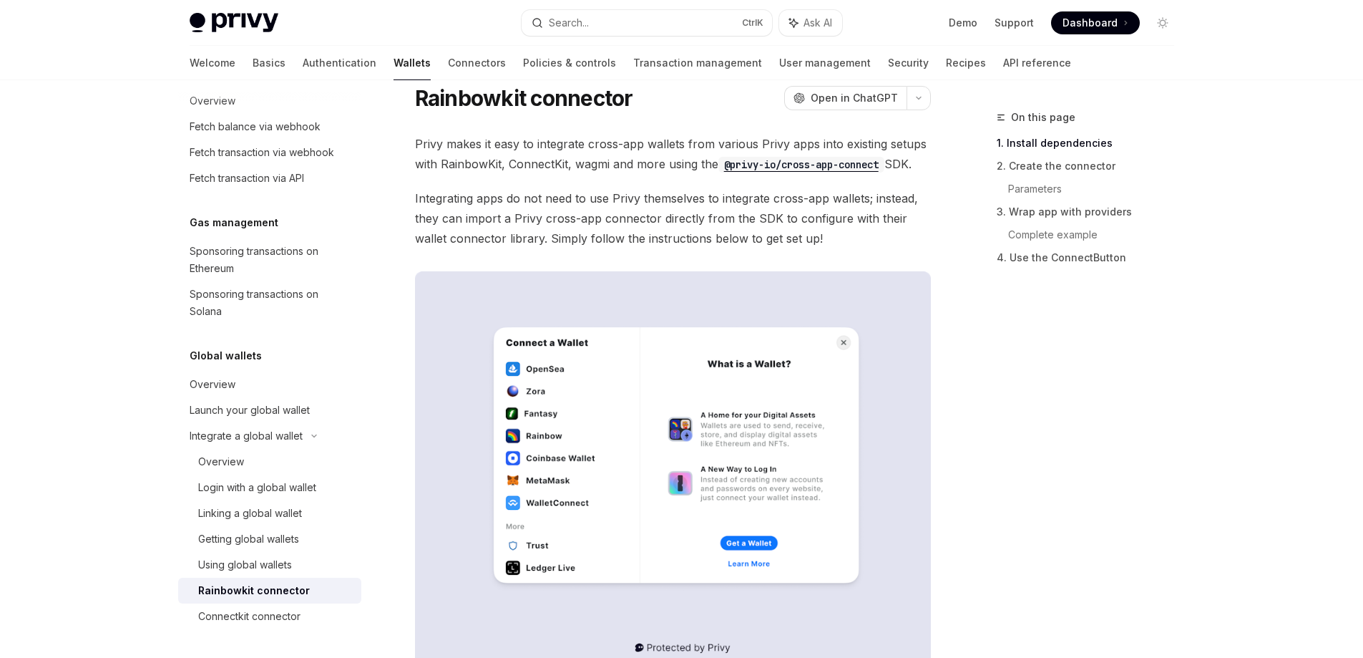
scroll to position [72, 0]
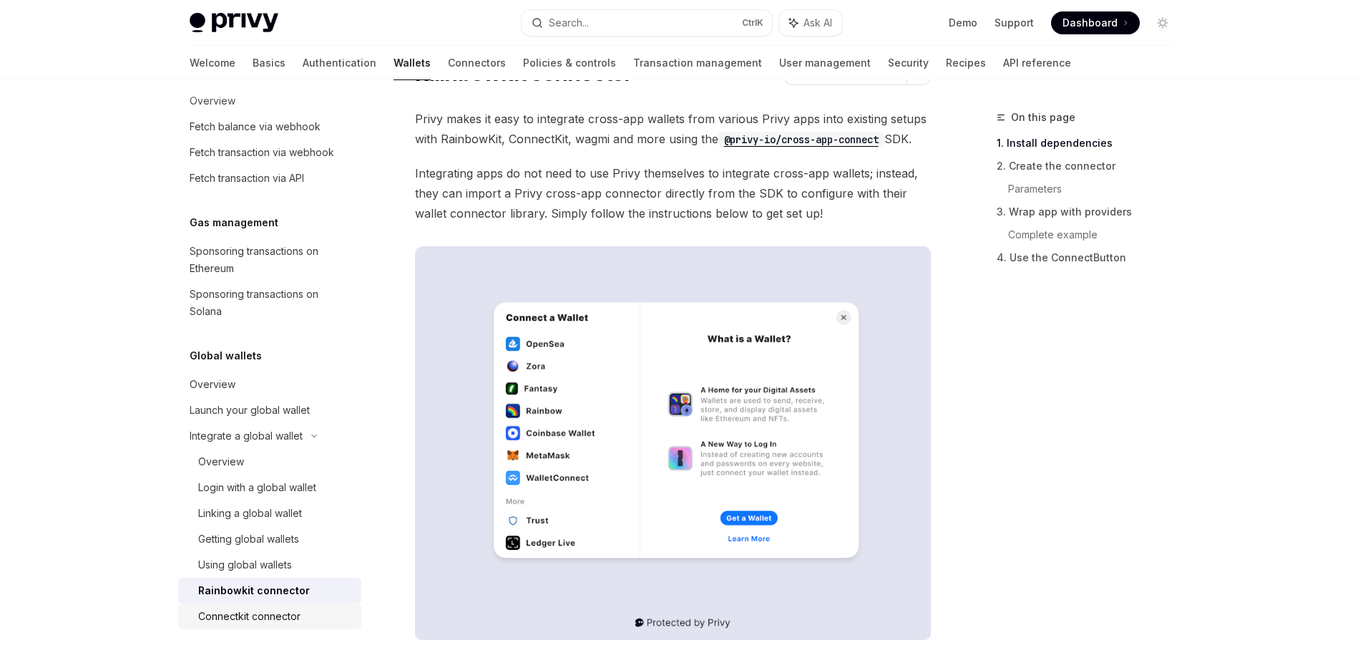
click at [239, 613] on div "Connectkit connector" at bounding box center [249, 615] width 102 height 17
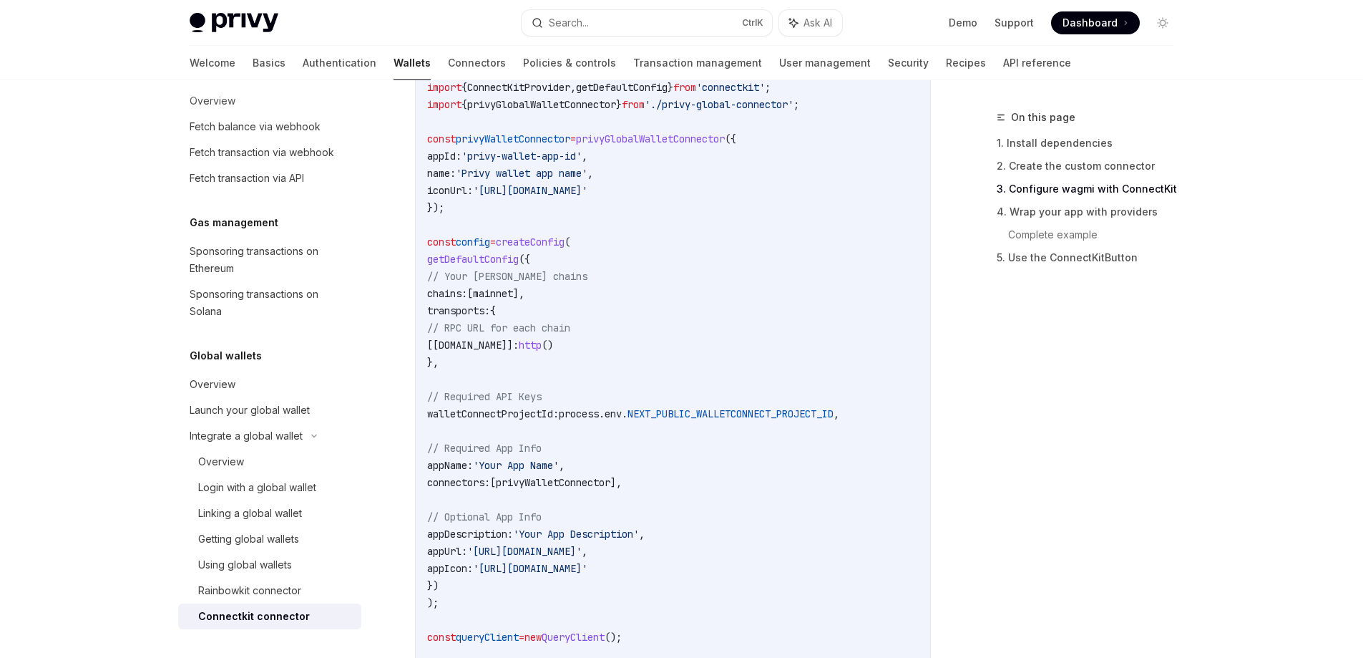
scroll to position [1002, 0]
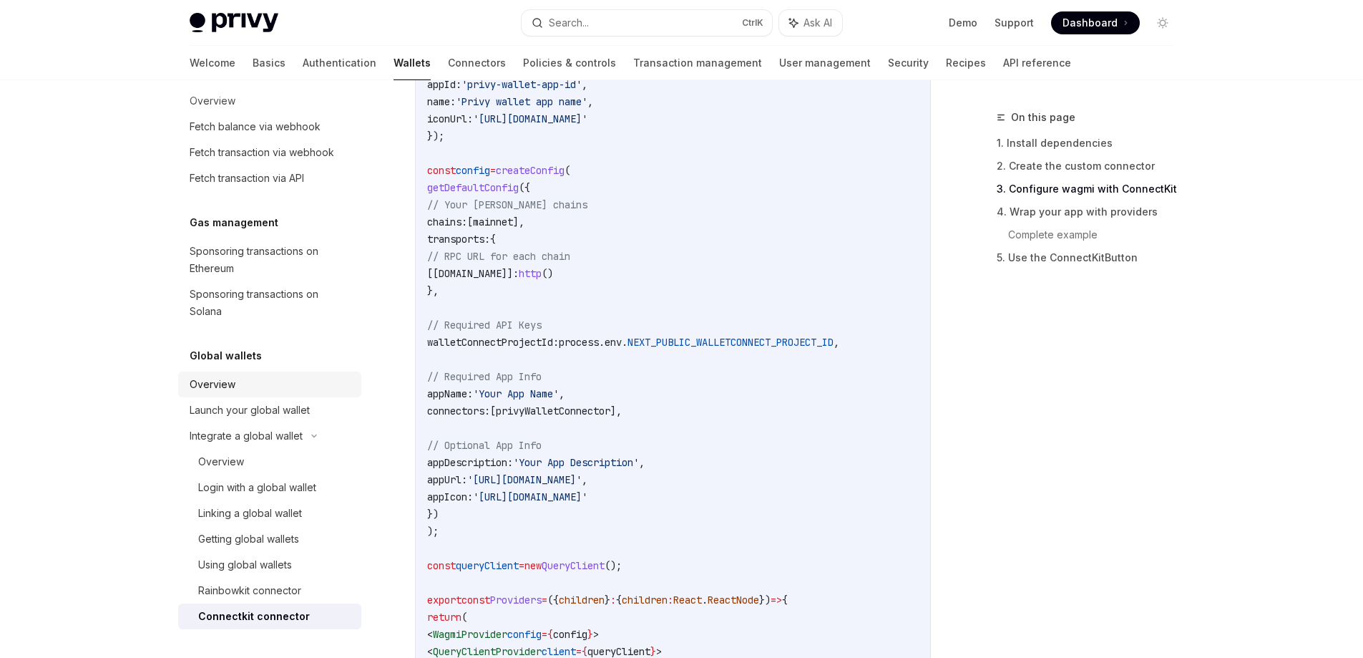
click at [233, 389] on div "Overview" at bounding box center [213, 384] width 46 height 17
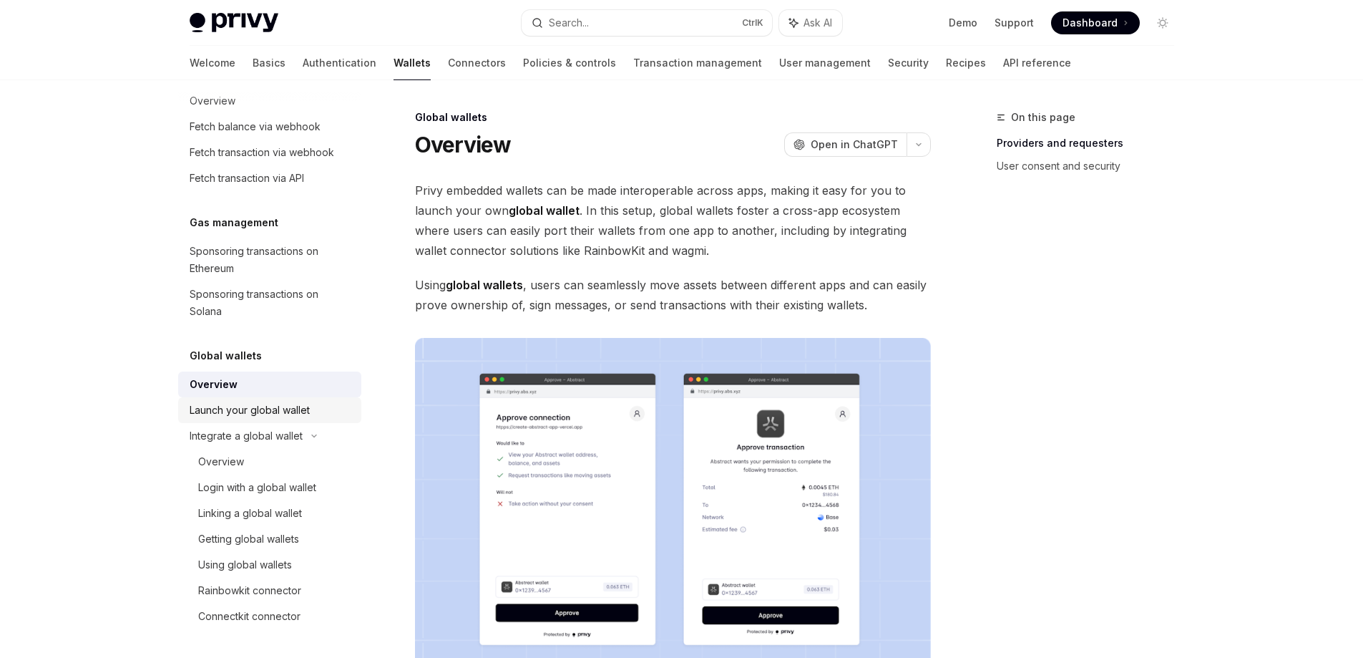
click at [233, 406] on div "Launch your global wallet" at bounding box center [250, 409] width 120 height 17
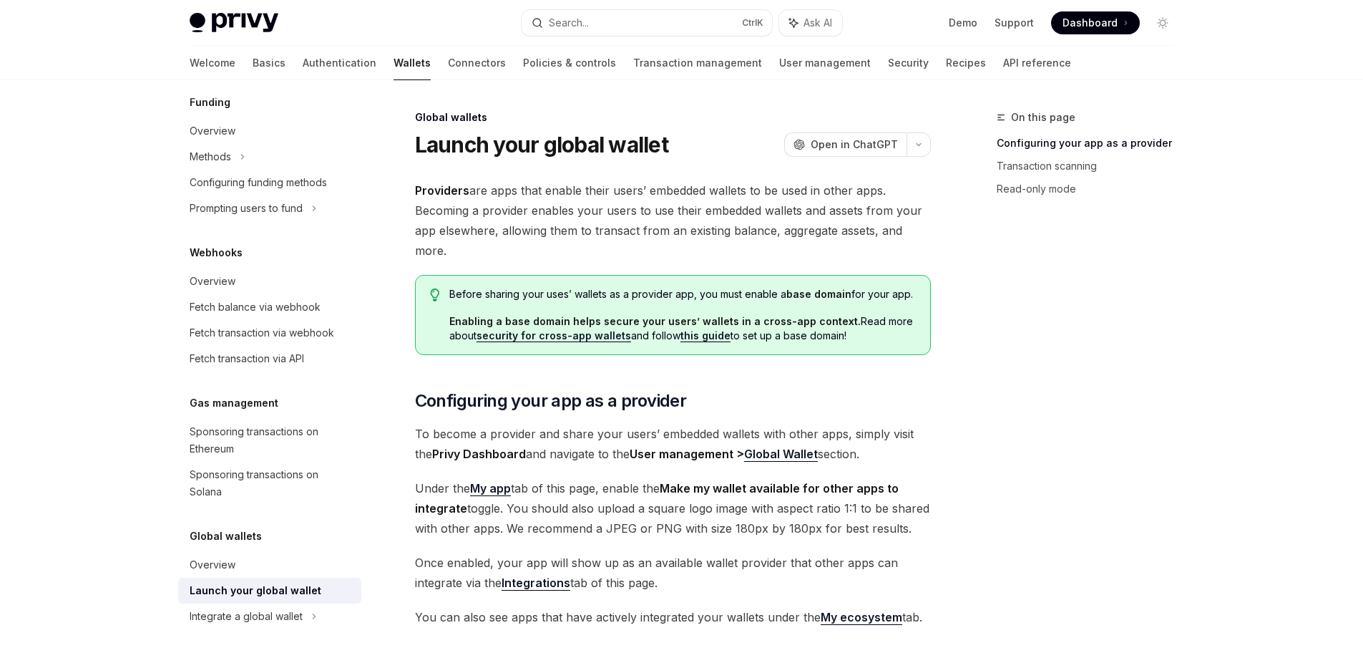
click at [228, 601] on link "Launch your global wallet" at bounding box center [269, 590] width 183 height 26
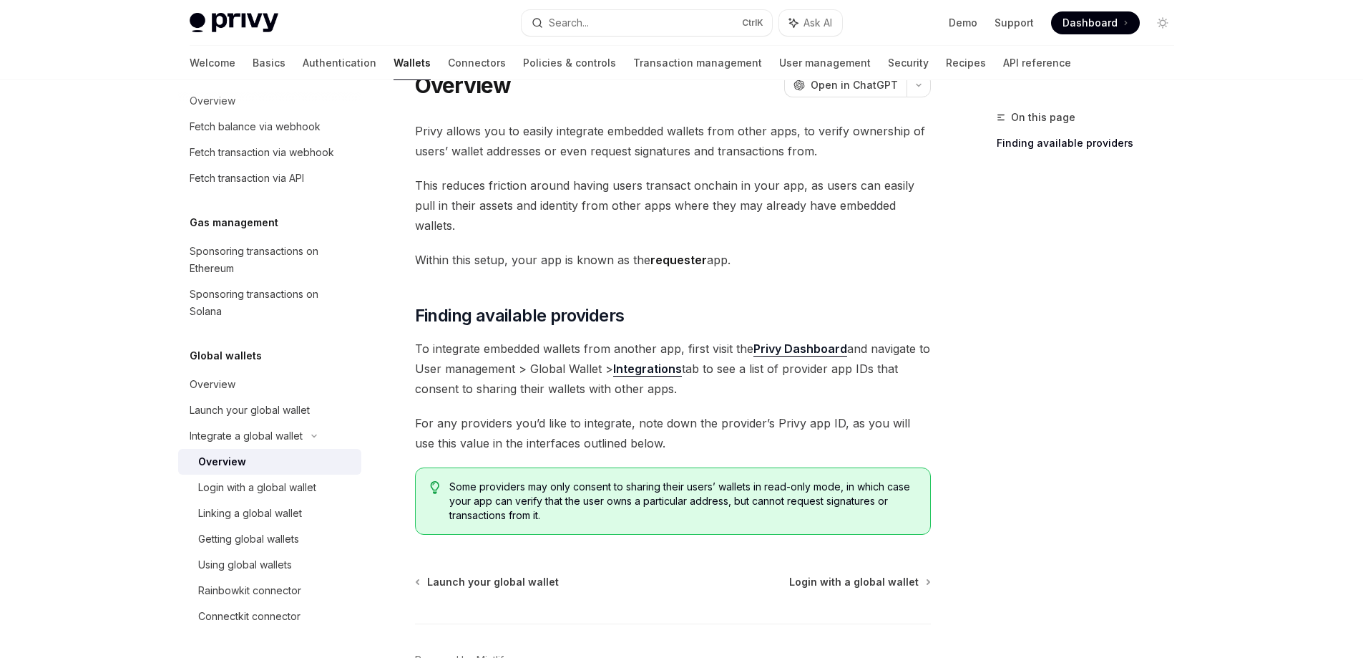
scroll to position [129, 0]
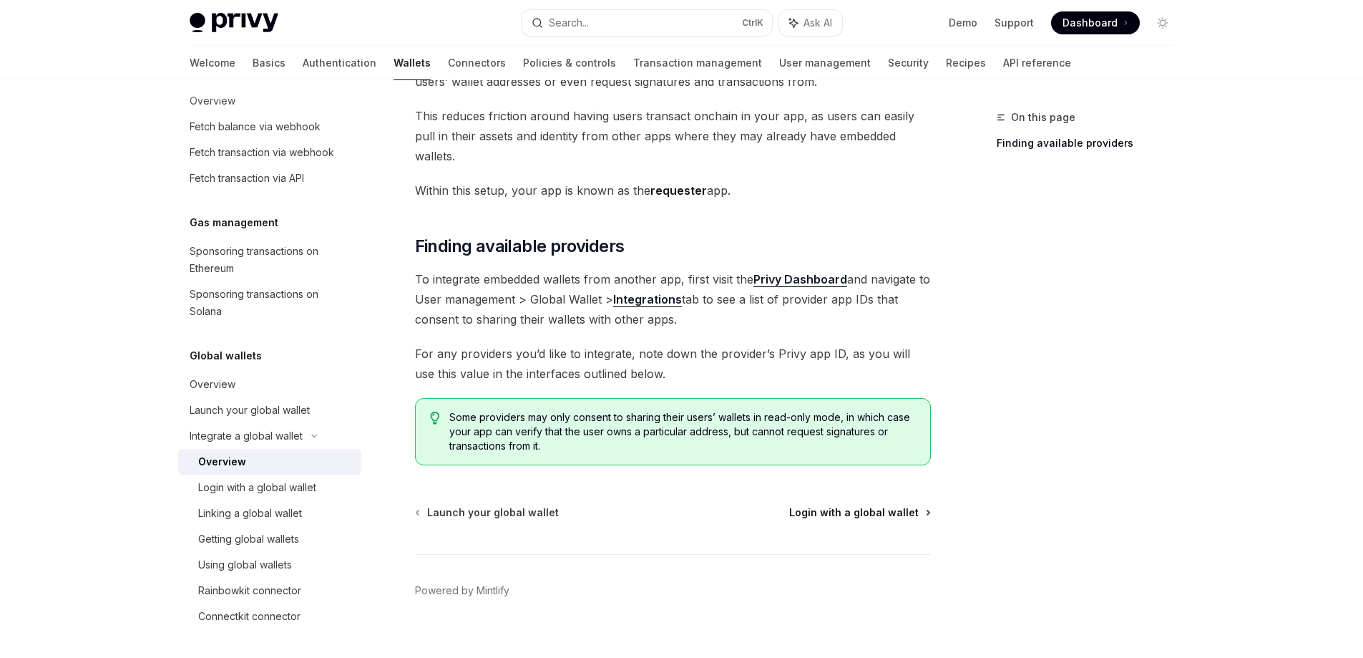
click at [832, 505] on span "Login with a global wallet" at bounding box center [853, 512] width 129 height 14
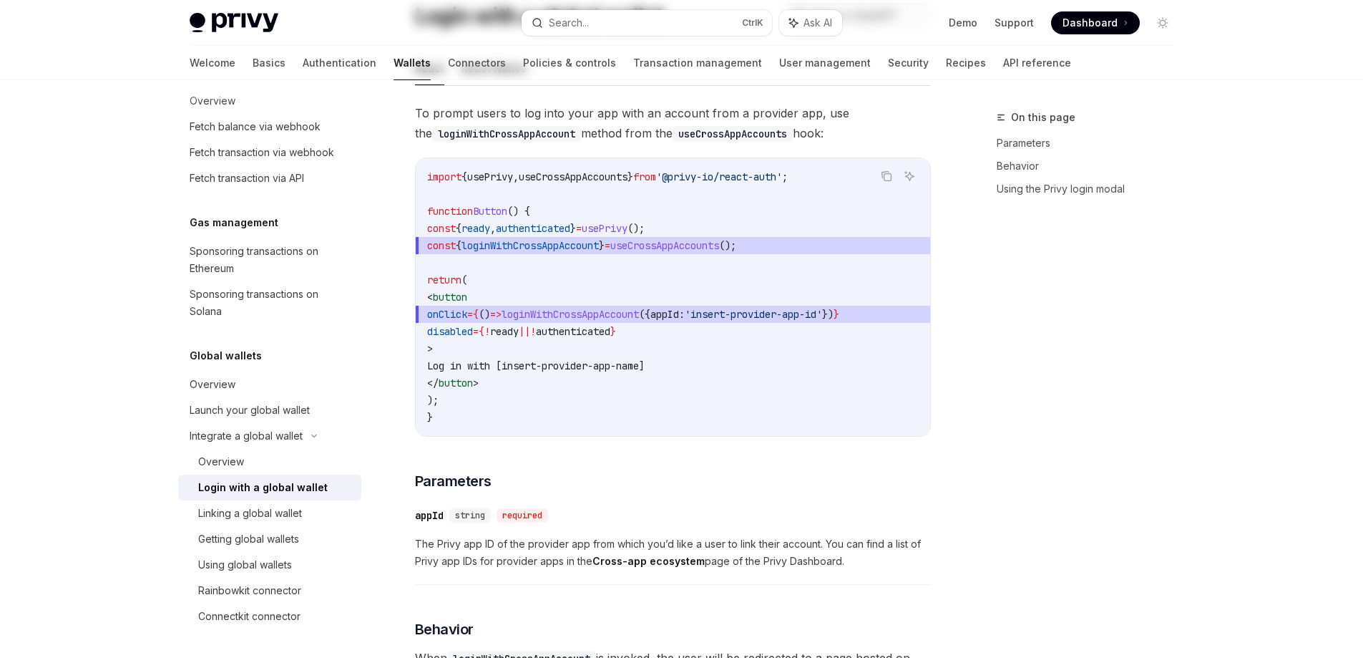
type textarea "*"
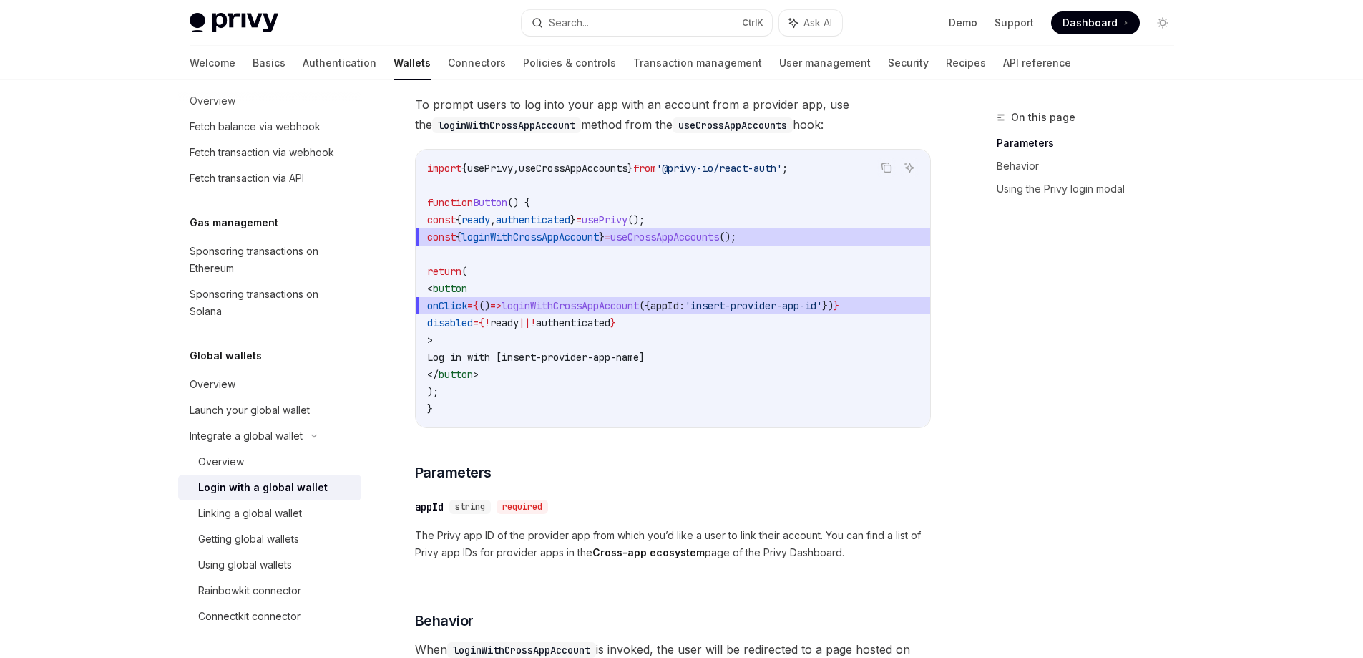
scroll to position [143, 0]
